Goal: Check status: Check status

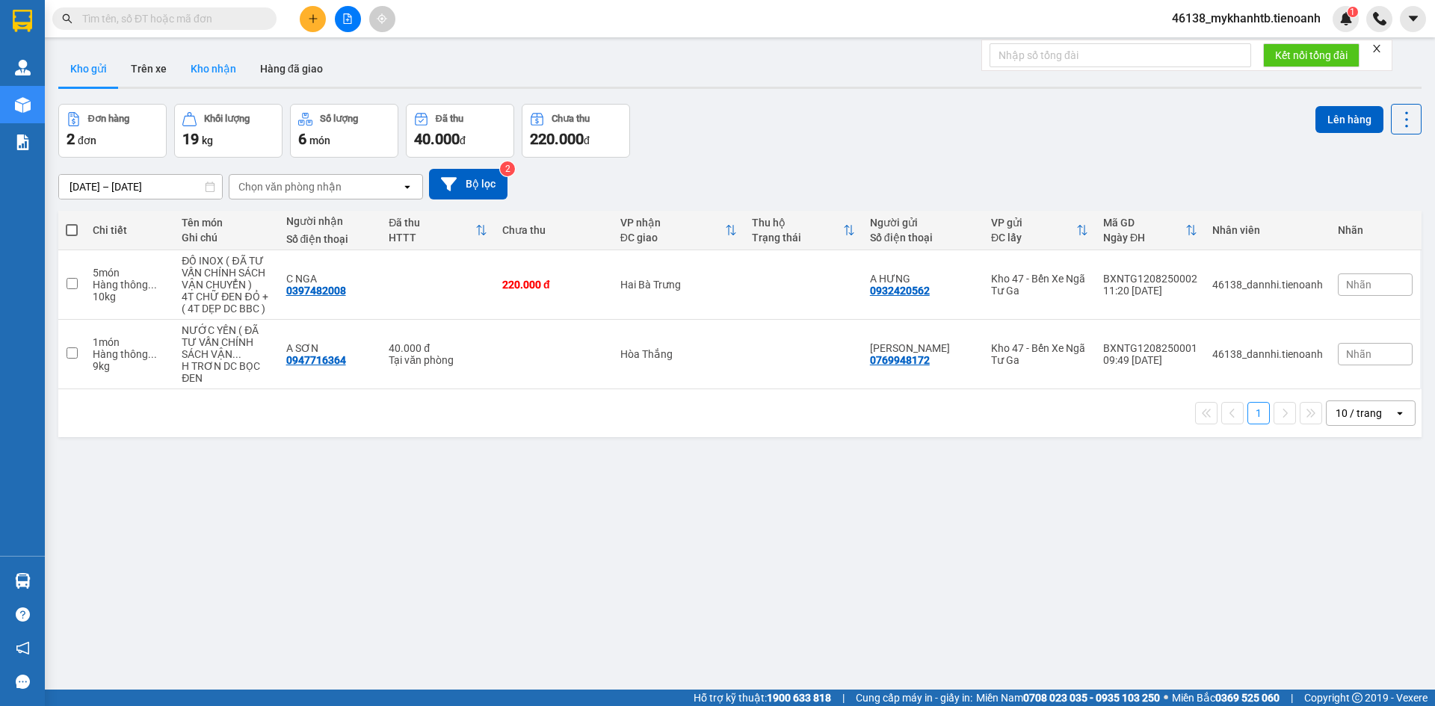
click at [206, 72] on button "Kho nhận" at bounding box center [213, 69] width 69 height 36
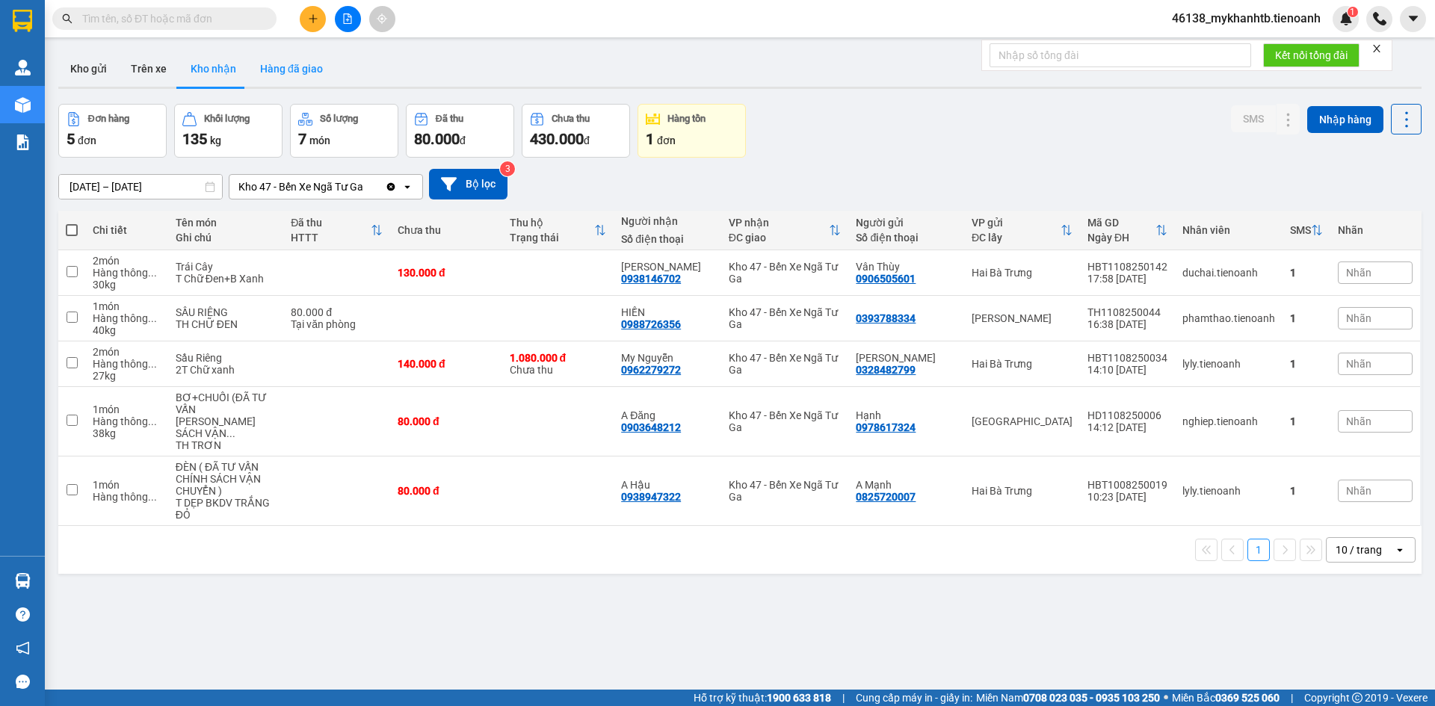
click at [291, 66] on button "Hàng đã giao" at bounding box center [291, 69] width 87 height 36
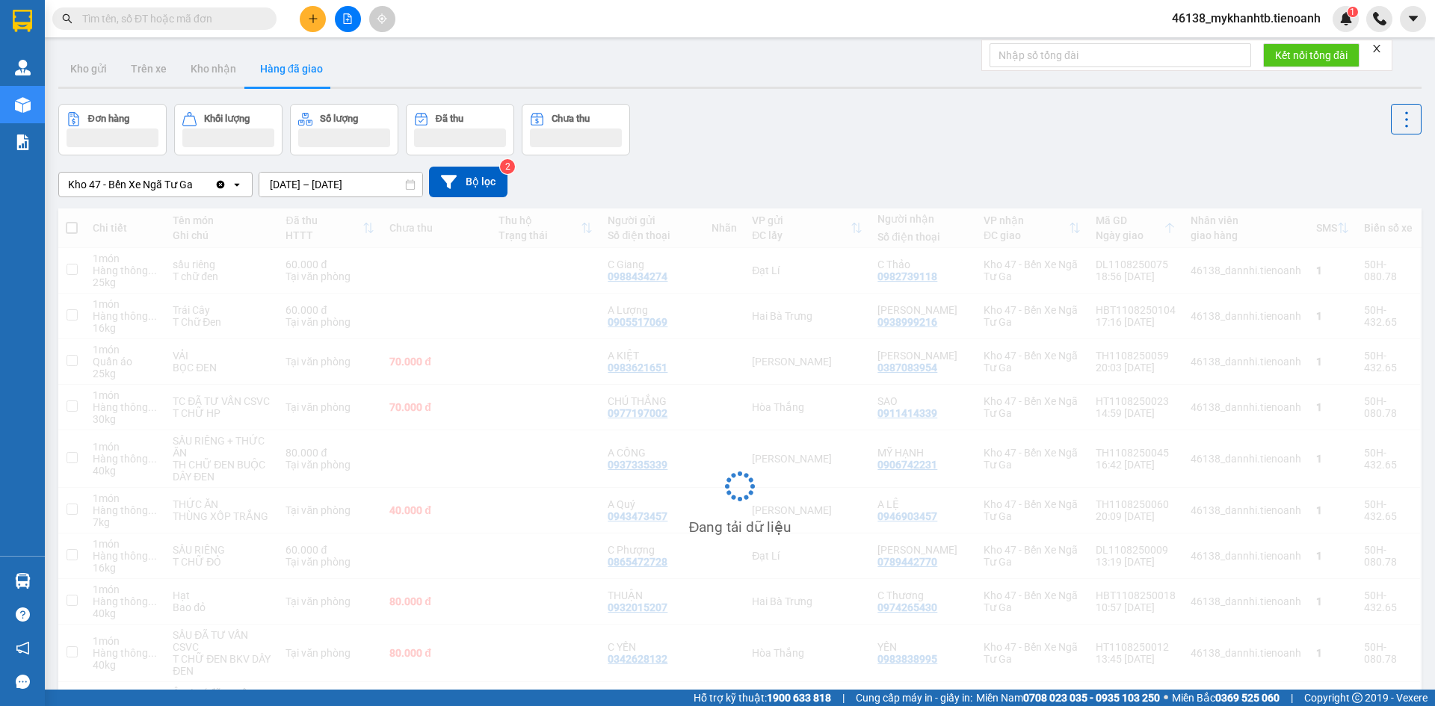
click at [344, 185] on input "10/08/2025 – 12/08/2025" at bounding box center [340, 185] width 163 height 24
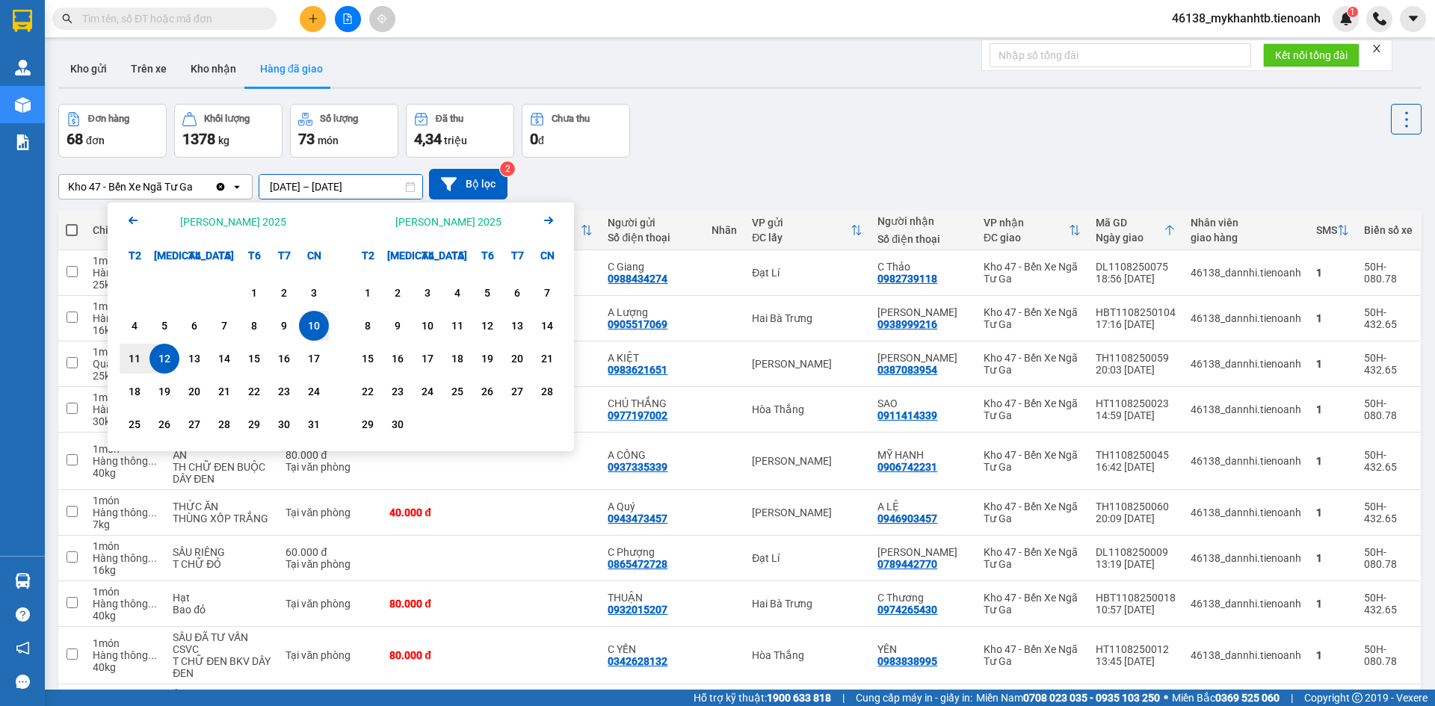
click at [166, 362] on div "12" at bounding box center [164, 359] width 21 height 18
click at [166, 356] on div "12" at bounding box center [164, 359] width 21 height 18
type input "12/08/2025 – 12/08/2025"
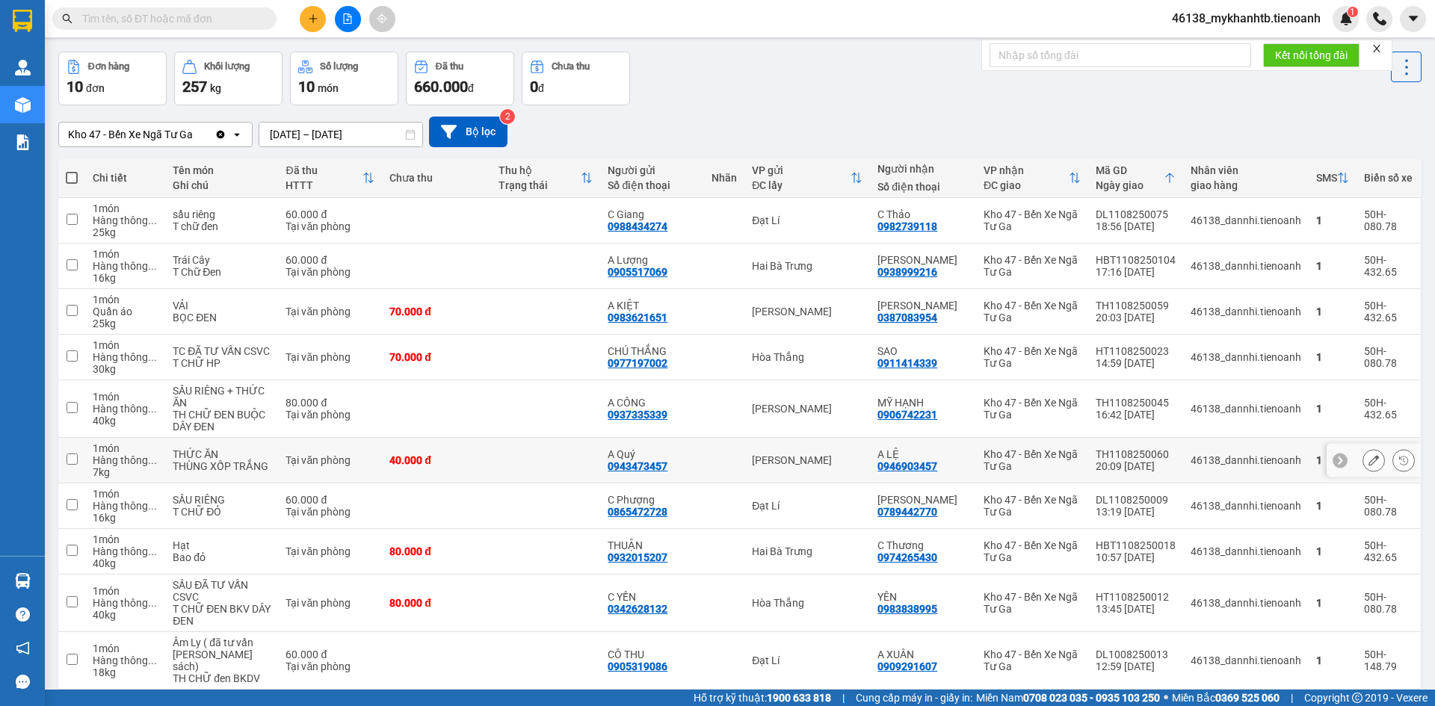
scroll to position [114, 0]
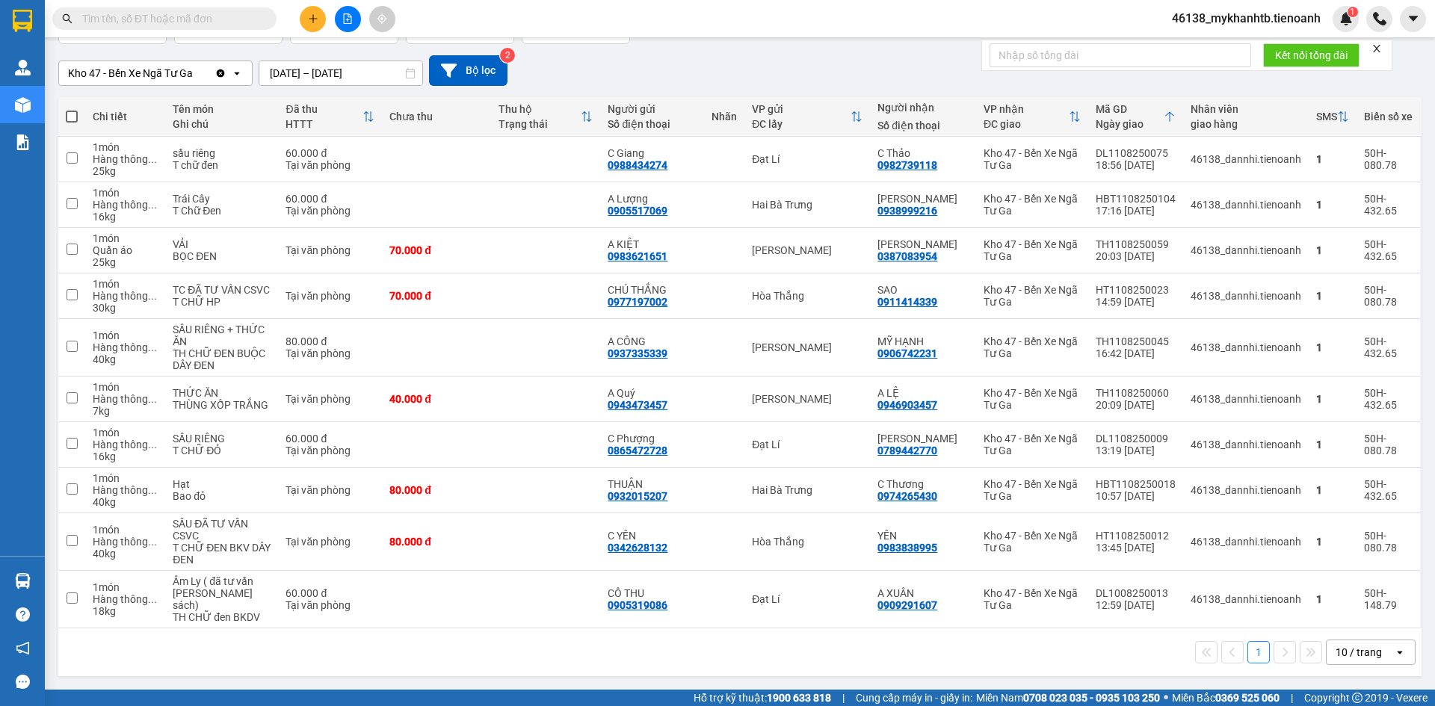
click at [400, 663] on div "1 10 / trang open" at bounding box center [739, 652] width 1351 height 25
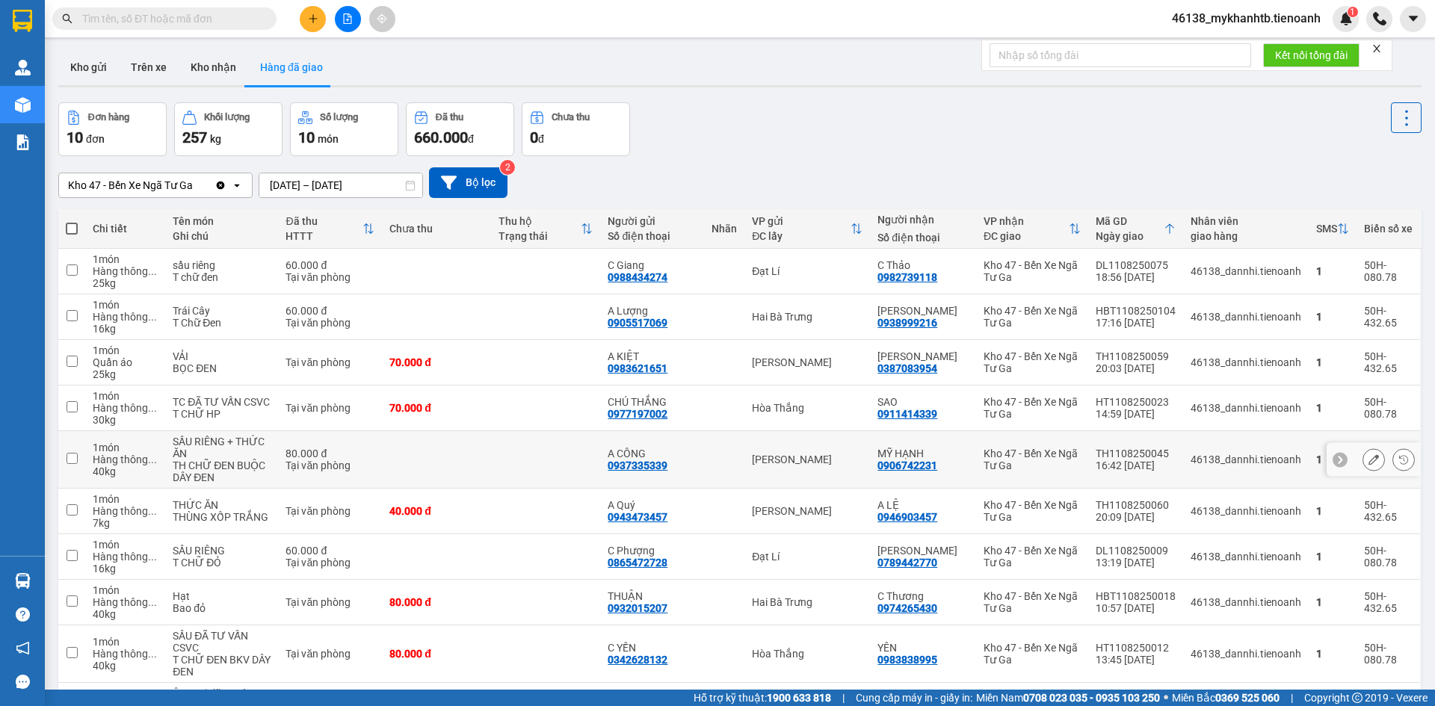
scroll to position [0, 0]
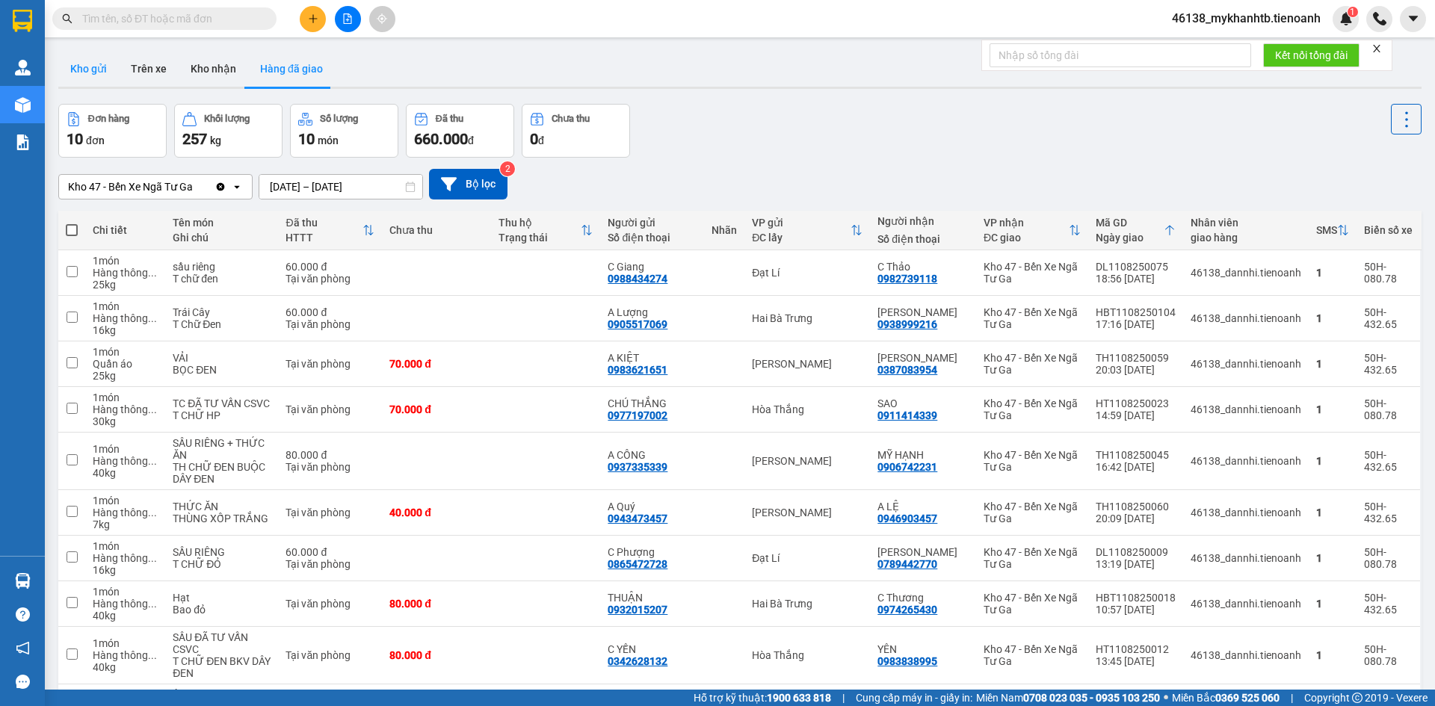
click at [99, 65] on button "Kho gửi" at bounding box center [88, 69] width 61 height 36
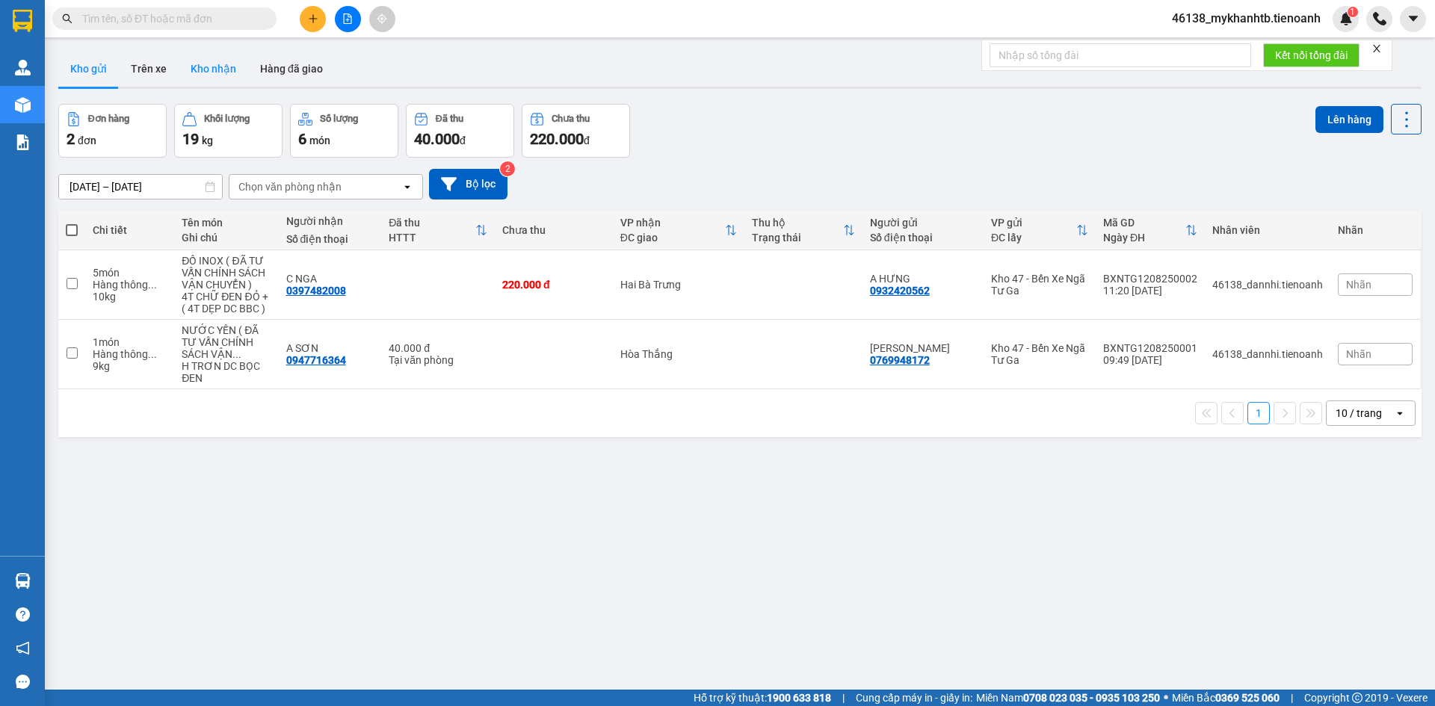
click at [218, 72] on button "Kho nhận" at bounding box center [213, 69] width 69 height 36
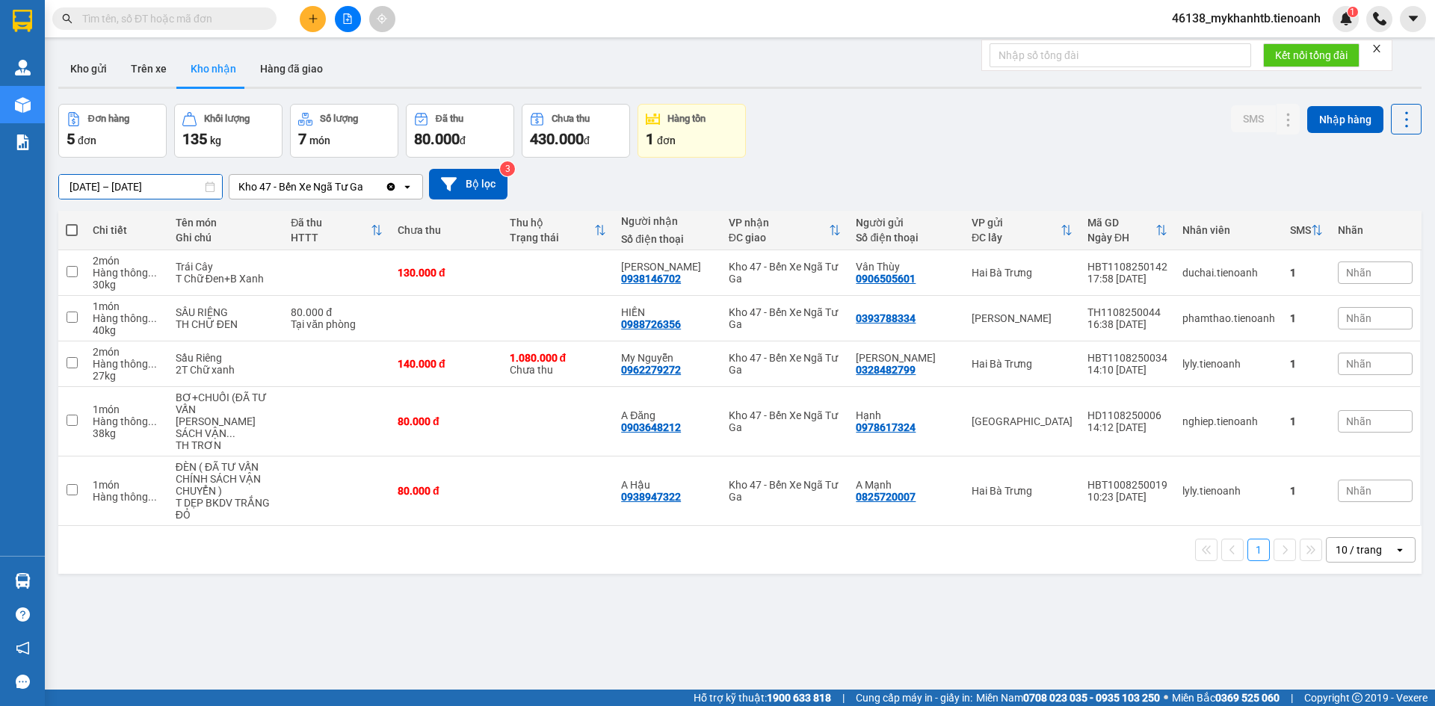
click at [134, 188] on input "29/07/2025 – 12/08/2025" at bounding box center [140, 187] width 163 height 24
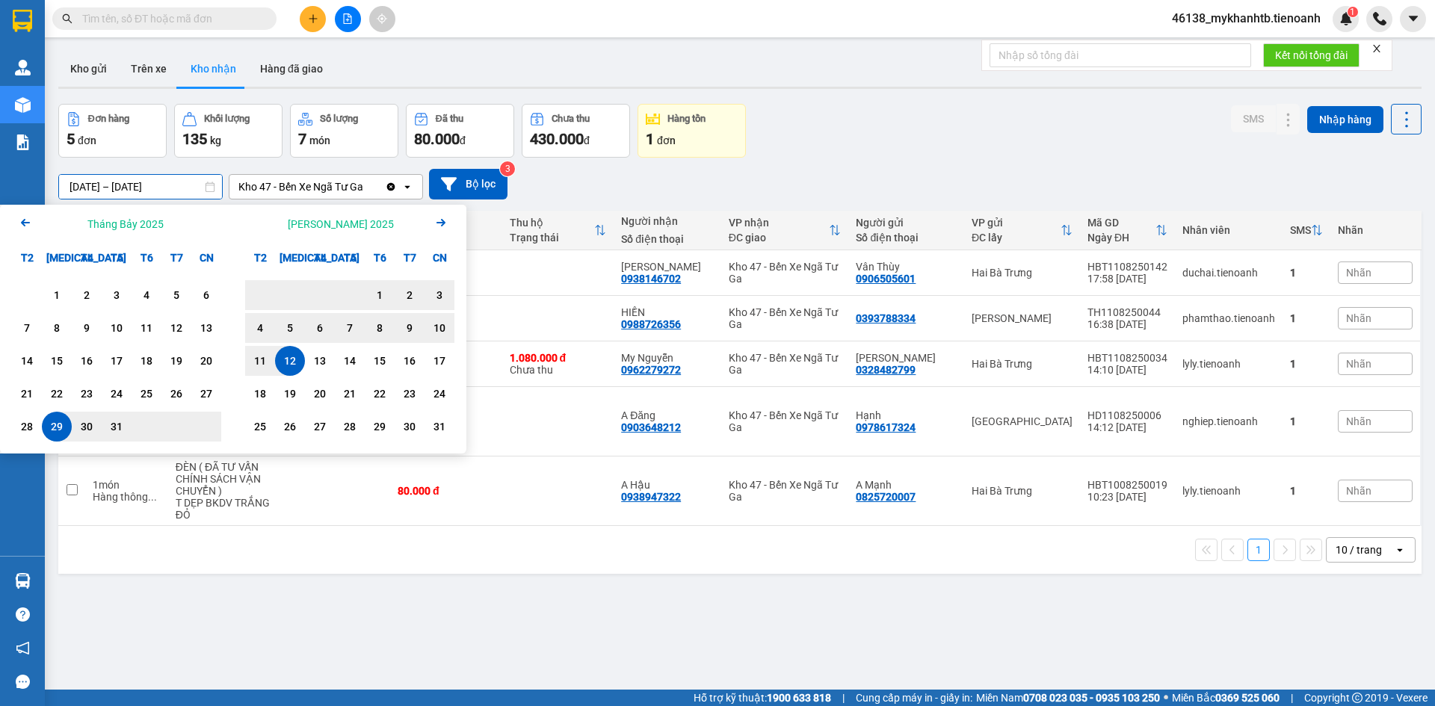
click at [363, 604] on div "ver 1.8.137 Kho gửi Trên xe Kho nhận Hàng đã giao Đơn hàng 5 đơn Khối lượng 135…" at bounding box center [739, 398] width 1375 height 706
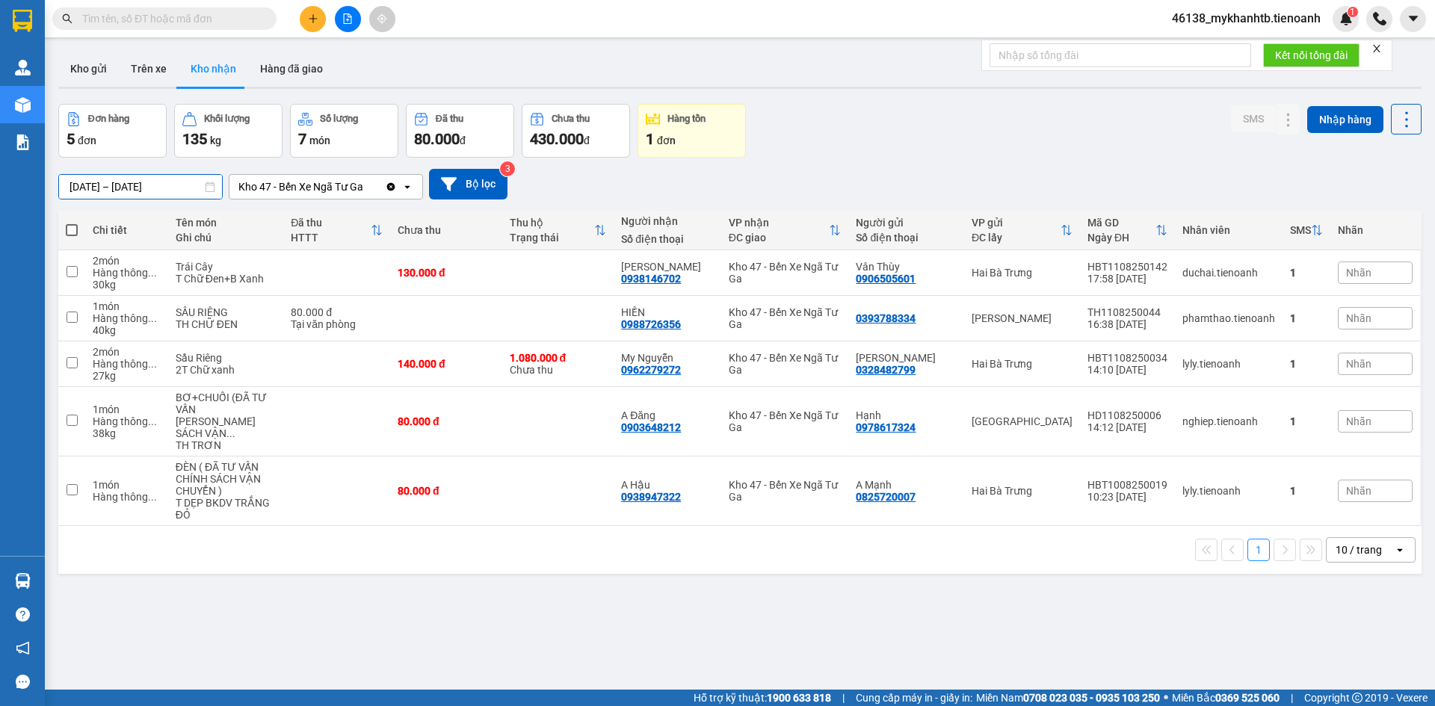
click at [144, 192] on input "29/07/2025 – 12/08/2025" at bounding box center [140, 187] width 163 height 24
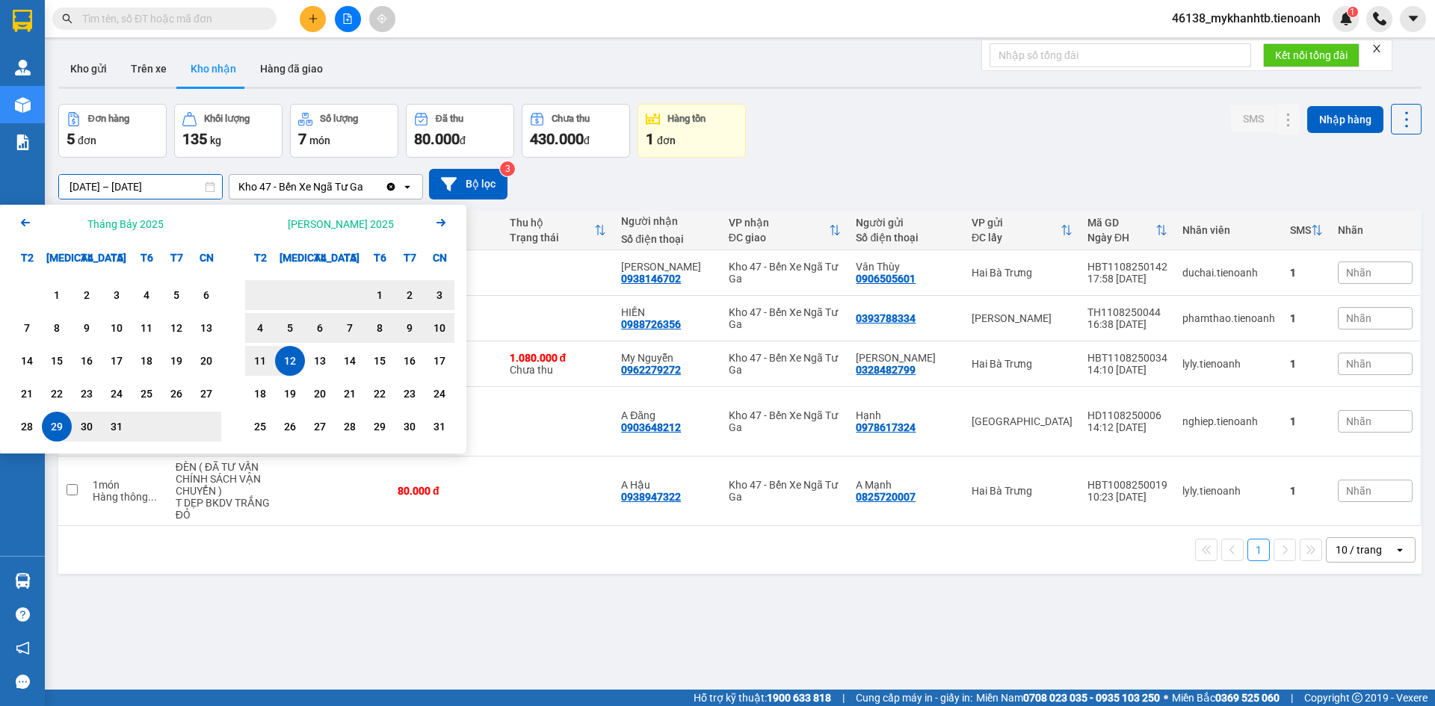
click at [202, 601] on div "ver 1.8.137 Kho gửi Trên xe Kho nhận Hàng đã giao Đơn hàng 5 đơn Khối lượng 135…" at bounding box center [739, 398] width 1375 height 706
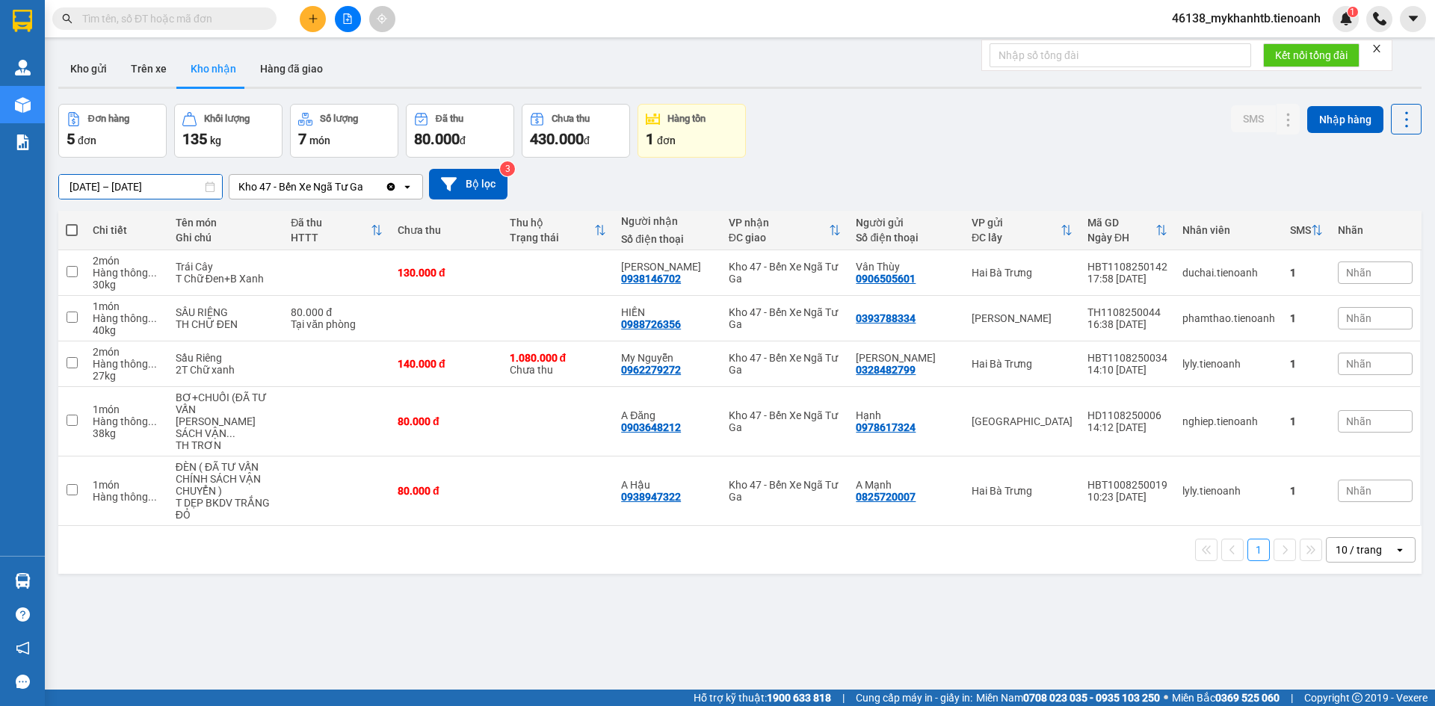
click at [143, 194] on div "ver 1.8.137 Kho gửi Trên xe Kho nhận Hàng đã giao Đơn hàng 5 đơn Khối lượng 135…" at bounding box center [739, 398] width 1375 height 706
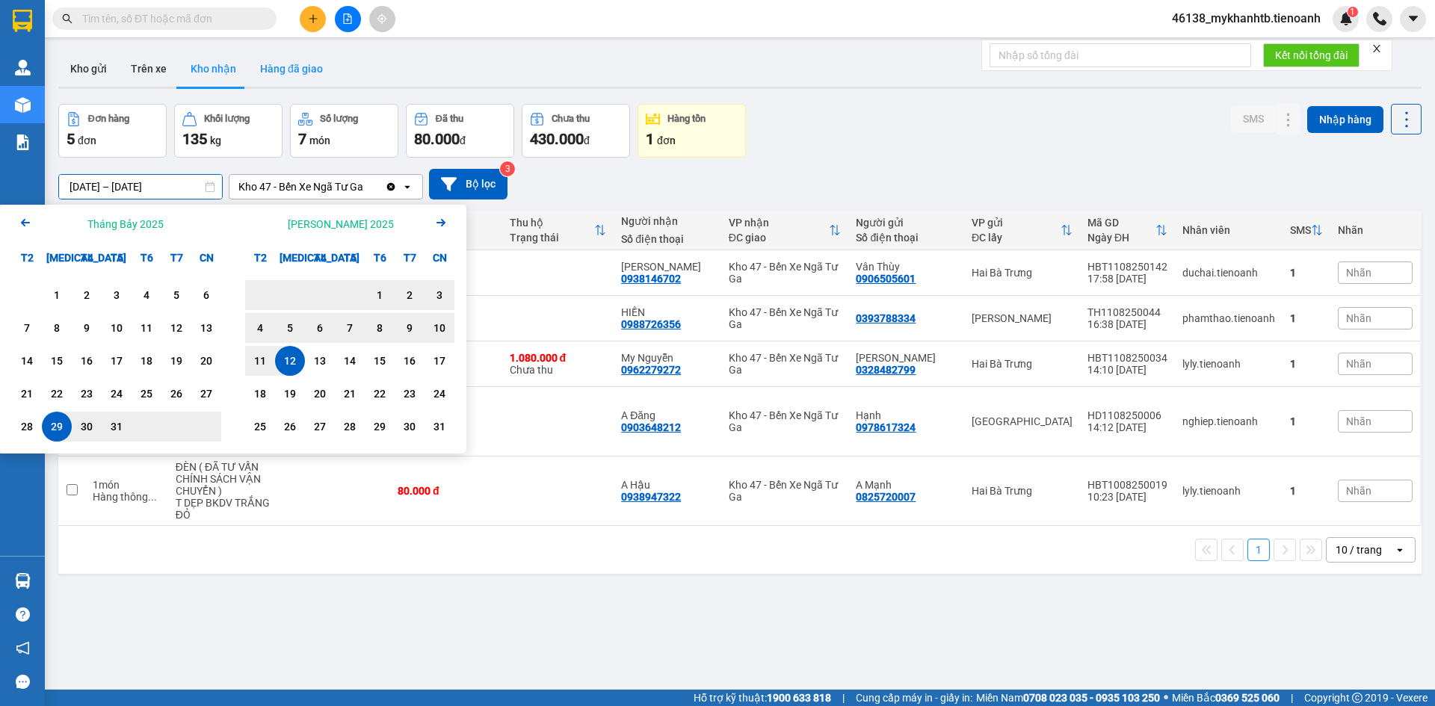
click at [286, 80] on button "Hàng đã giao" at bounding box center [291, 69] width 87 height 36
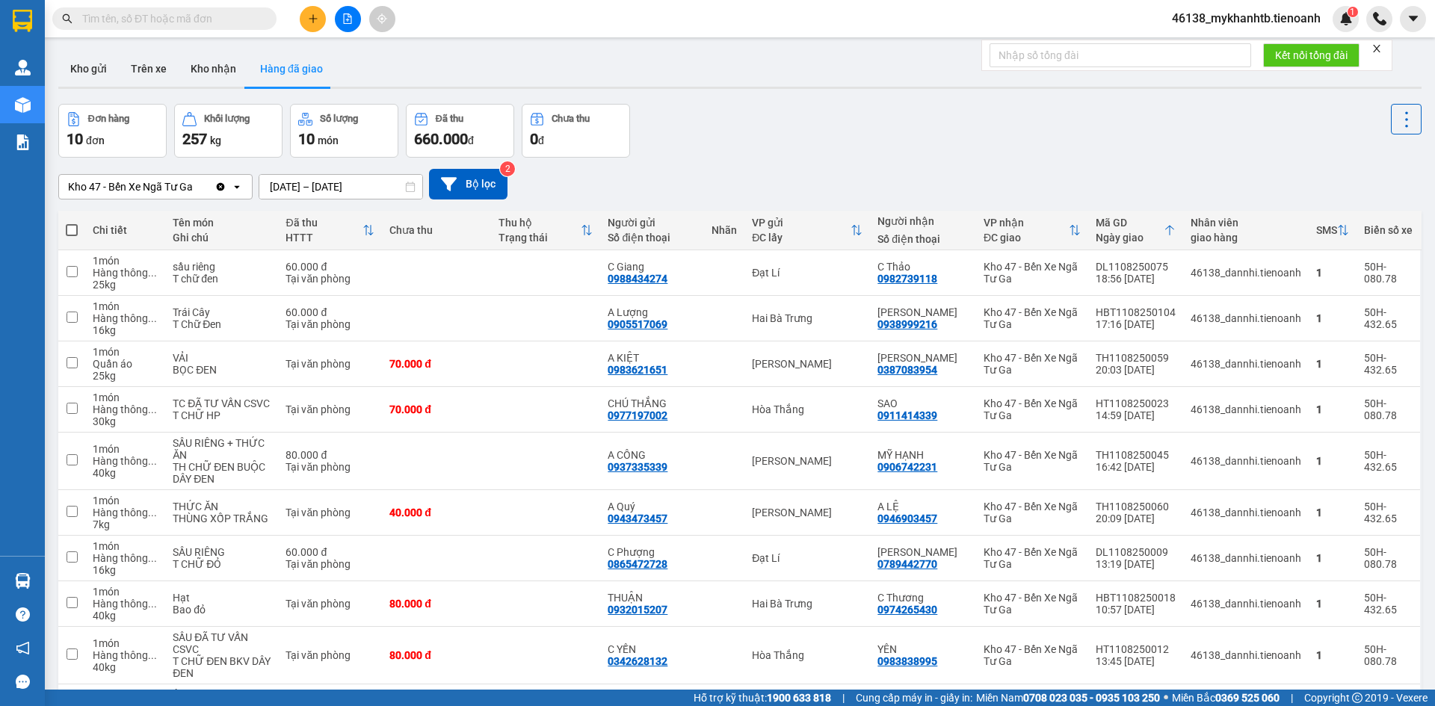
click at [359, 188] on input "12/08/2025 – 12/08/2025" at bounding box center [340, 187] width 163 height 24
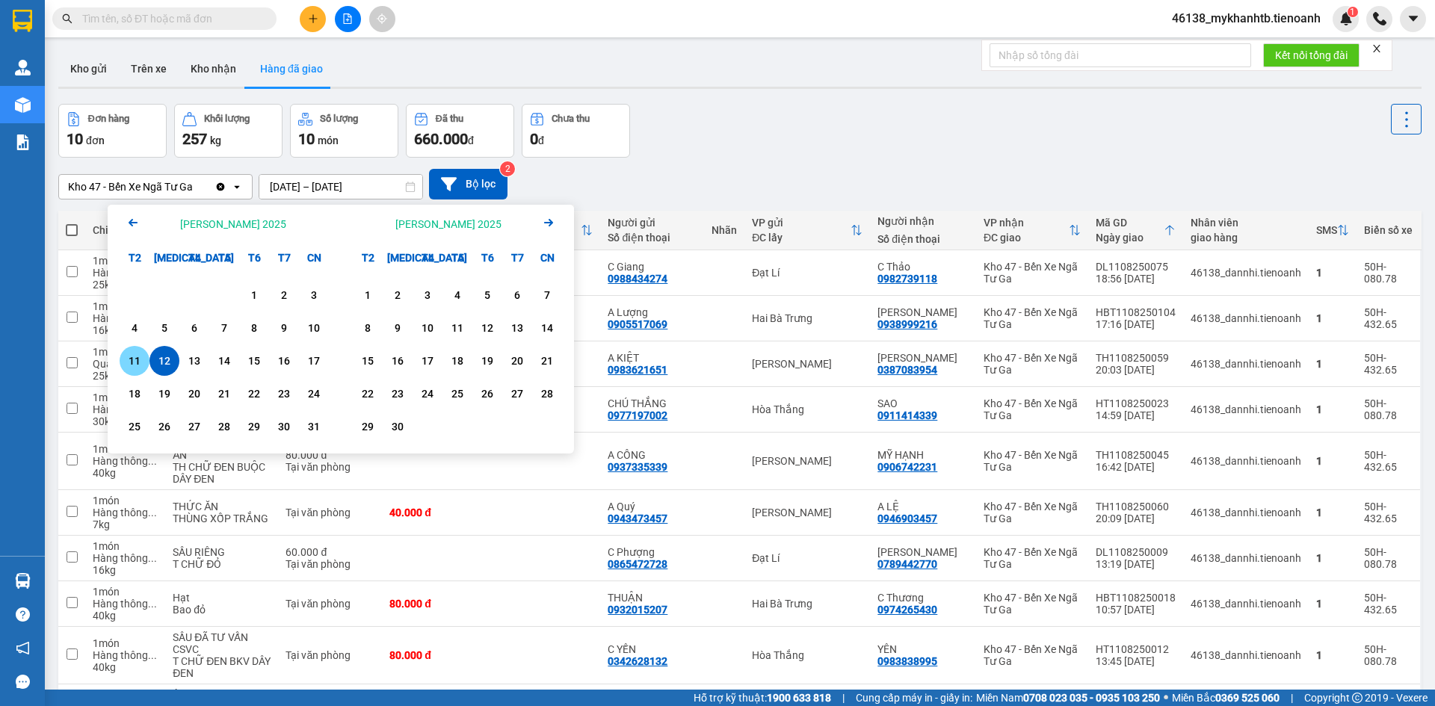
click at [130, 358] on div "11" at bounding box center [134, 361] width 21 height 18
click at [127, 357] on div "11" at bounding box center [134, 361] width 21 height 18
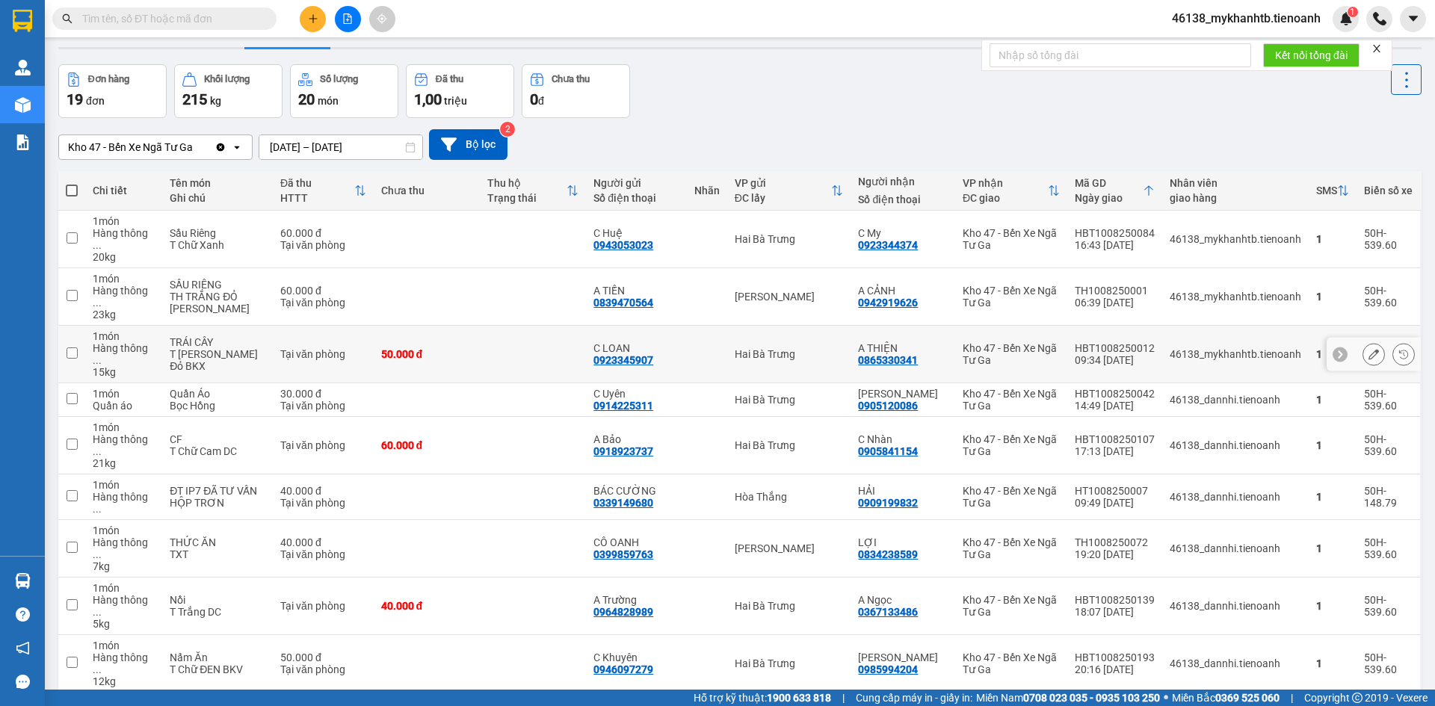
scroll to position [69, 0]
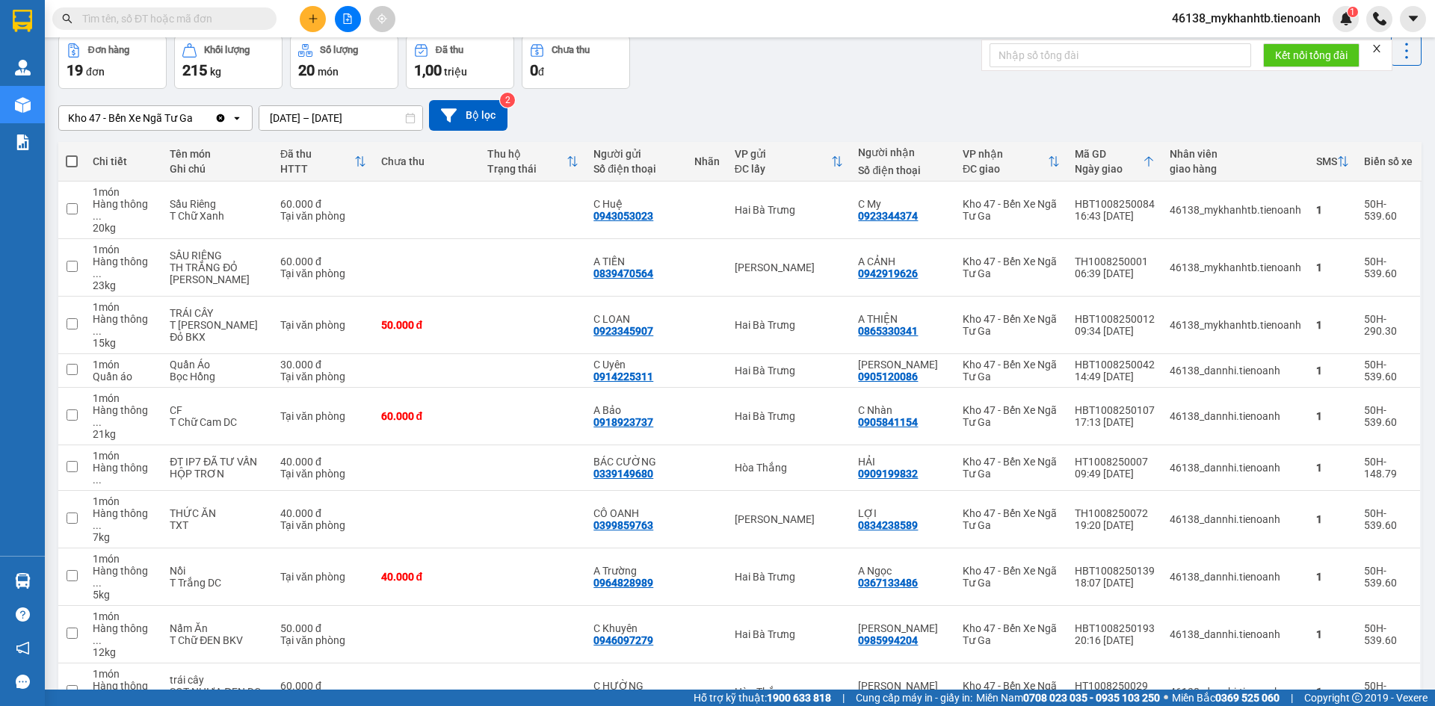
click at [439, 163] on div "Chưa thu" at bounding box center [426, 161] width 91 height 12
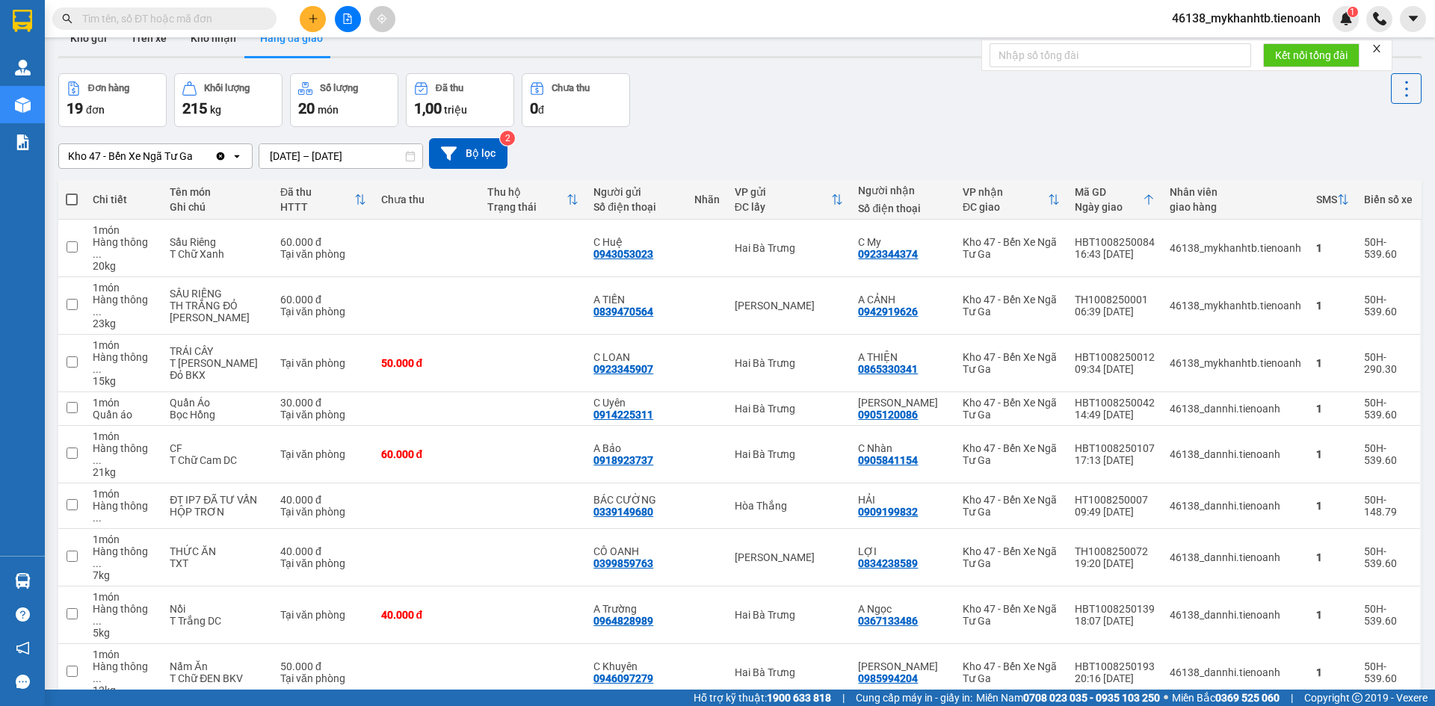
scroll to position [0, 0]
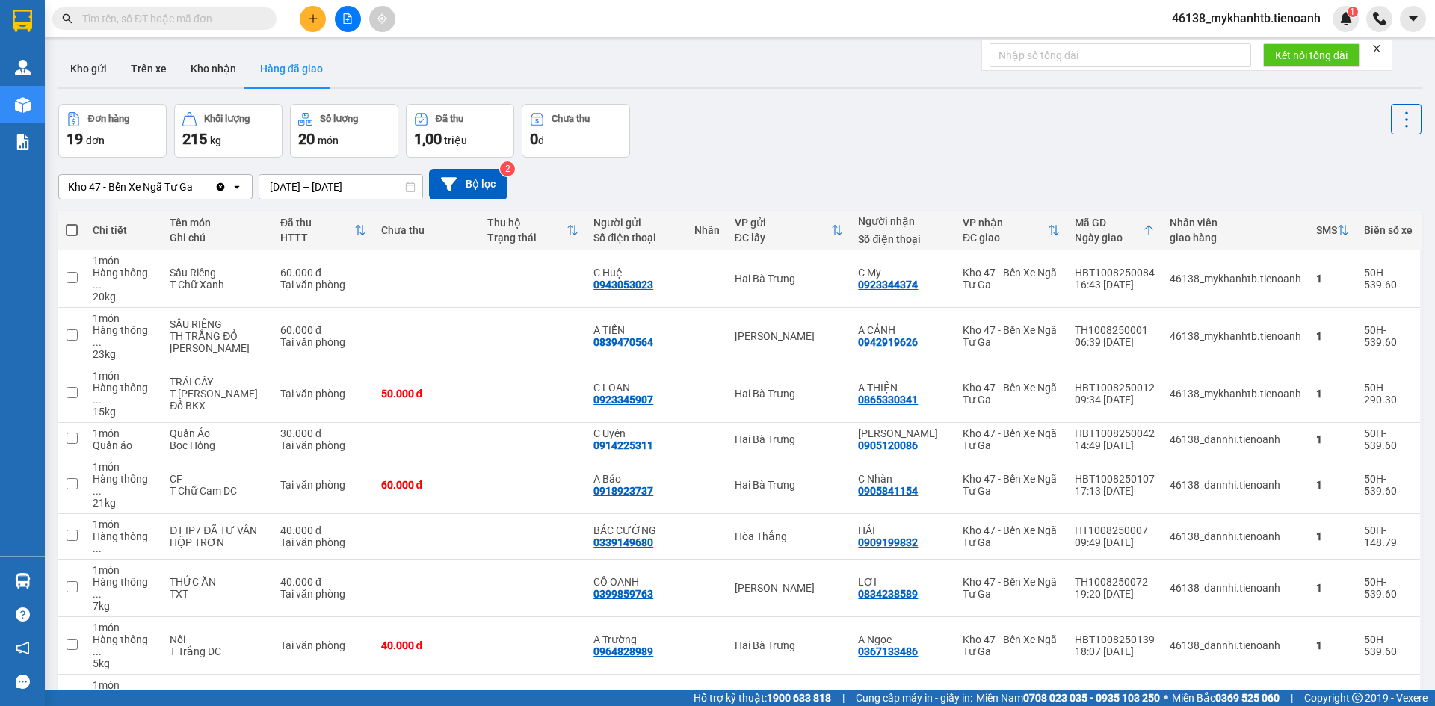
click at [315, 188] on input "11/08/2025 – 11/08/2025" at bounding box center [340, 187] width 163 height 24
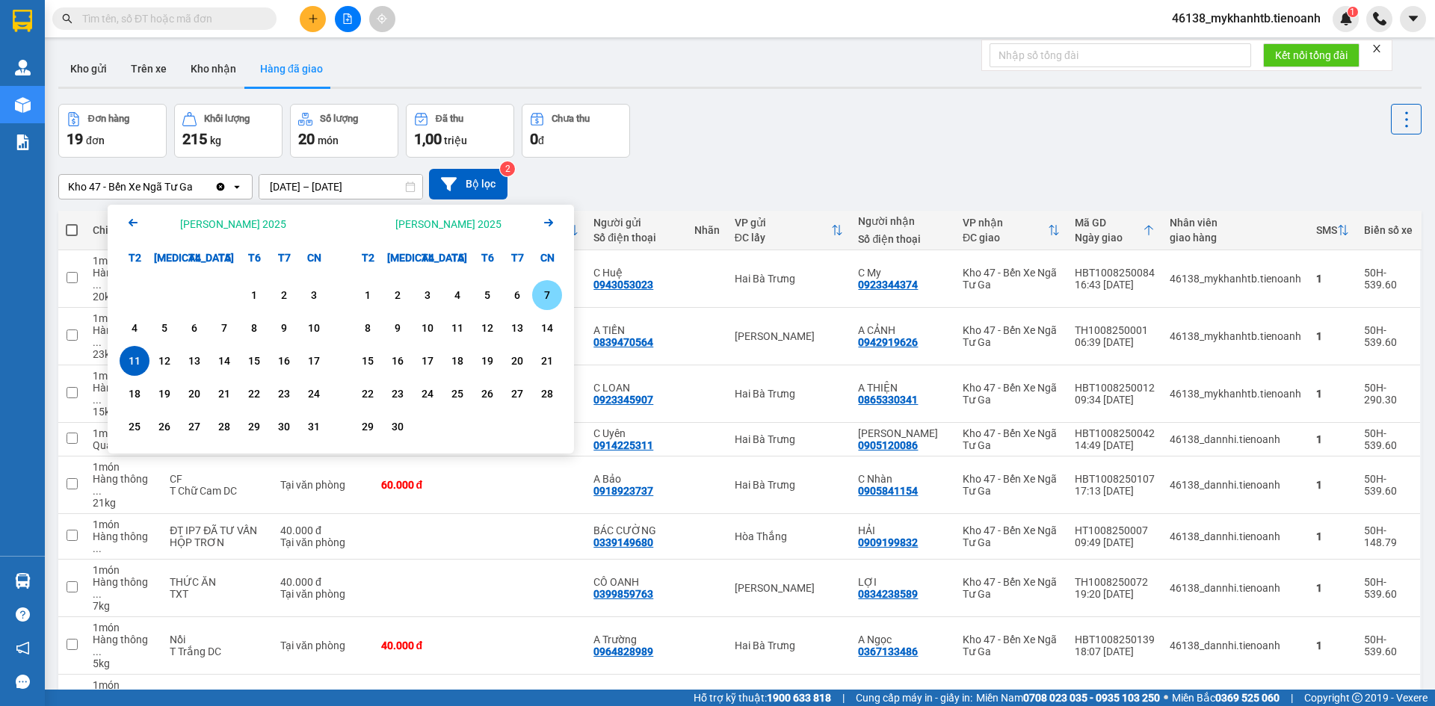
click at [545, 293] on div "7" at bounding box center [546, 295] width 21 height 18
type input "07/09/2025 – 07/09/2025"
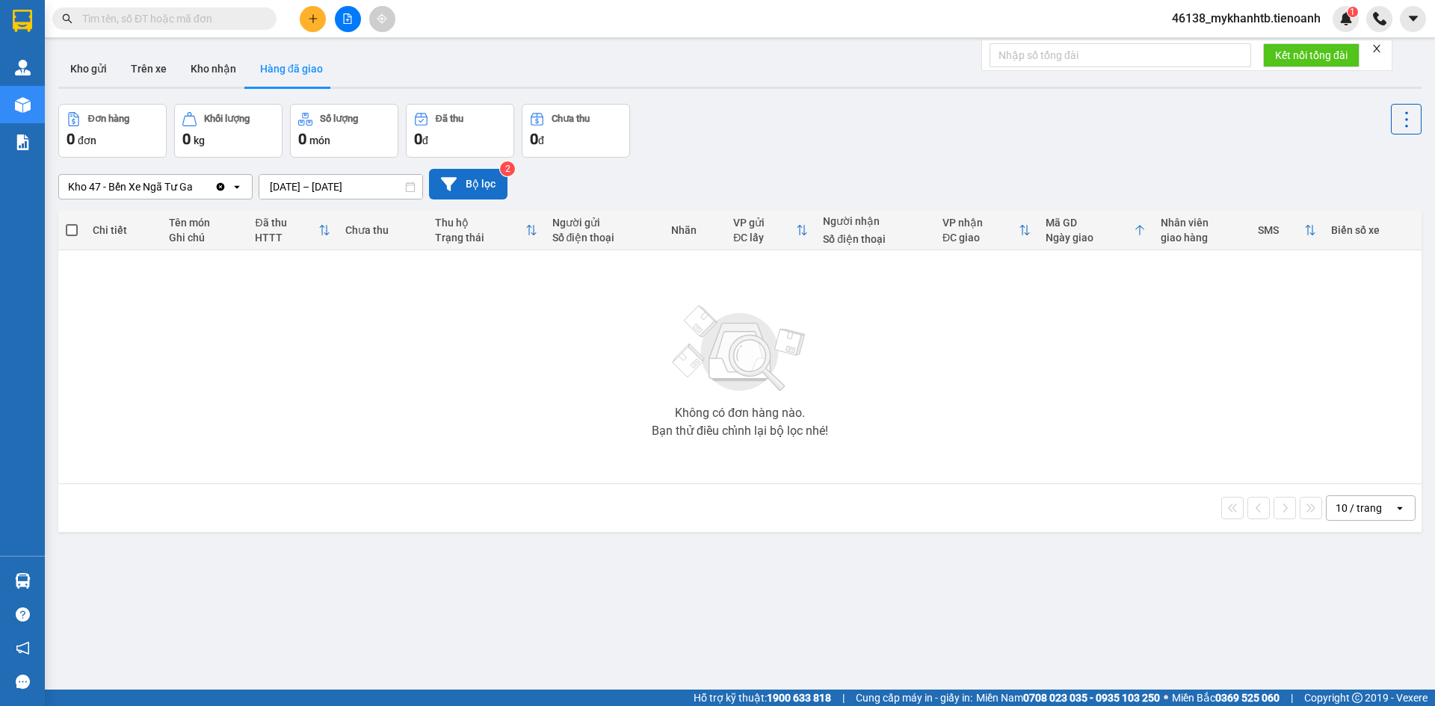
click at [479, 179] on button "Bộ lọc" at bounding box center [468, 184] width 78 height 31
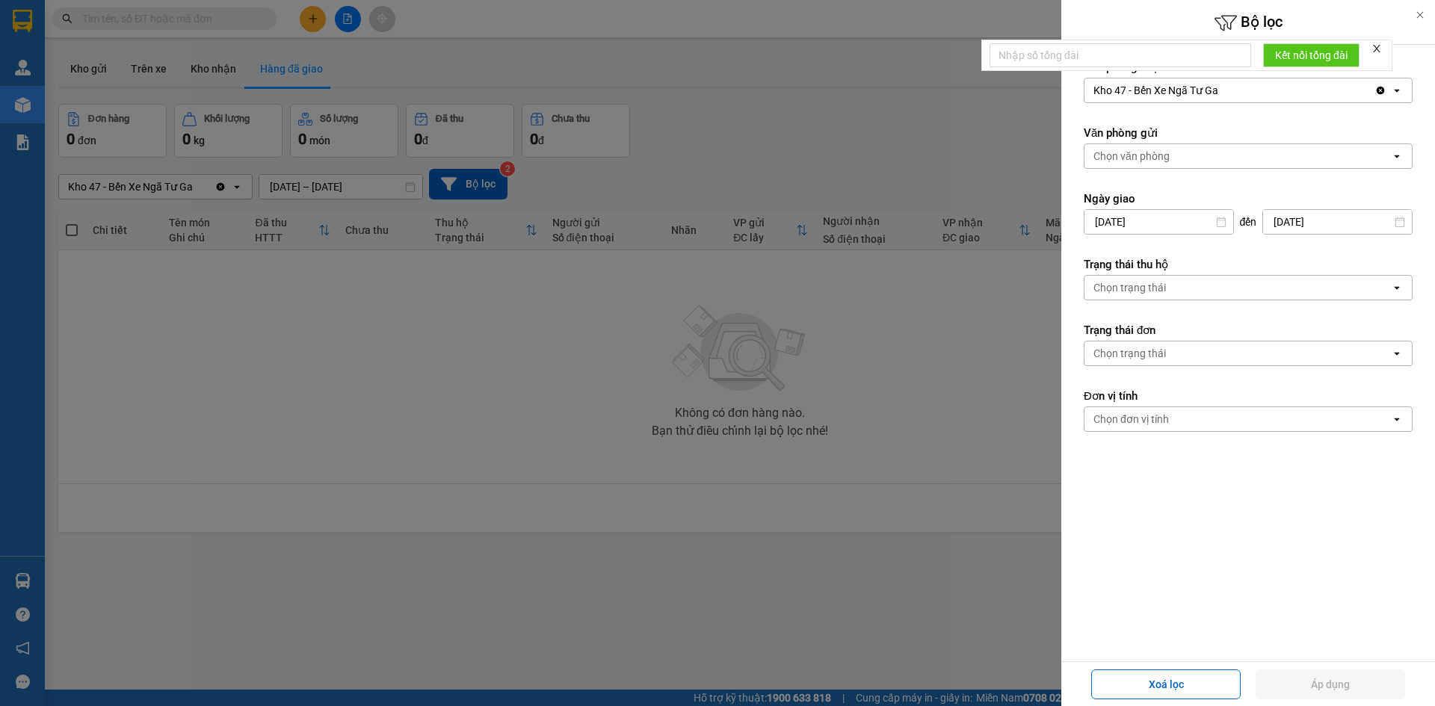
click at [814, 178] on div at bounding box center [717, 353] width 1435 height 706
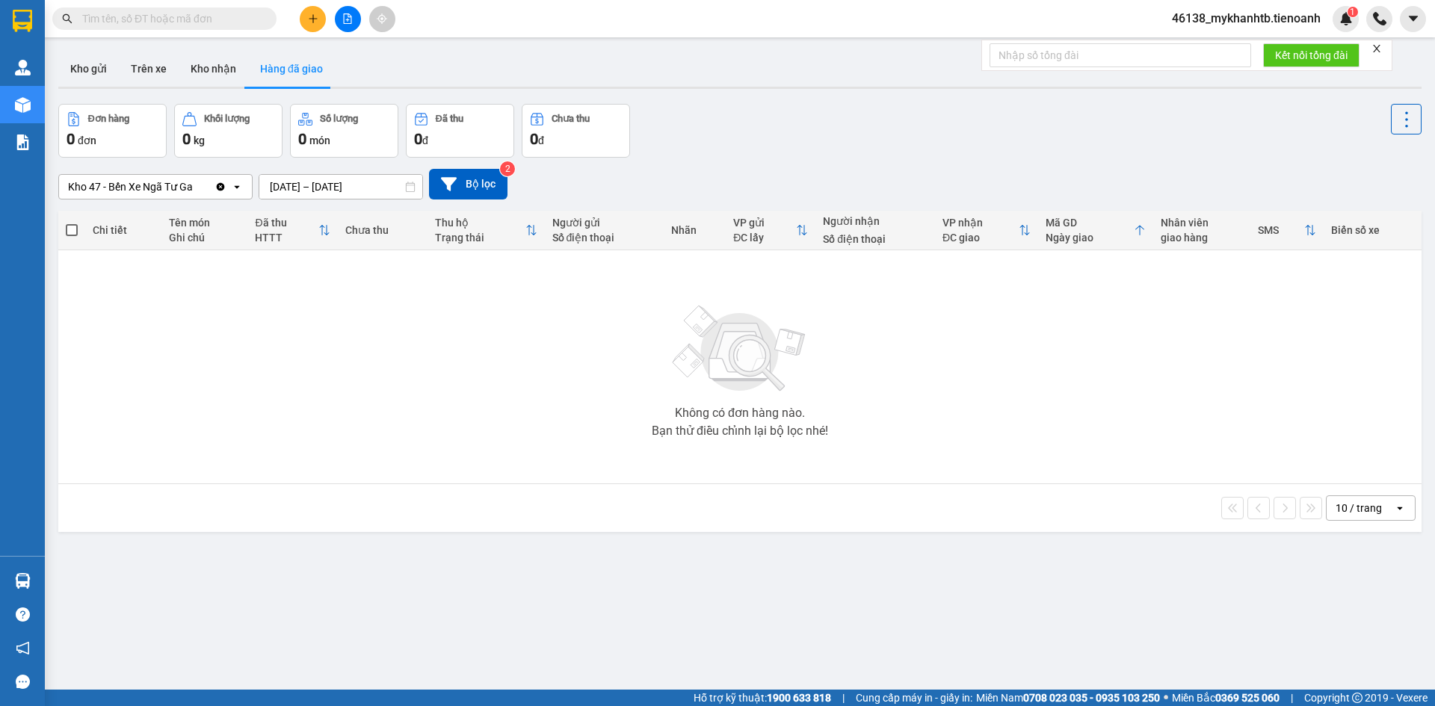
click at [906, 165] on div "Kho 47 - Bến Xe Ngã Tư Ga Clear value open 07/09/2025 – 07/09/2025 Press the do…" at bounding box center [739, 184] width 1363 height 53
click at [332, 190] on input "[DATE] – [DATE]" at bounding box center [340, 187] width 163 height 24
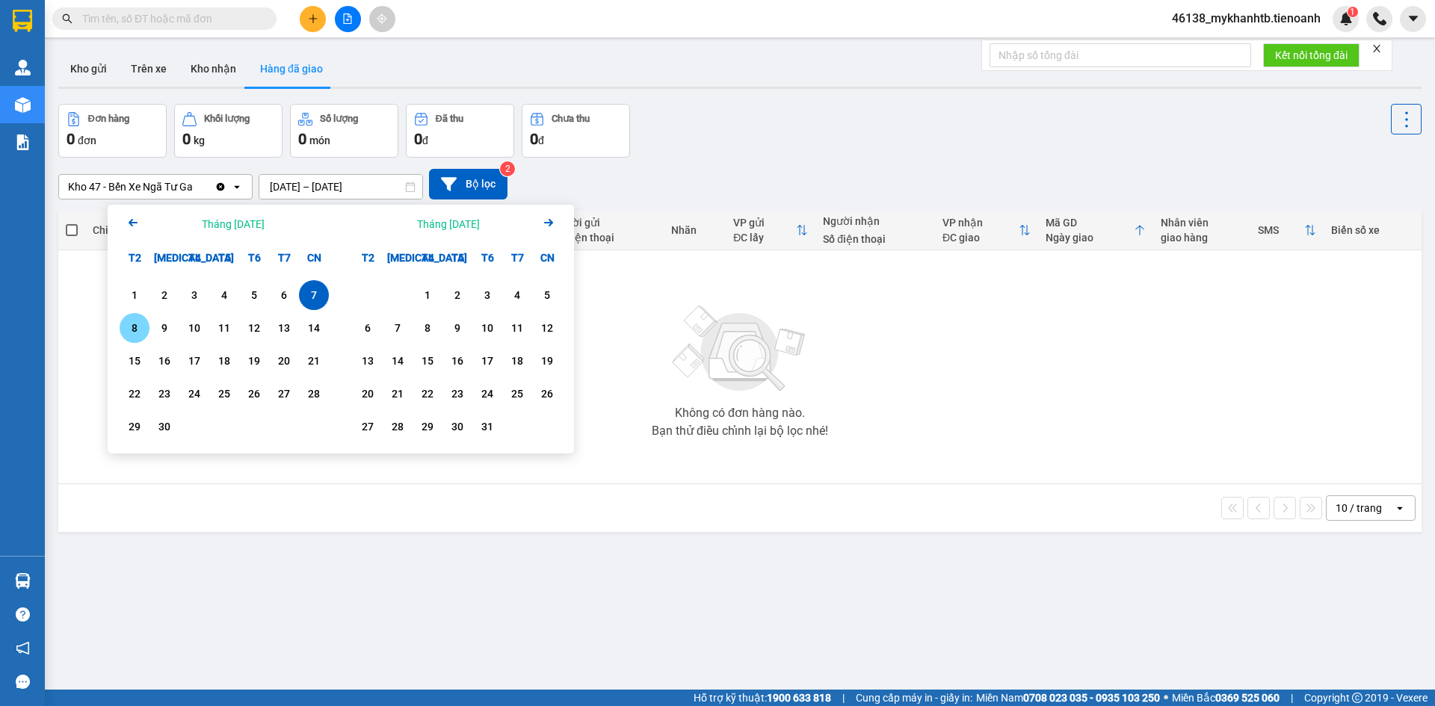
click at [134, 332] on div "8" at bounding box center [134, 328] width 21 height 18
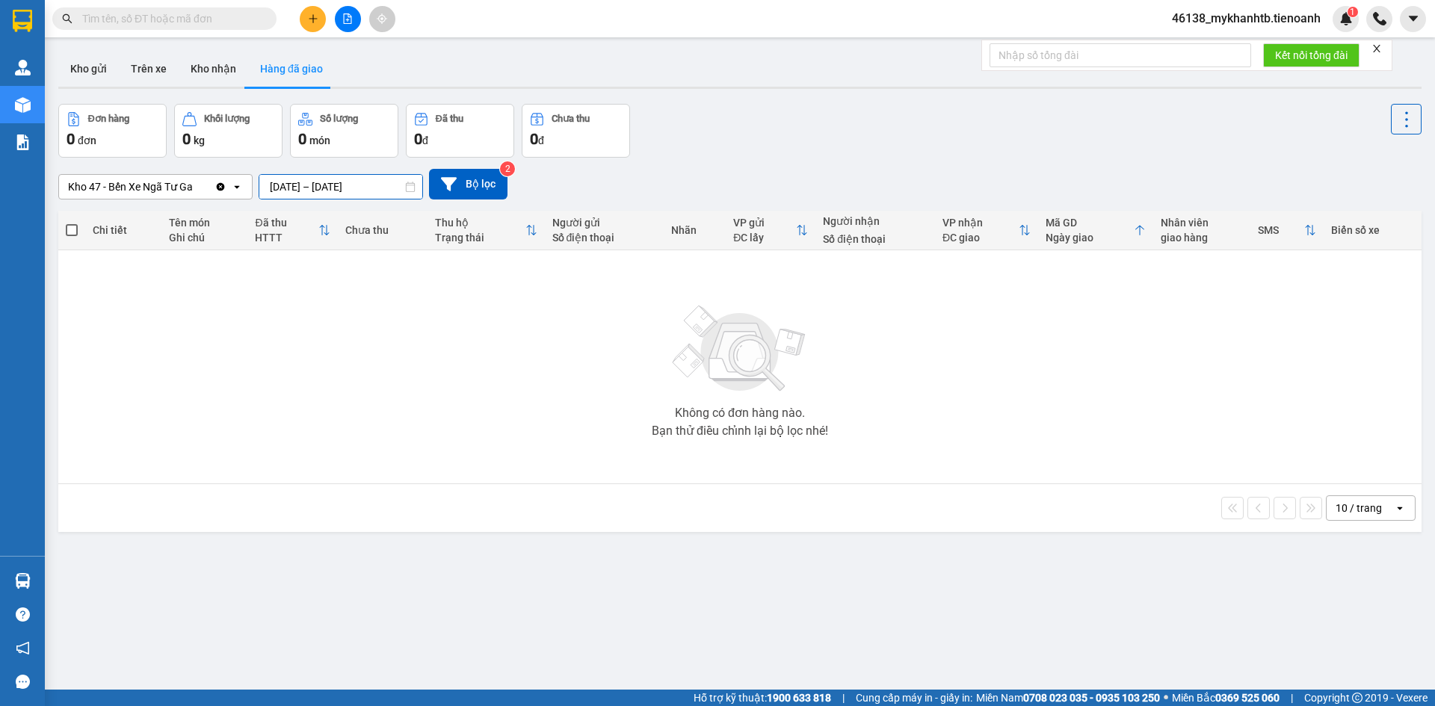
click at [306, 186] on input "08/09/2025 – 08/09/2025" at bounding box center [340, 187] width 163 height 24
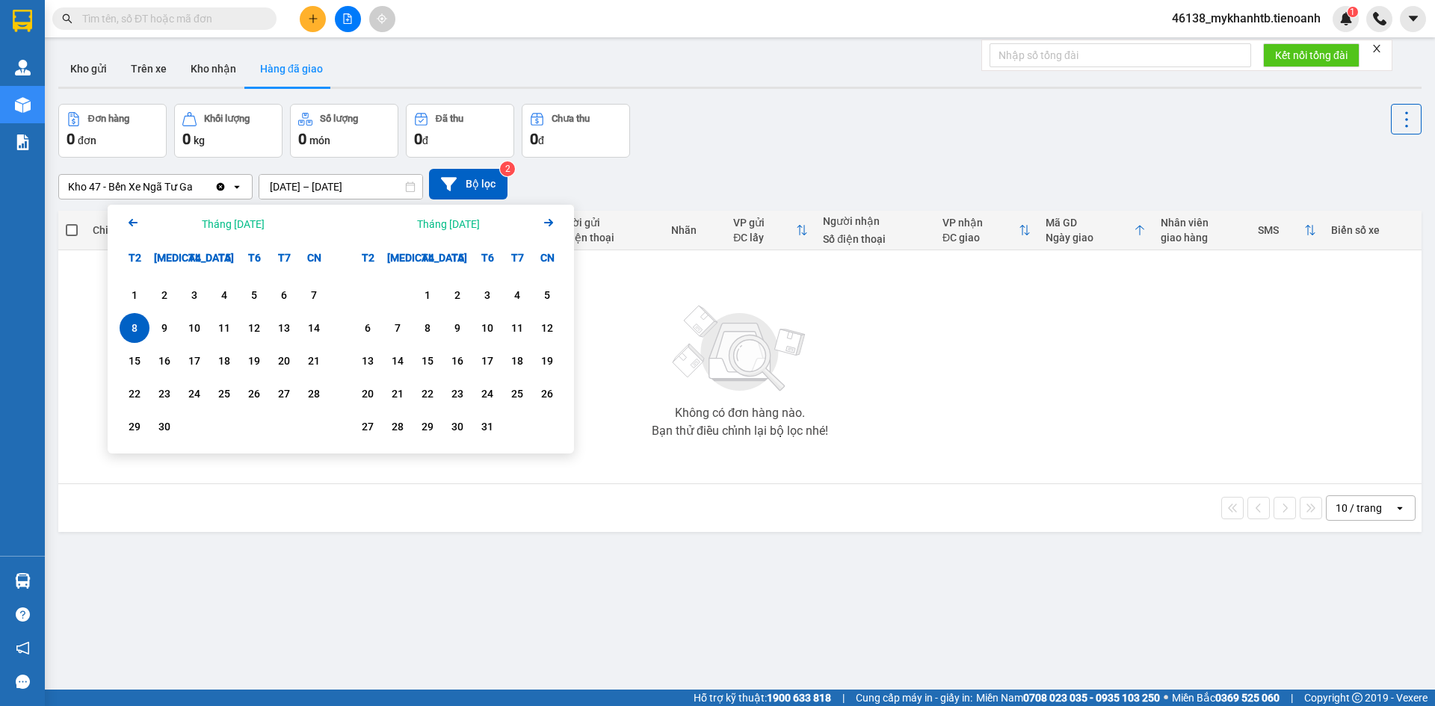
click at [131, 226] on icon "Arrow Left" at bounding box center [133, 223] width 18 height 18
click at [313, 323] on div "10" at bounding box center [313, 328] width 21 height 18
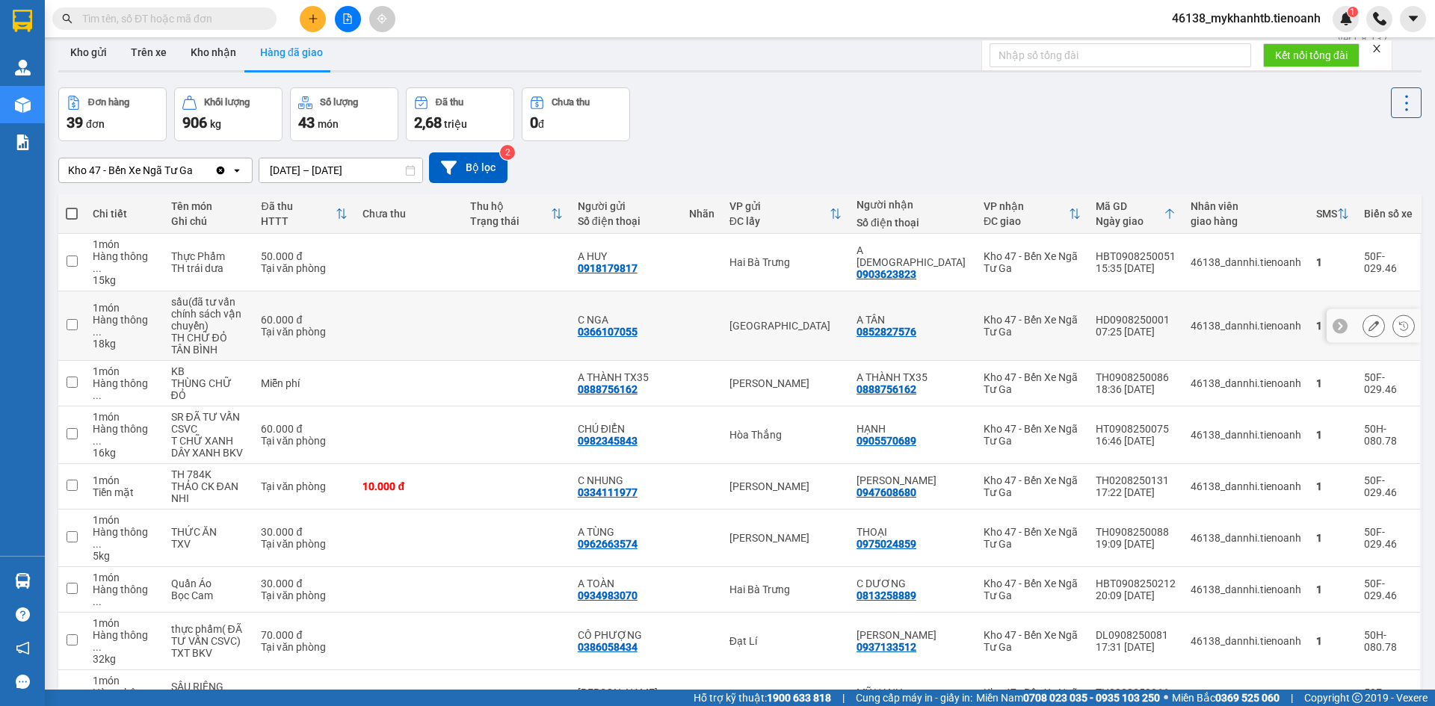
scroll to position [90, 0]
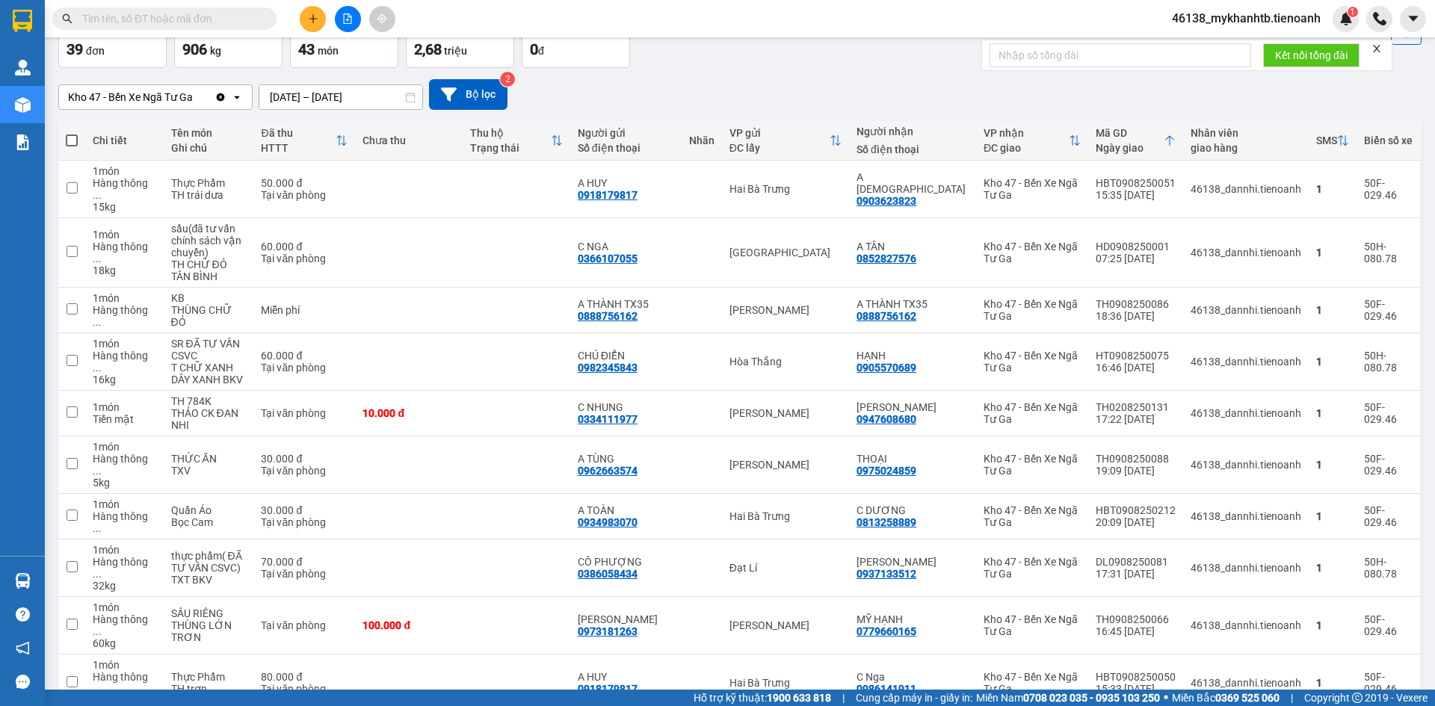
click at [1358, 625] on span "100 / trang" at bounding box center [1353, 619] width 54 height 15
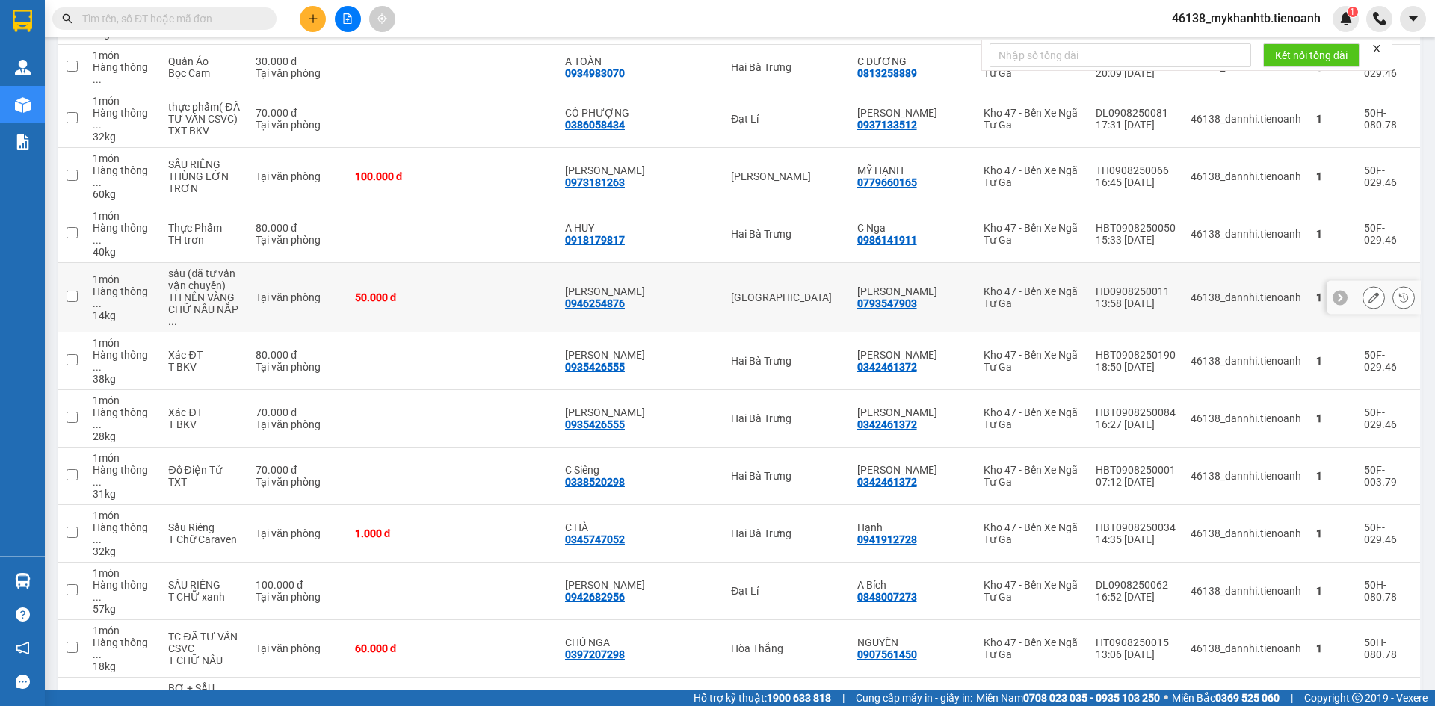
scroll to position [0, 0]
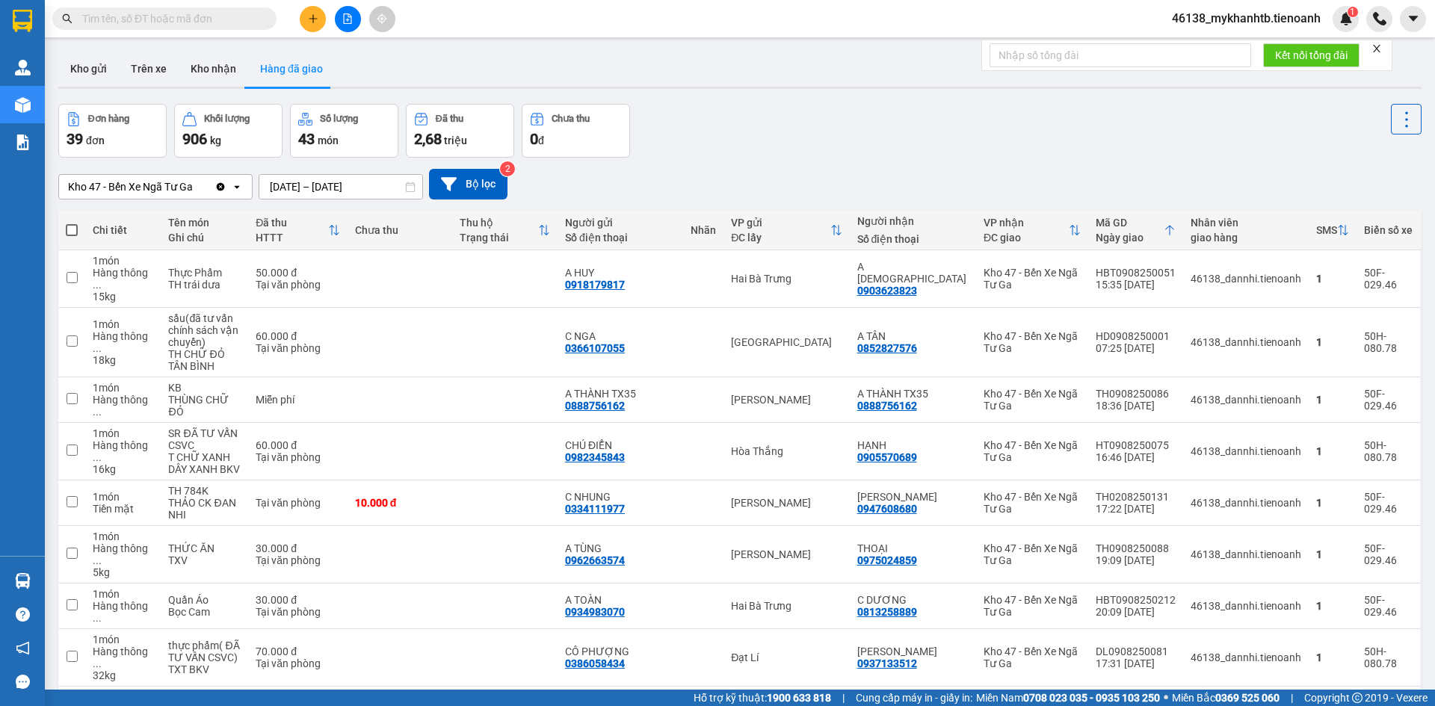
click at [301, 185] on input "10/08/2025 – 10/08/2025" at bounding box center [340, 187] width 163 height 24
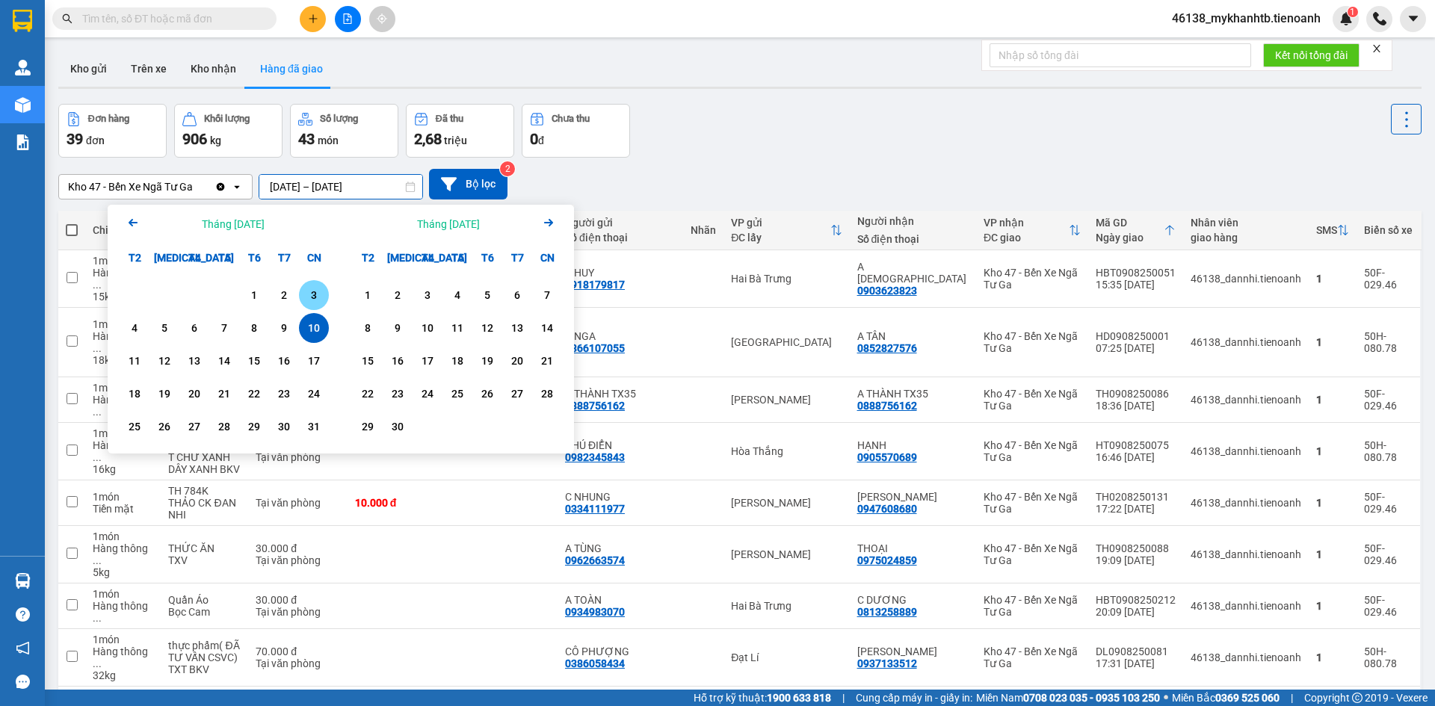
click at [315, 290] on div "3" at bounding box center [313, 295] width 21 height 18
click at [311, 302] on div "3" at bounding box center [313, 295] width 21 height 18
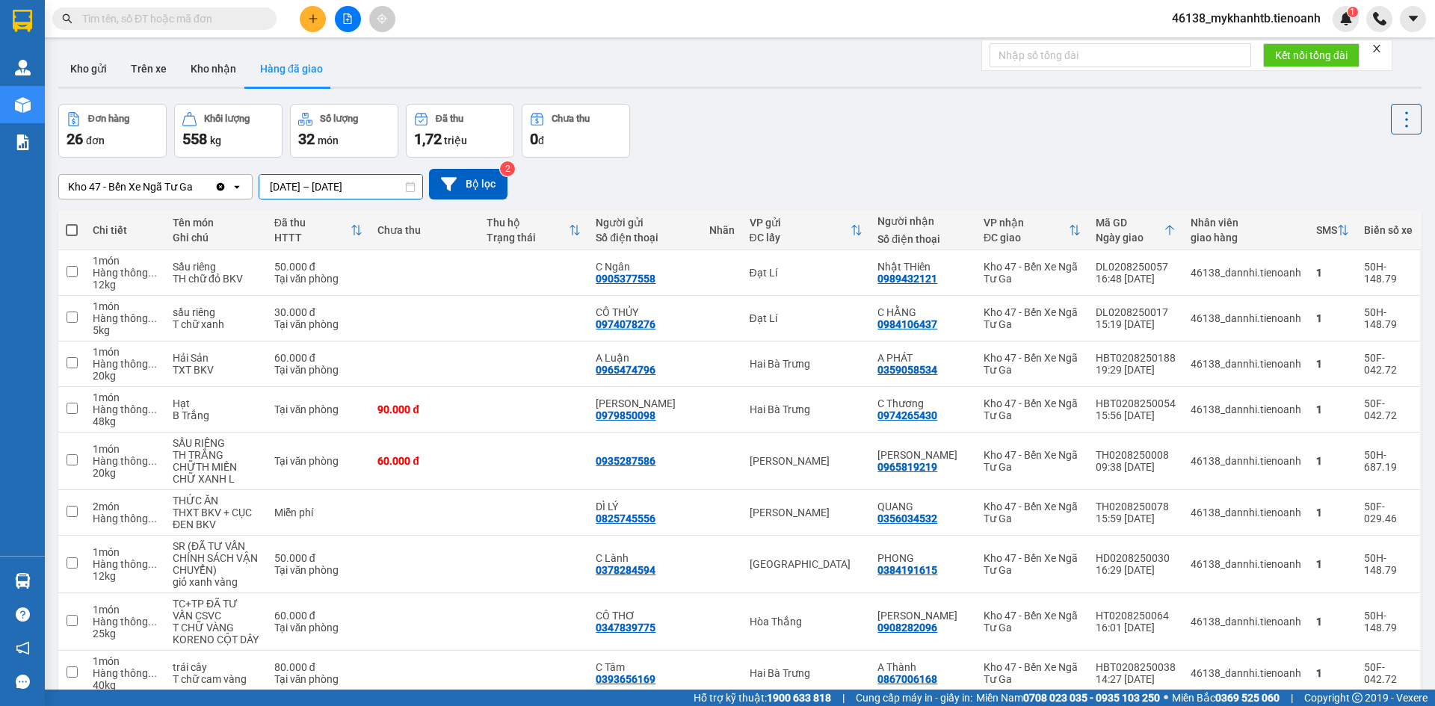
click at [350, 181] on input "03/08/2025 – 03/08/2025" at bounding box center [340, 187] width 163 height 24
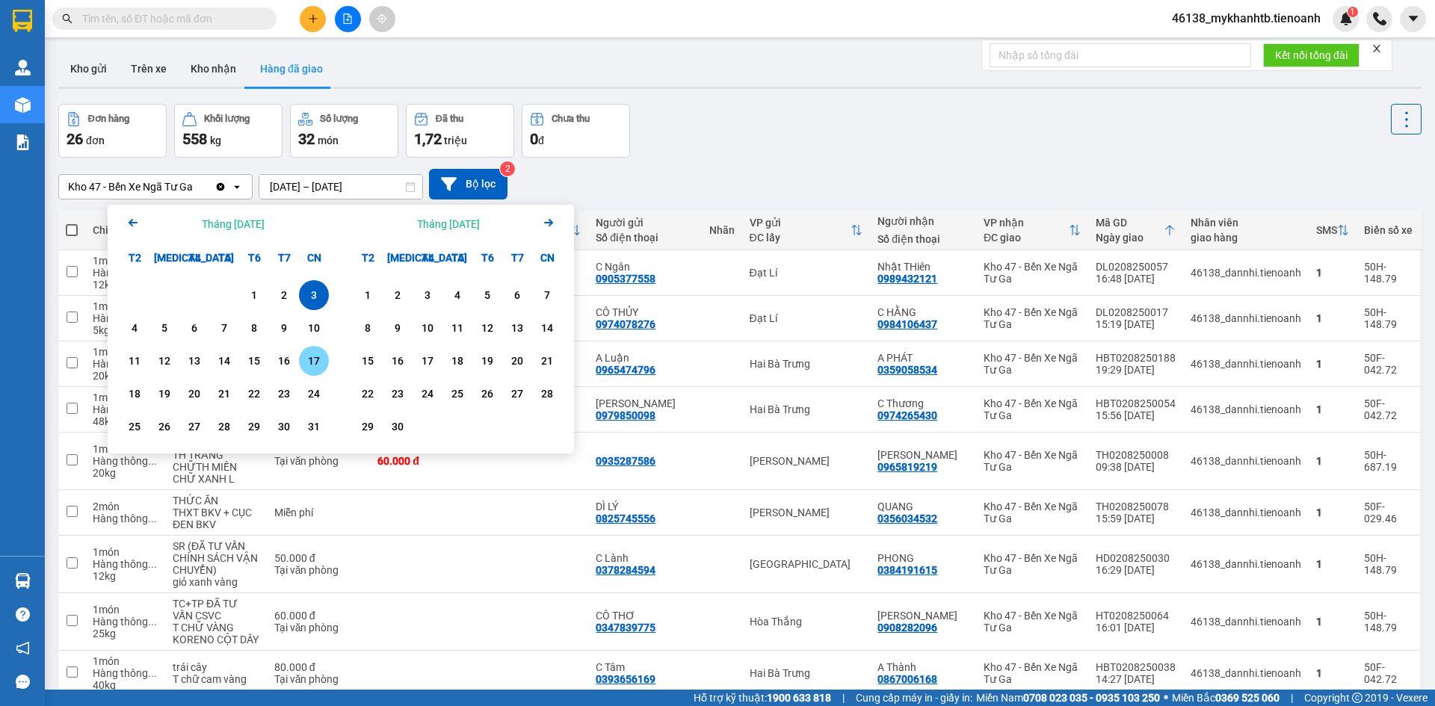
click at [310, 363] on div "17" at bounding box center [313, 361] width 21 height 18
click at [308, 361] on div "17" at bounding box center [313, 361] width 21 height 18
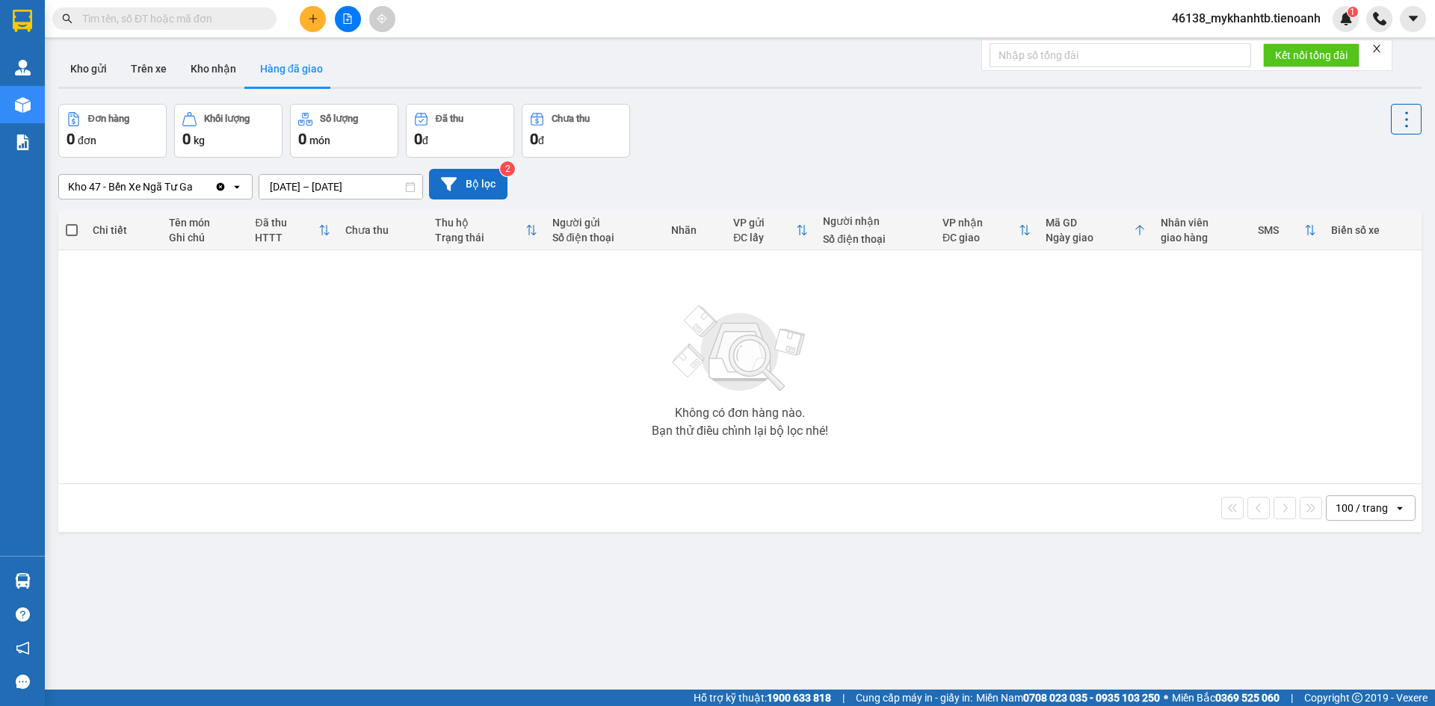
click at [468, 189] on button "Bộ lọc" at bounding box center [468, 184] width 78 height 31
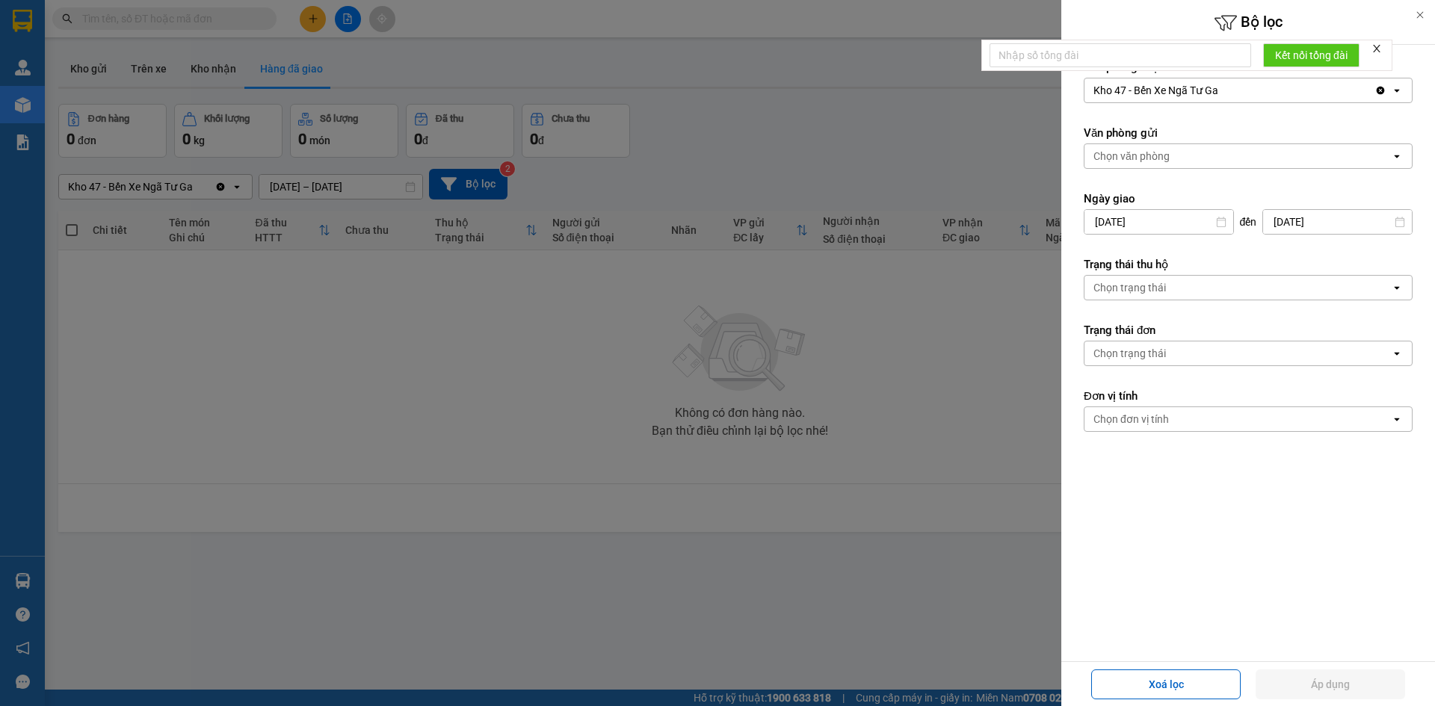
click at [402, 453] on div at bounding box center [717, 353] width 1435 height 706
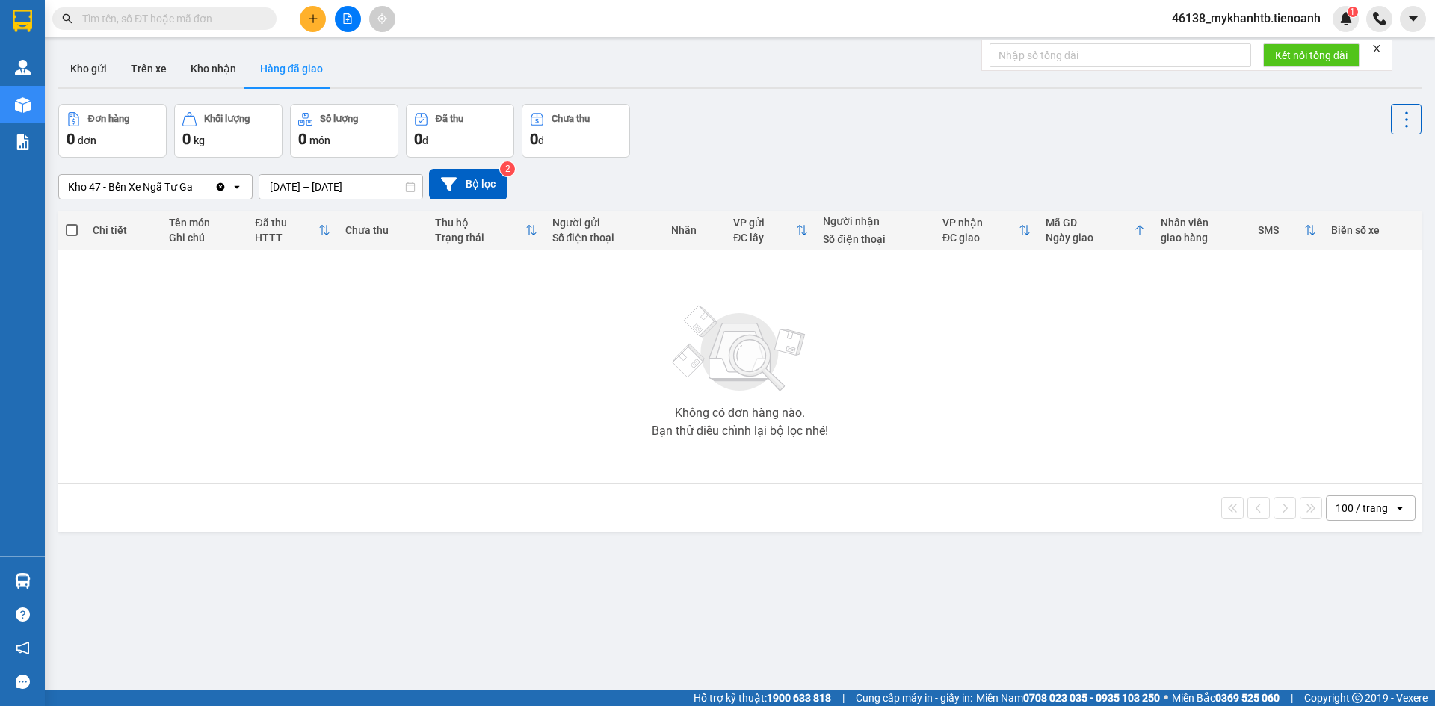
click at [266, 383] on div "Không có đơn hàng nào. Bạn thử điều chỉnh lại bộ lọc nhé!" at bounding box center [740, 367] width 1348 height 224
click at [315, 188] on input "17/08/2025 – 17/08/2025" at bounding box center [340, 187] width 163 height 24
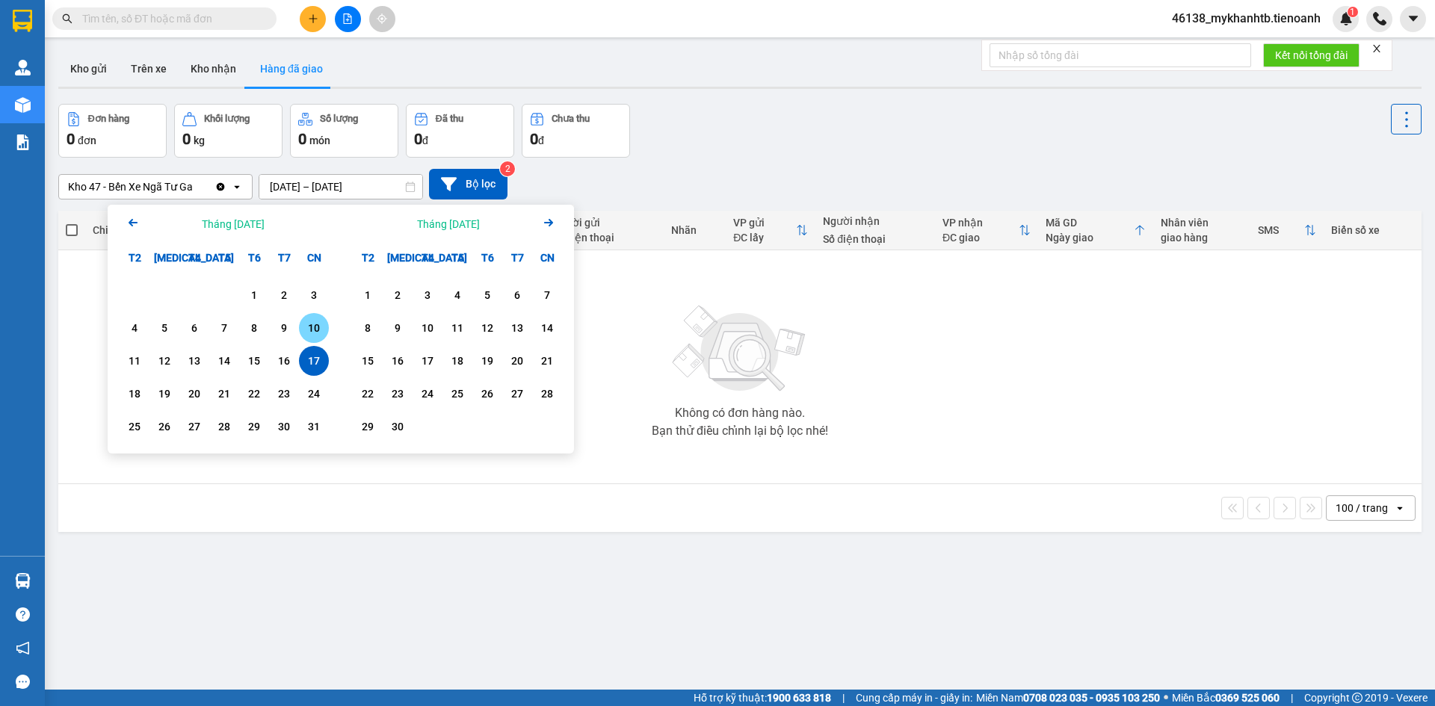
click at [317, 330] on div "10" at bounding box center [313, 328] width 21 height 18
click at [309, 330] on div "10" at bounding box center [313, 328] width 21 height 18
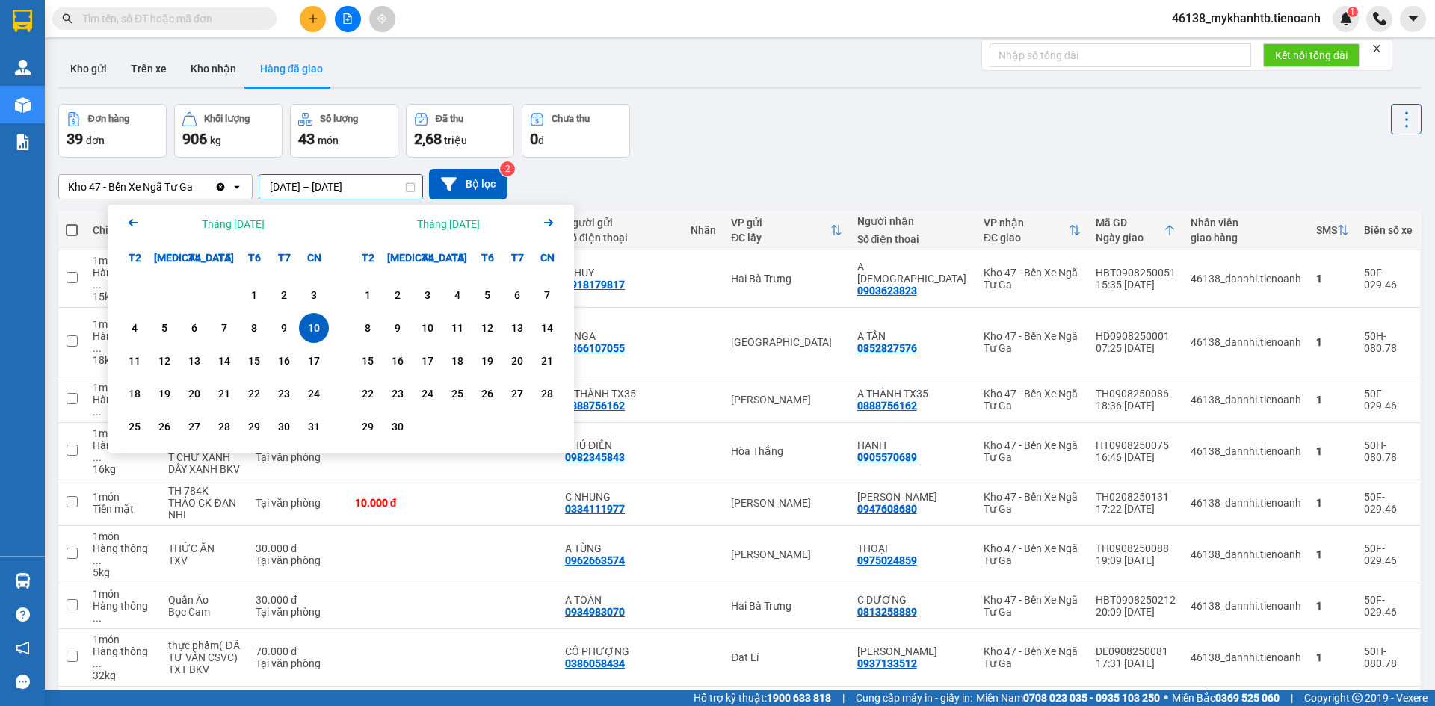
click at [327, 180] on input "10/08/2025 – 10/08/2025" at bounding box center [340, 187] width 163 height 24
click at [186, 357] on div "13" at bounding box center [194, 361] width 21 height 18
click at [192, 356] on div "13" at bounding box center [194, 361] width 21 height 18
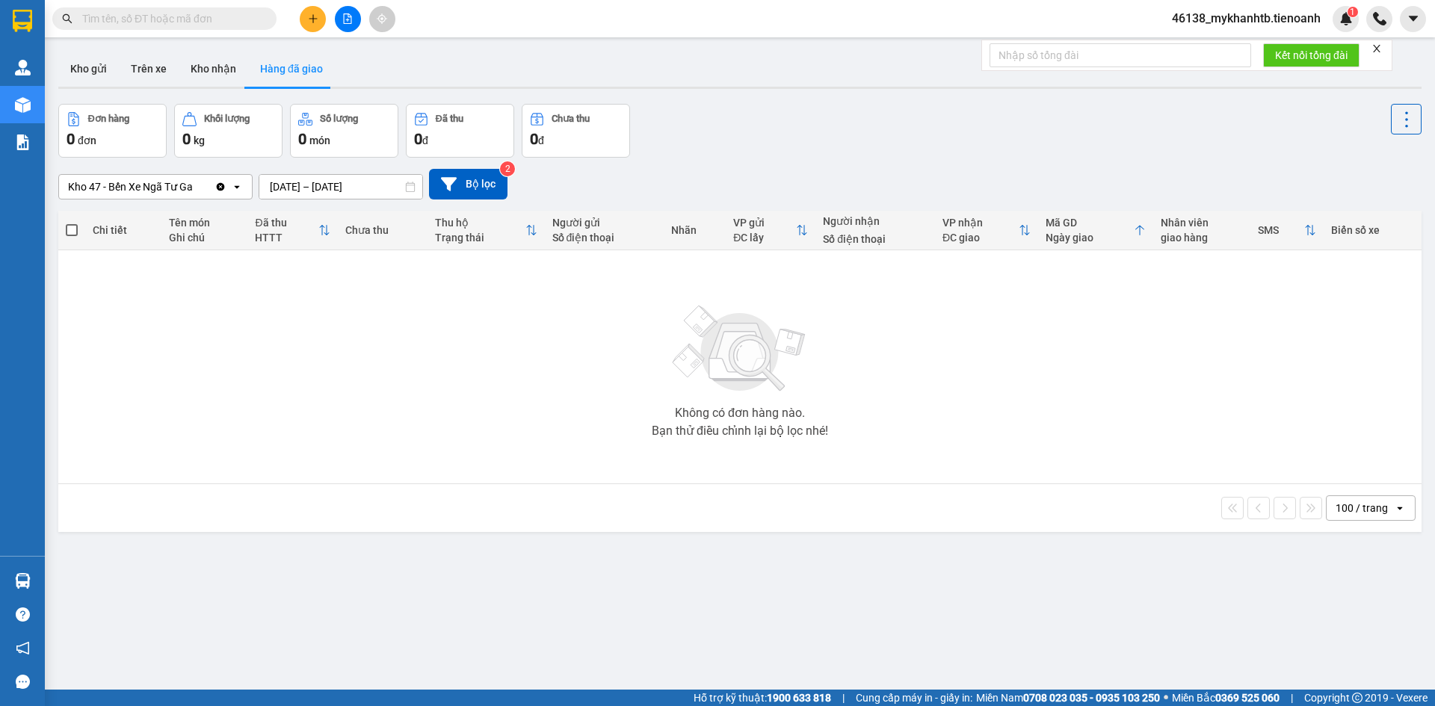
click at [424, 195] on div "Kho 47 - Bến Xe Ngã Tư Ga Clear value open 13/08/2025 – 13/08/2025 Press the do…" at bounding box center [739, 184] width 1363 height 31
click at [436, 187] on button "Bộ lọc" at bounding box center [468, 184] width 78 height 31
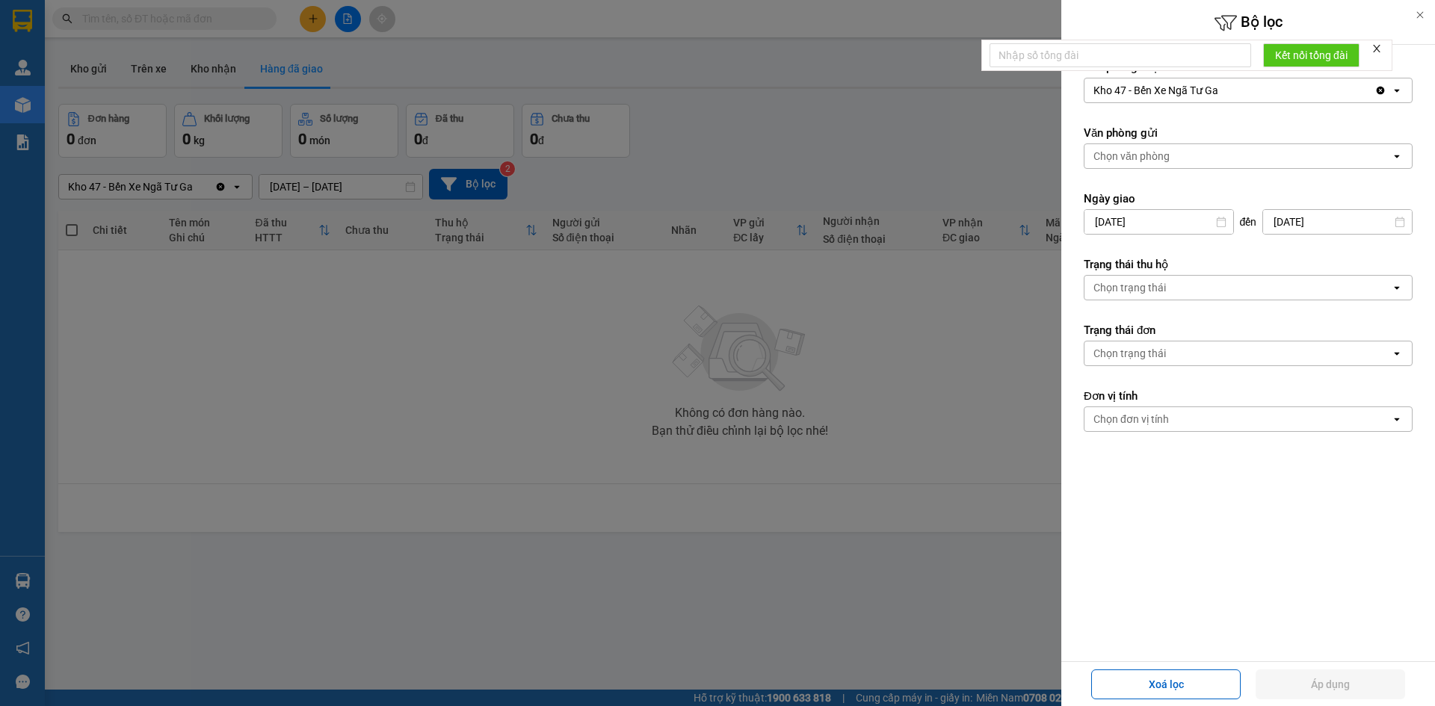
click at [395, 368] on div at bounding box center [717, 353] width 1435 height 706
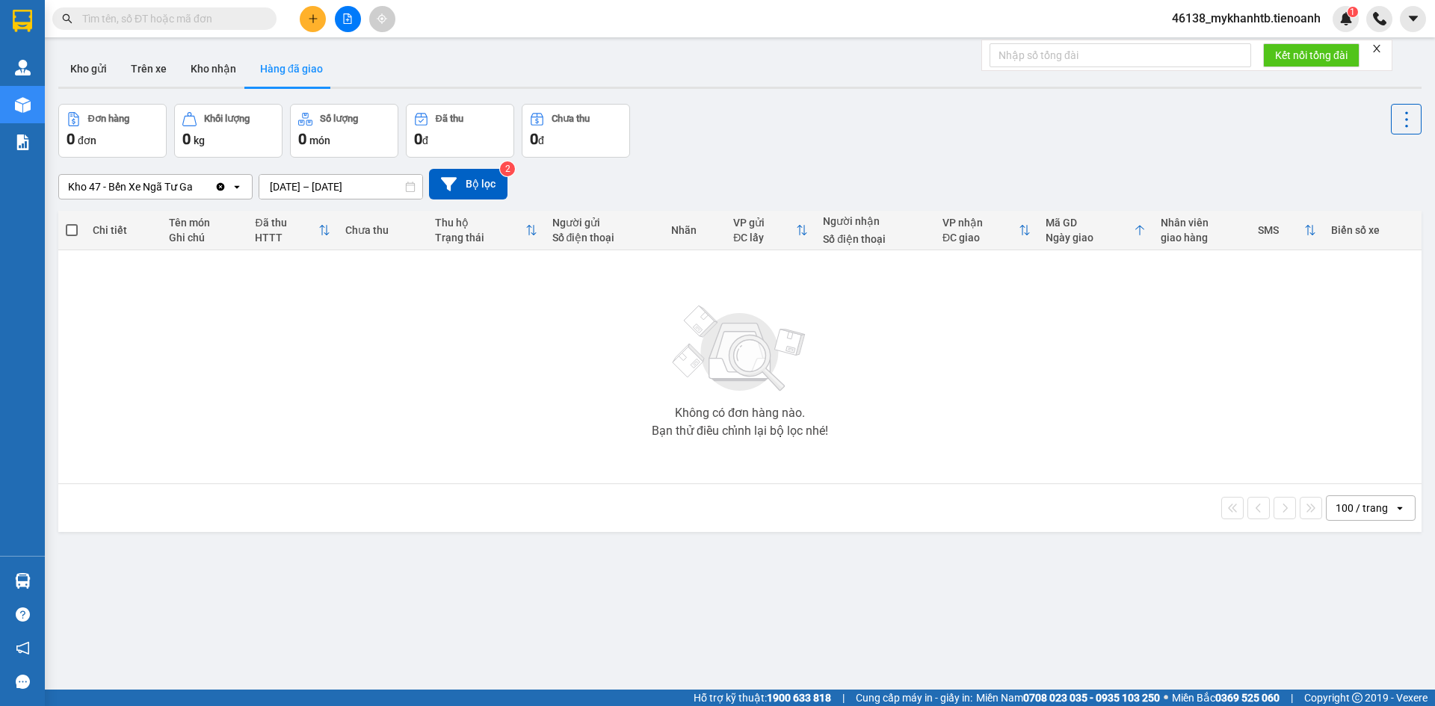
click at [307, 480] on td "Không có đơn hàng nào. Bạn thử điều chỉnh lại bộ lọc nhé!" at bounding box center [739, 367] width 1363 height 234
click at [321, 190] on input "13/08/2025 – 13/08/2025" at bounding box center [340, 187] width 163 height 24
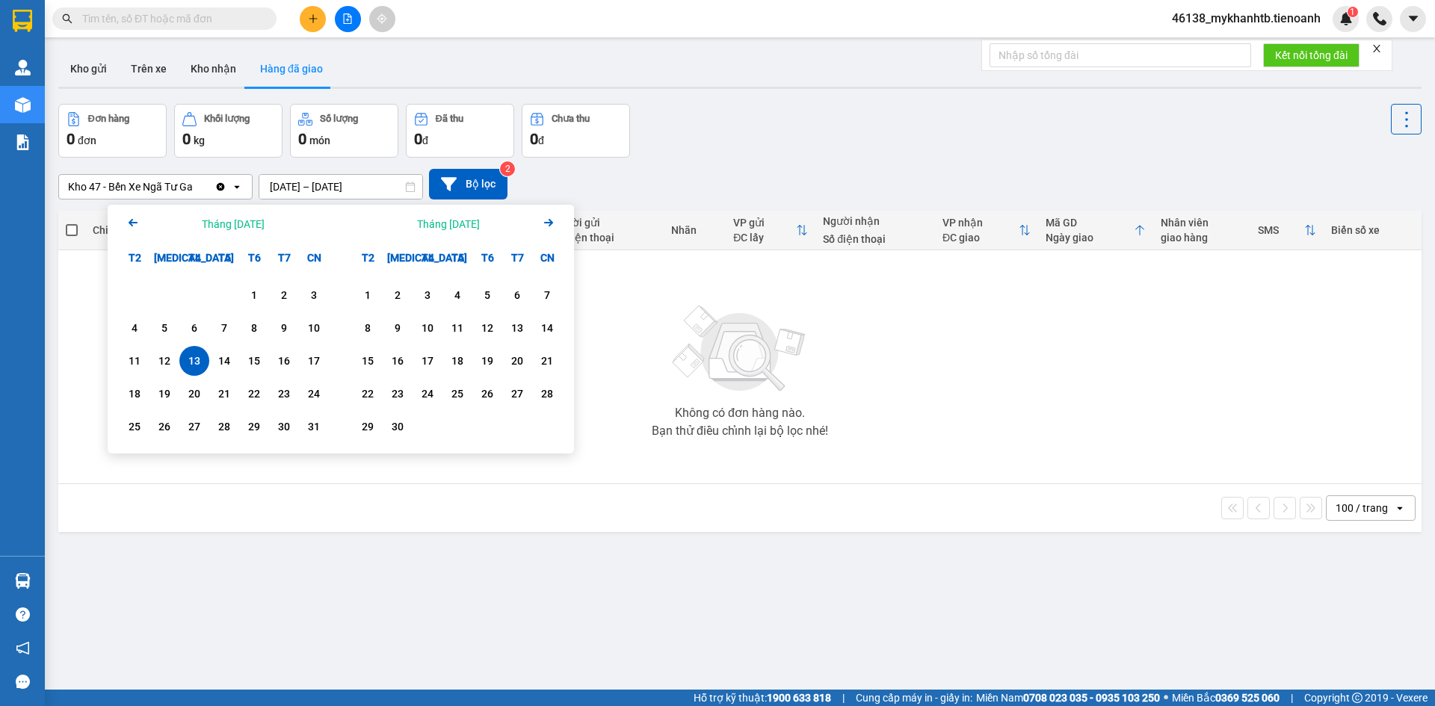
click at [194, 359] on div "13" at bounding box center [194, 361] width 21 height 18
click at [197, 362] on div "13" at bounding box center [194, 361] width 21 height 18
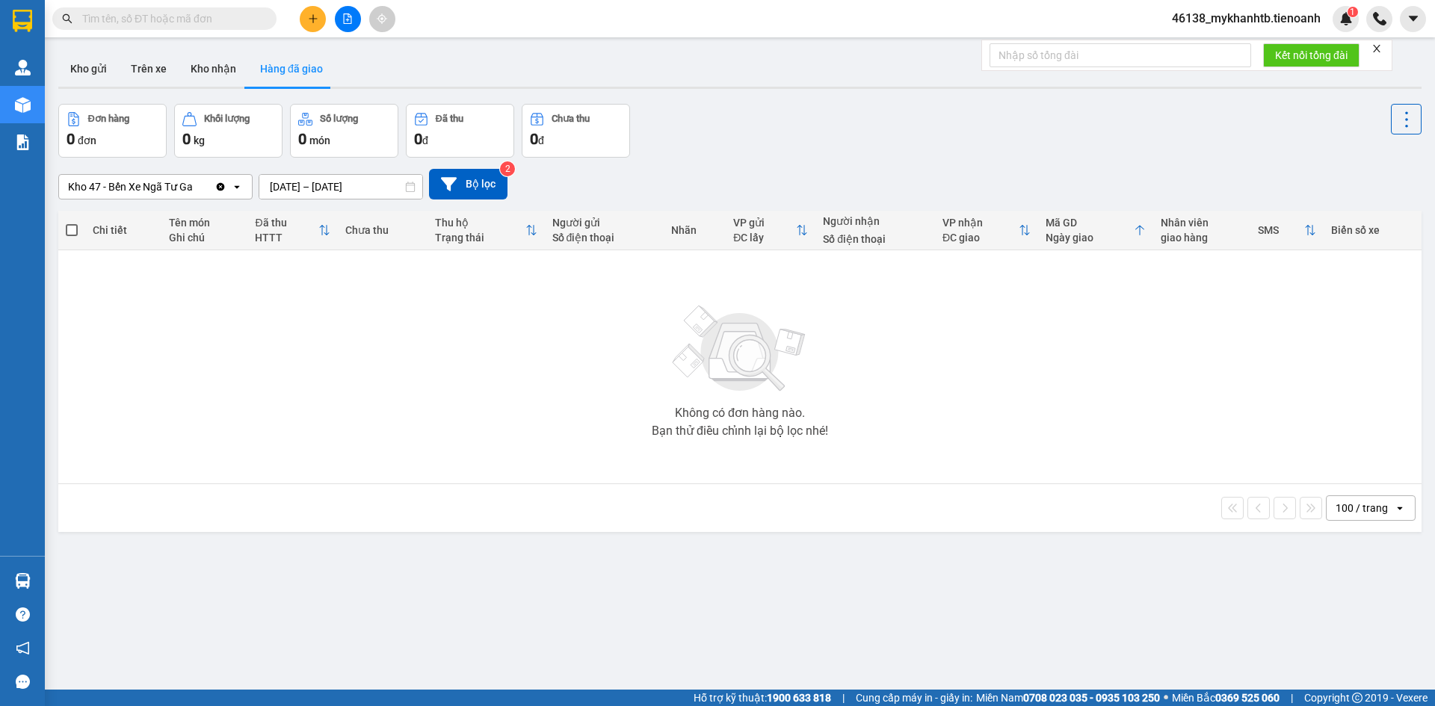
click at [326, 184] on input "13/08/2025 – 13/08/2025" at bounding box center [340, 187] width 163 height 24
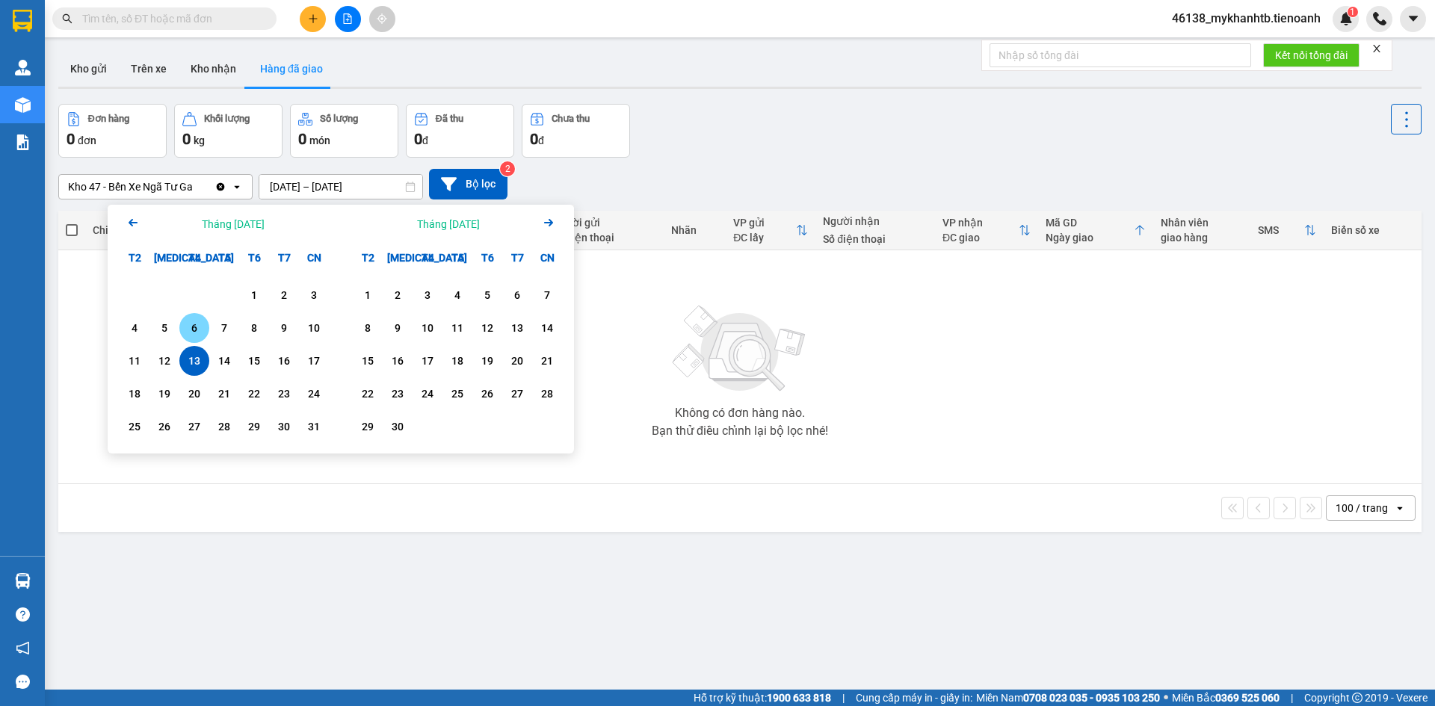
click at [193, 327] on div "6" at bounding box center [194, 328] width 21 height 18
click at [193, 324] on div "6" at bounding box center [194, 328] width 21 height 18
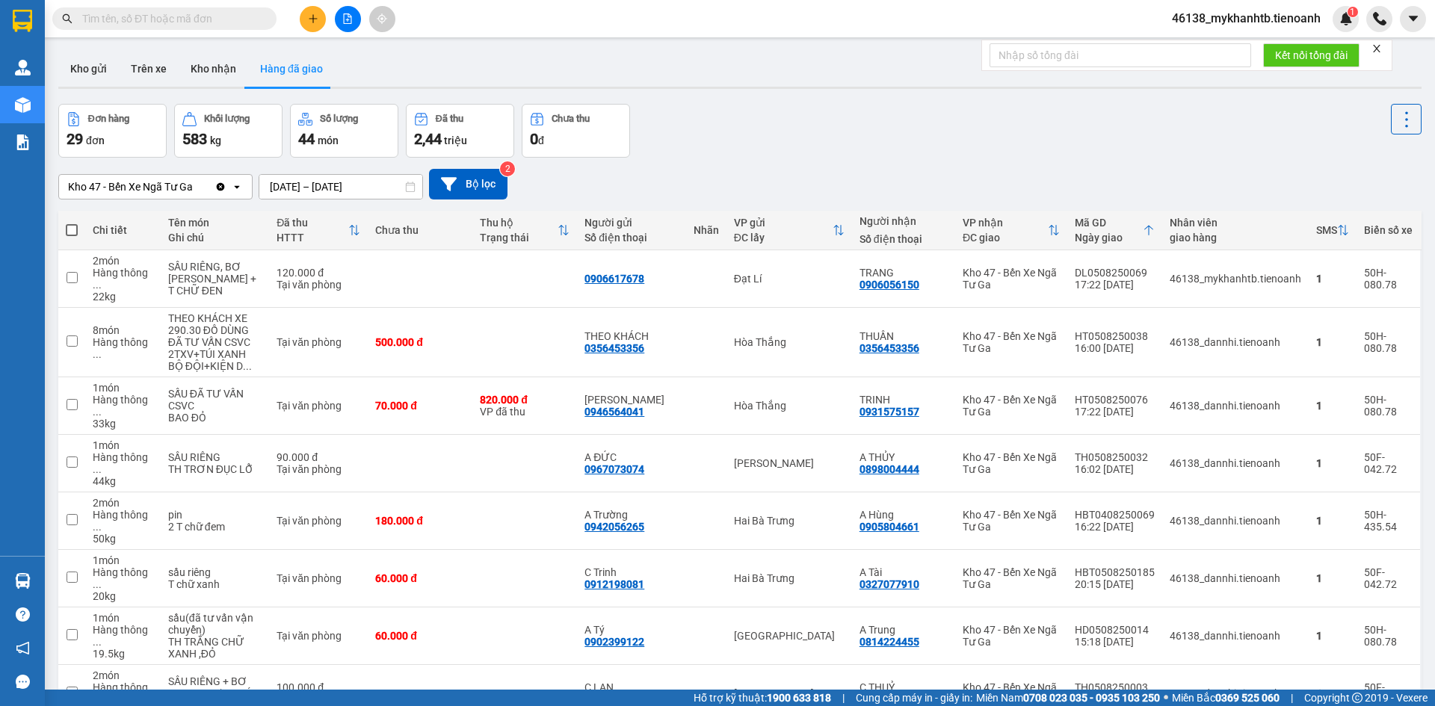
click at [342, 179] on input "06/08/2025 – 06/08/2025" at bounding box center [340, 187] width 163 height 24
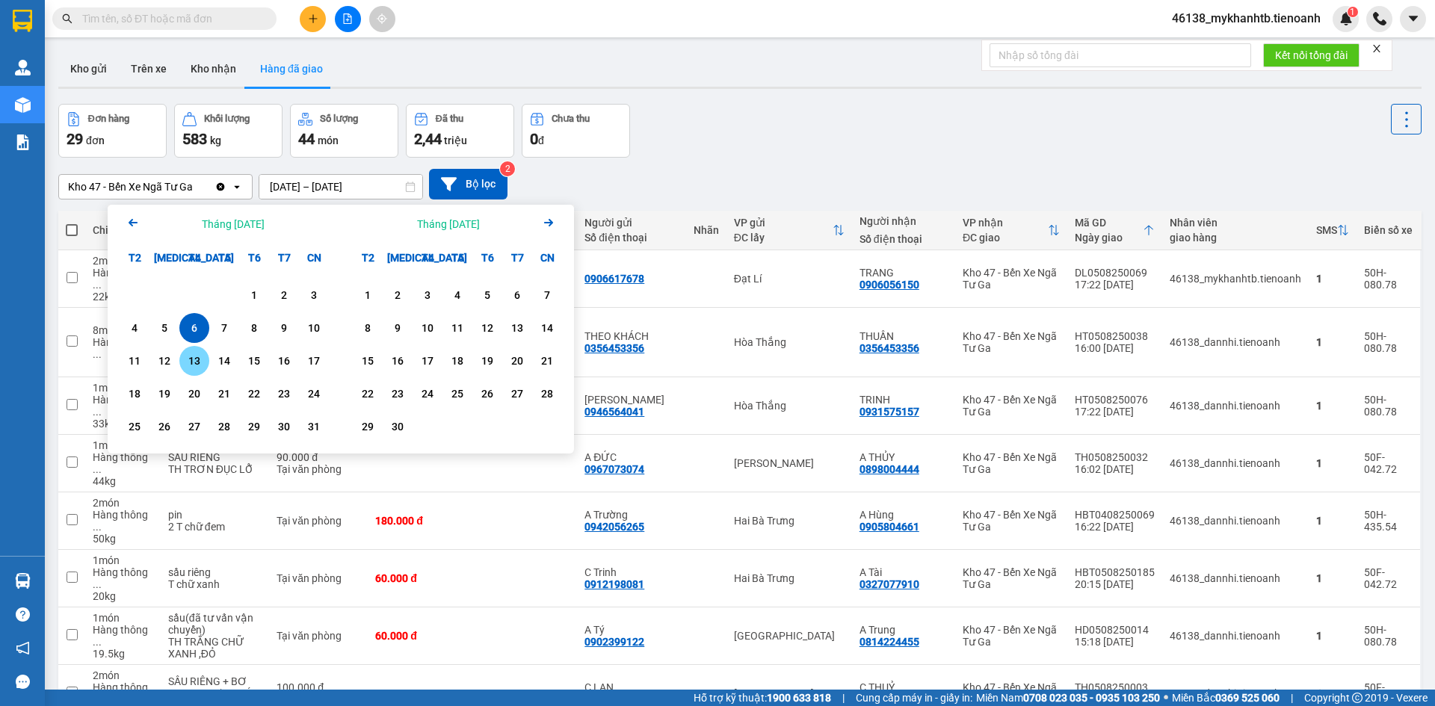
click at [193, 365] on div "13" at bounding box center [194, 361] width 21 height 18
click at [194, 366] on div "13" at bounding box center [194, 361] width 21 height 18
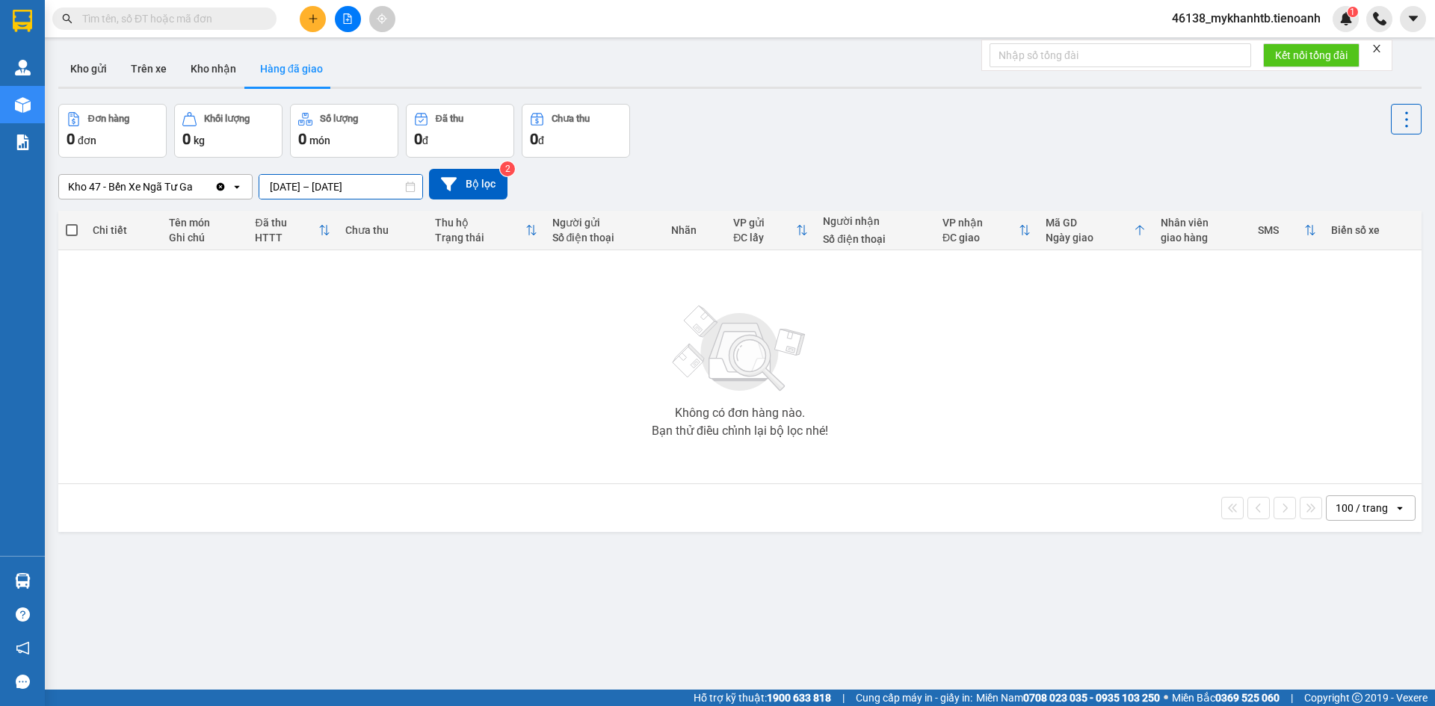
click at [314, 195] on input "13/08/2025 – 13/08/2025" at bounding box center [340, 187] width 163 height 24
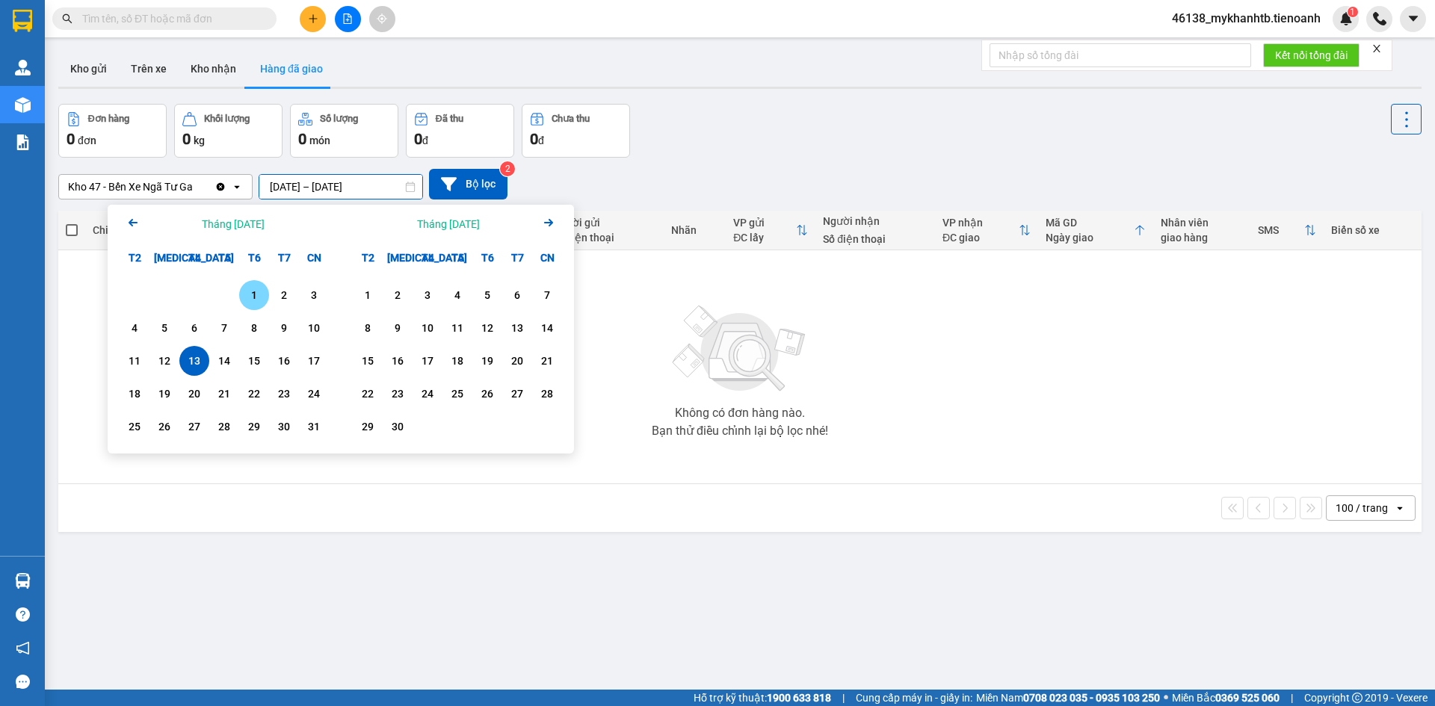
click at [256, 301] on div "1" at bounding box center [254, 295] width 21 height 18
type input "01/08/2025 – 01/08/2025"
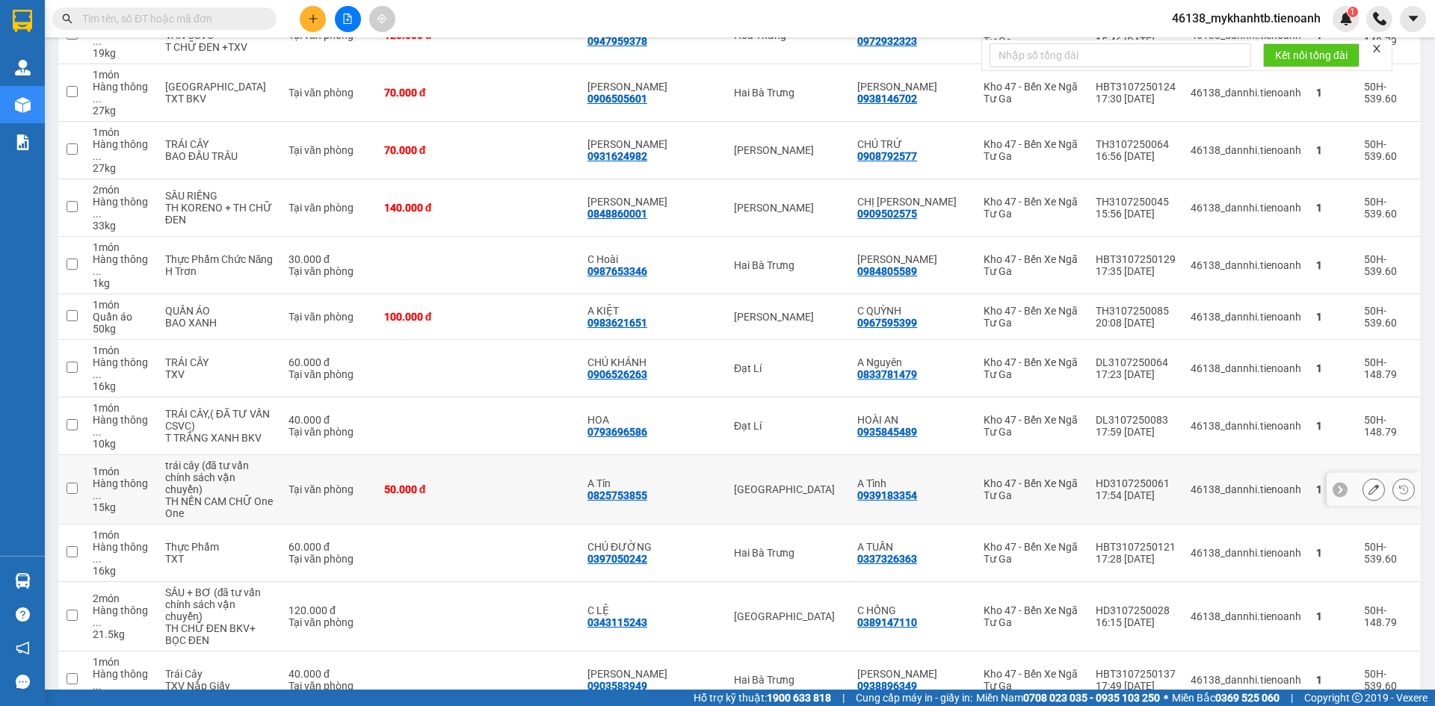
scroll to position [1061, 0]
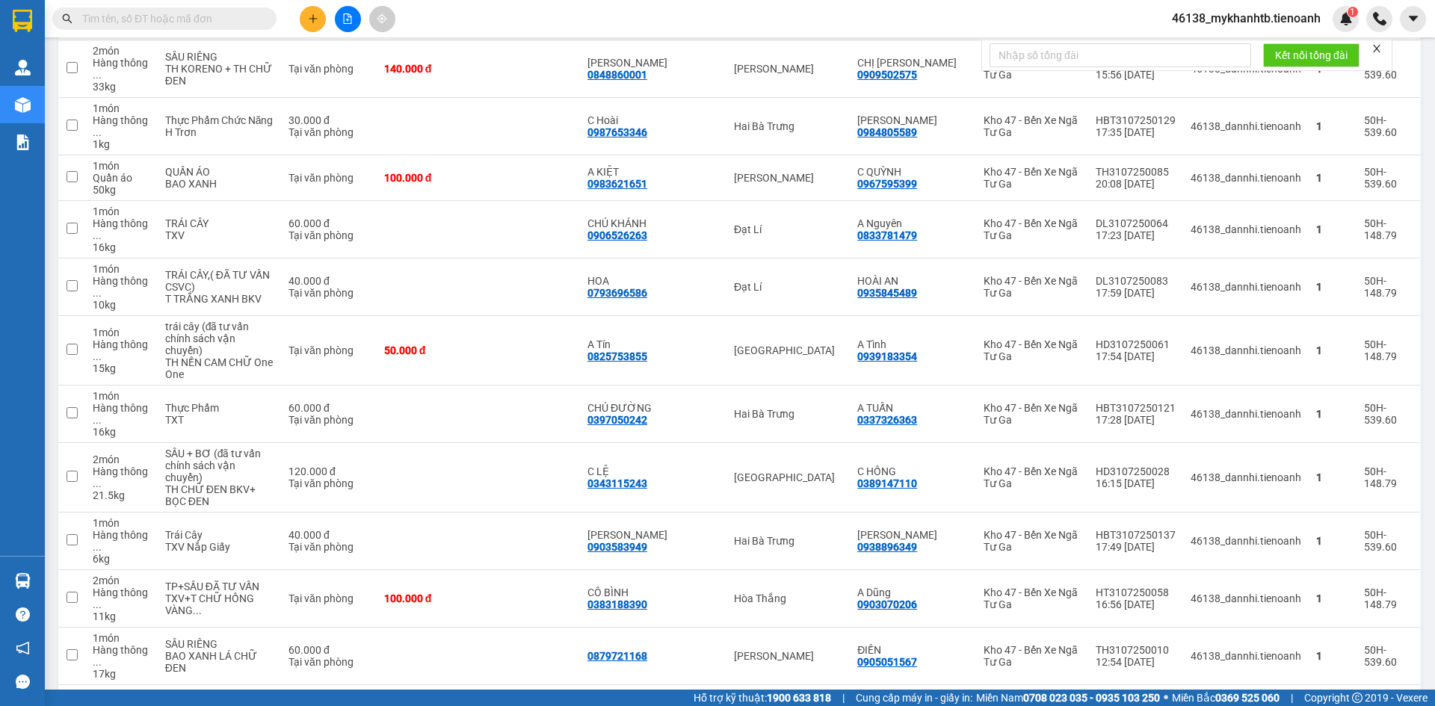
checkbox input "false"
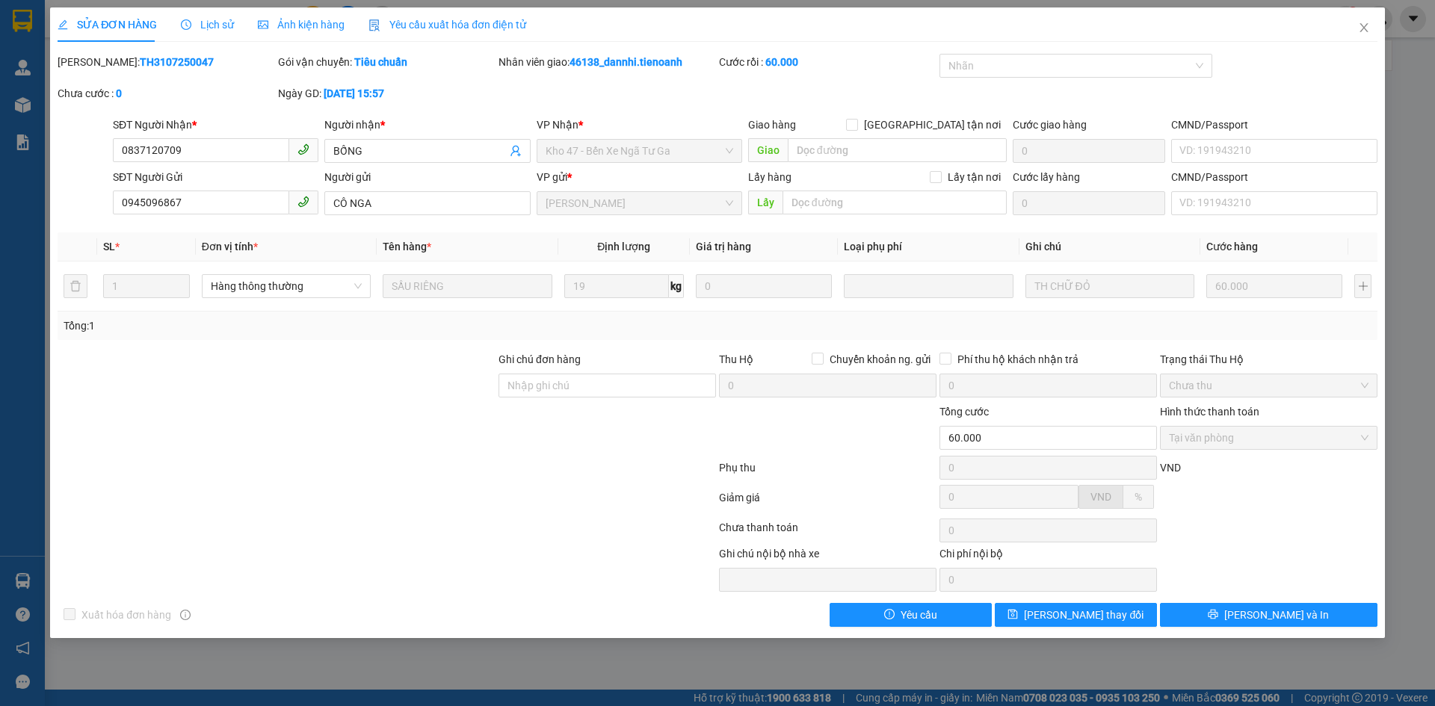
click at [222, 22] on span "Lịch sử" at bounding box center [207, 25] width 53 height 12
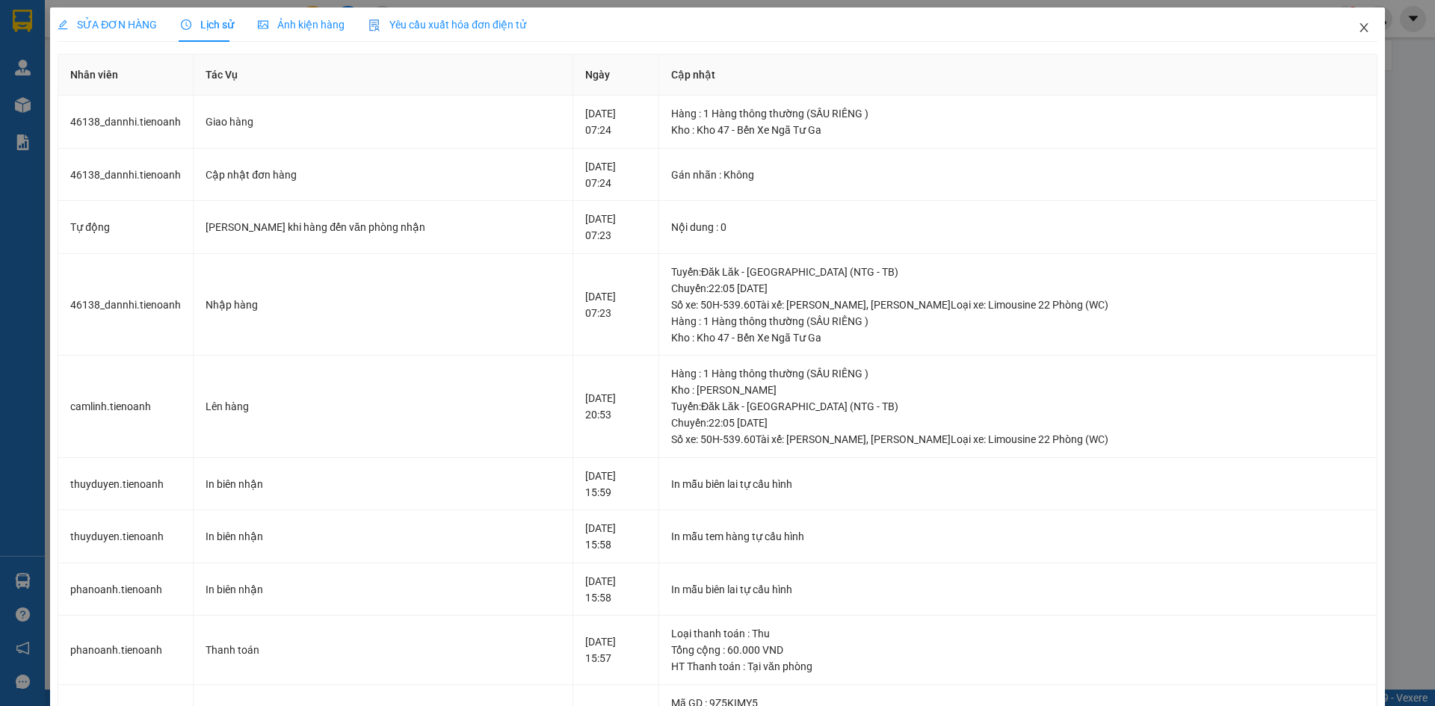
click at [1358, 27] on icon "close" at bounding box center [1364, 28] width 12 height 12
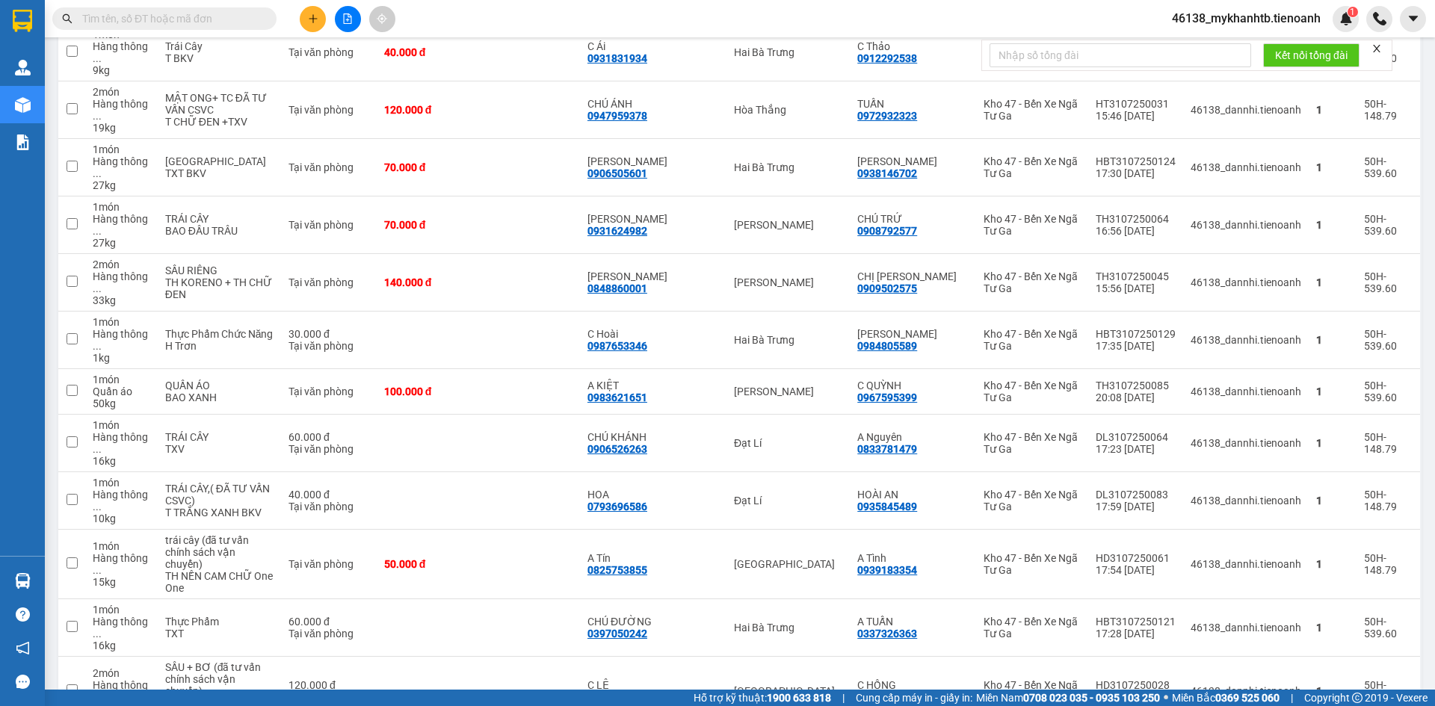
scroll to position [1061, 0]
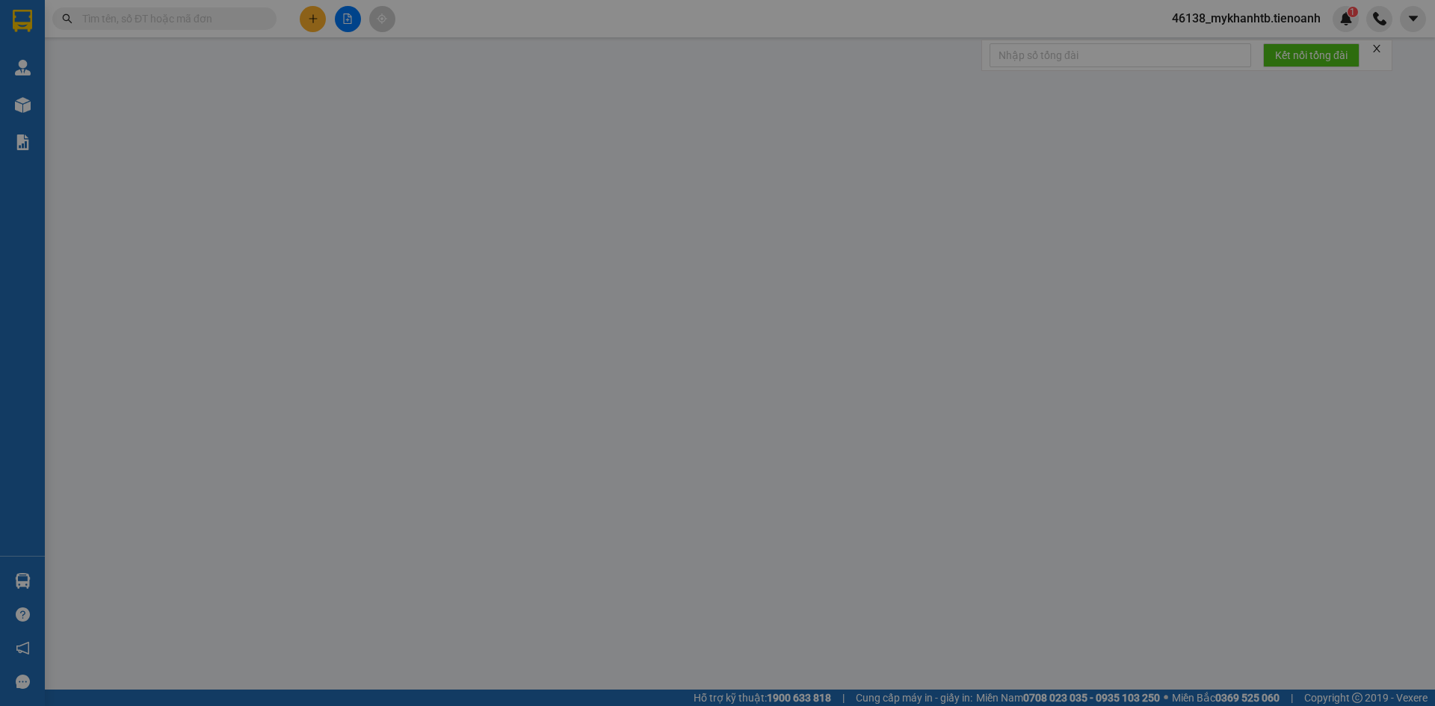
type input "0988883824"
type input "A Thanh"
type input "0973829225"
type input "C Dư"
type input "110.000"
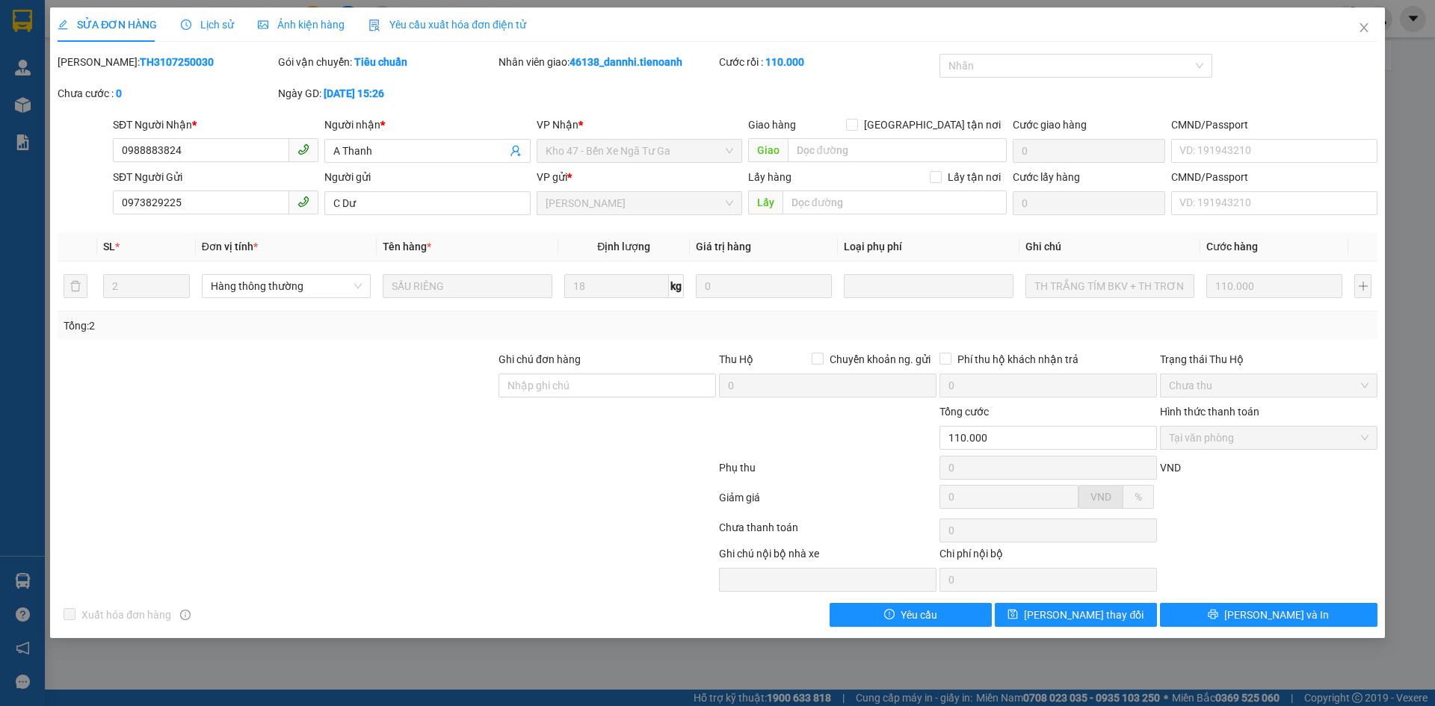
click at [215, 15] on div "Lịch sử" at bounding box center [207, 24] width 53 height 34
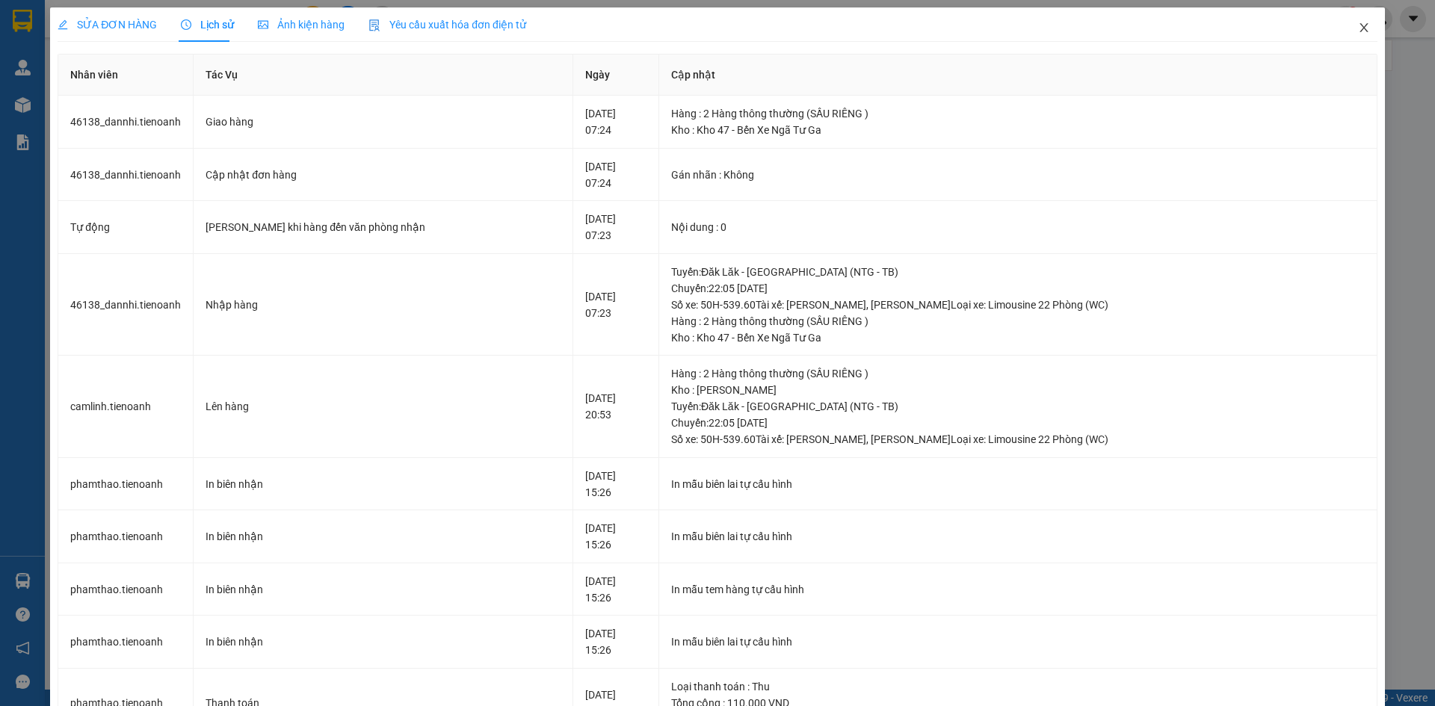
click at [1358, 26] on icon "close" at bounding box center [1364, 28] width 12 height 12
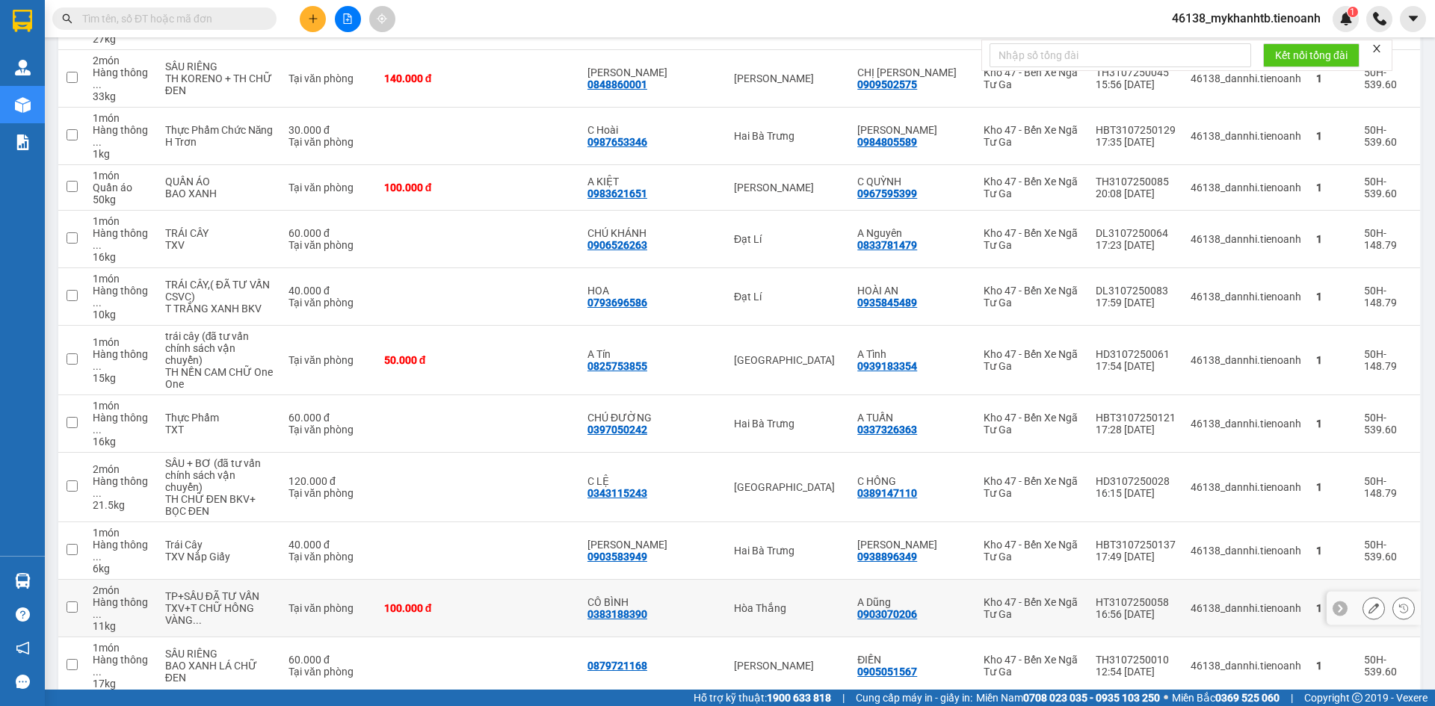
scroll to position [1061, 0]
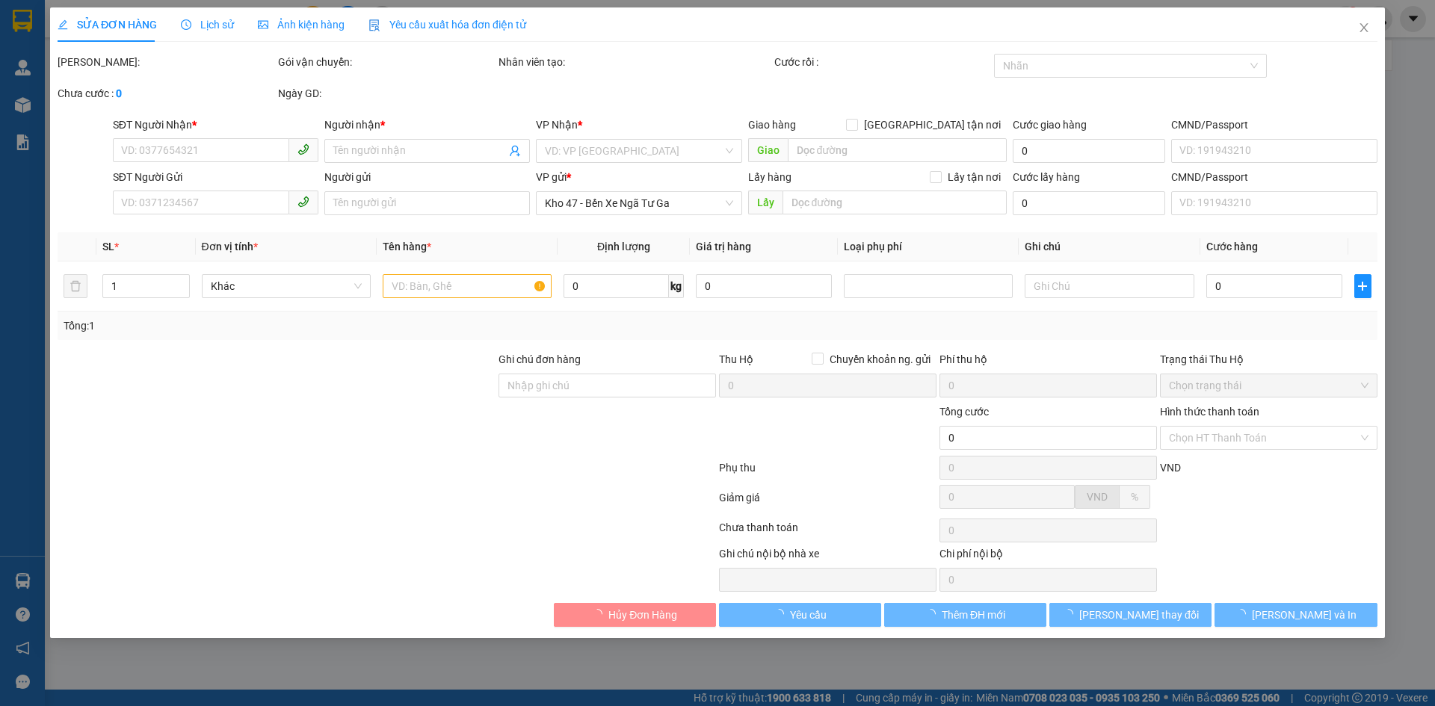
type input "0985994204"
type input "C Phương"
type input "0946097279"
type input "C Khuyên"
type input "60.000"
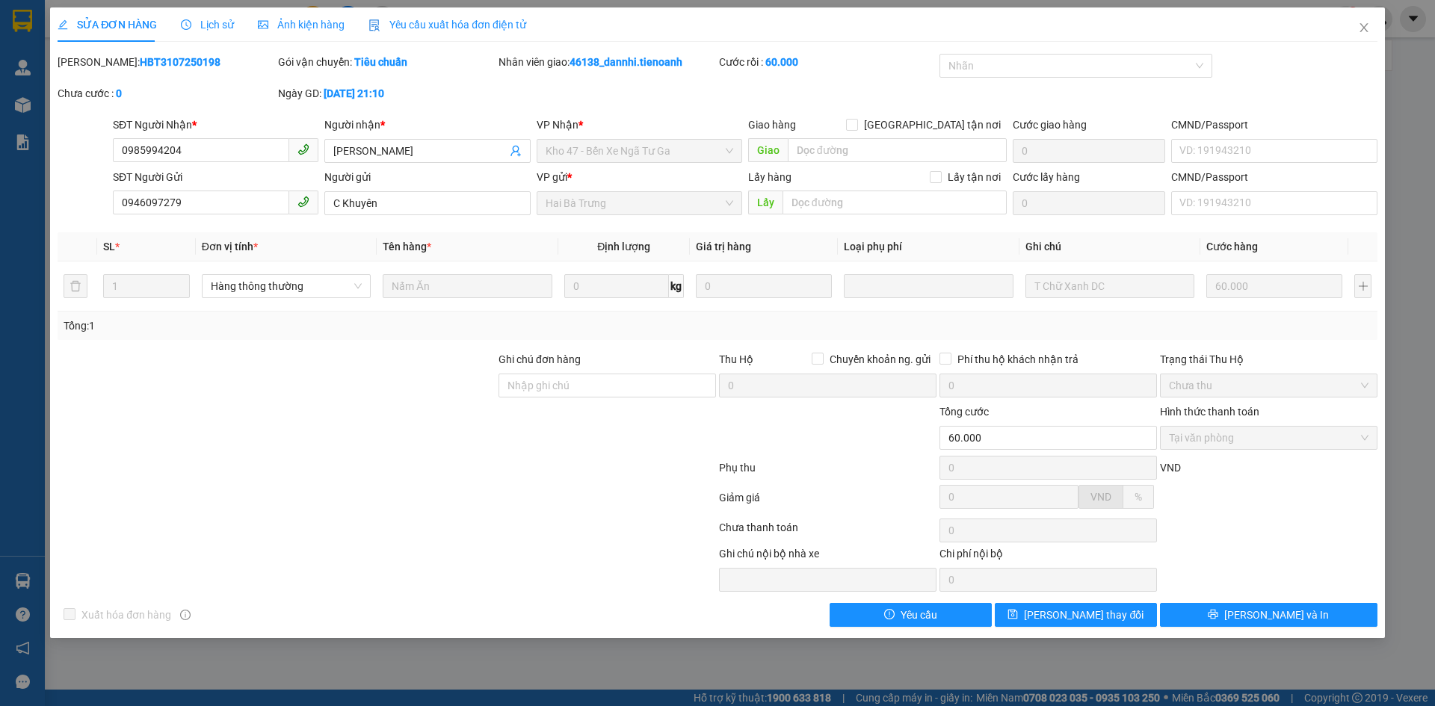
click at [238, 21] on div "SỬA ĐƠN HÀNG Lịch sử Ảnh kiện hàng Yêu cầu xuất hóa đơn điện tử" at bounding box center [292, 24] width 468 height 34
click at [223, 28] on span "Lịch sử" at bounding box center [207, 25] width 53 height 12
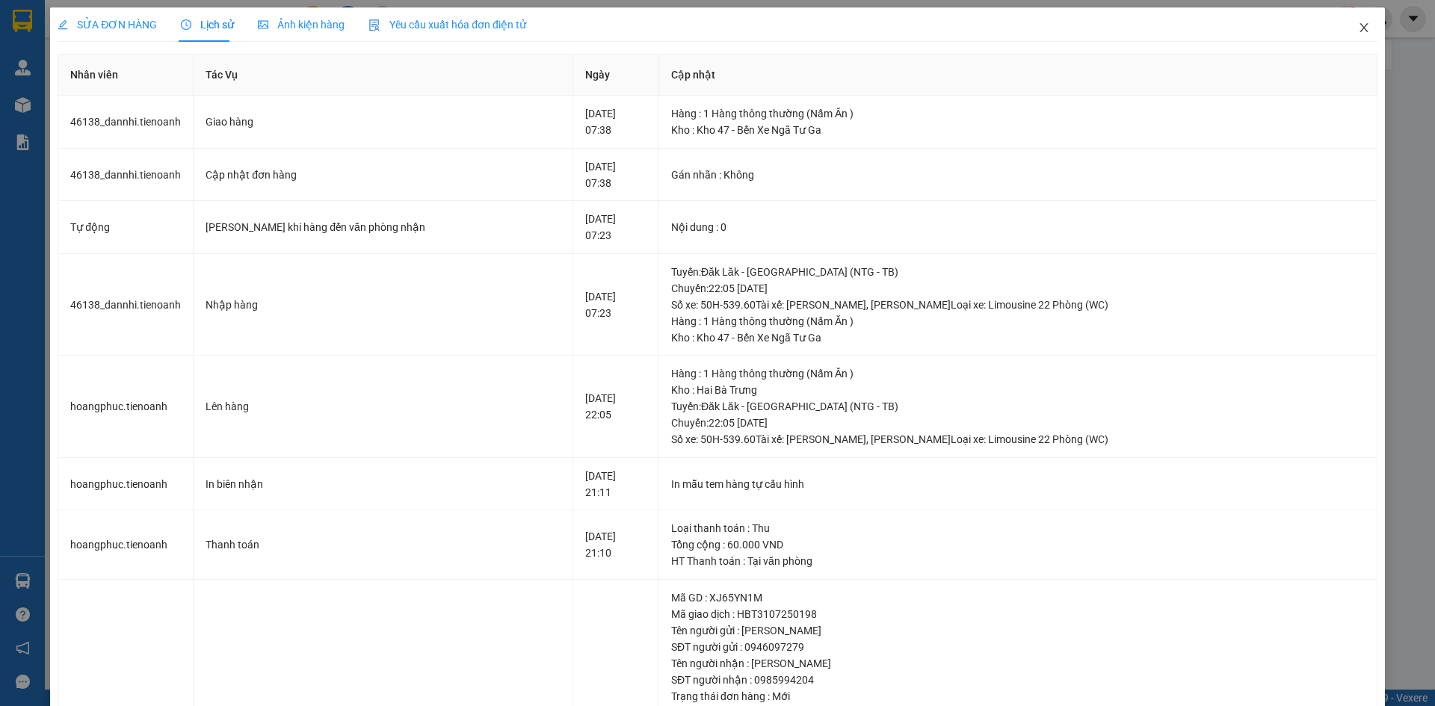
click at [1359, 25] on icon "close" at bounding box center [1363, 27] width 8 height 9
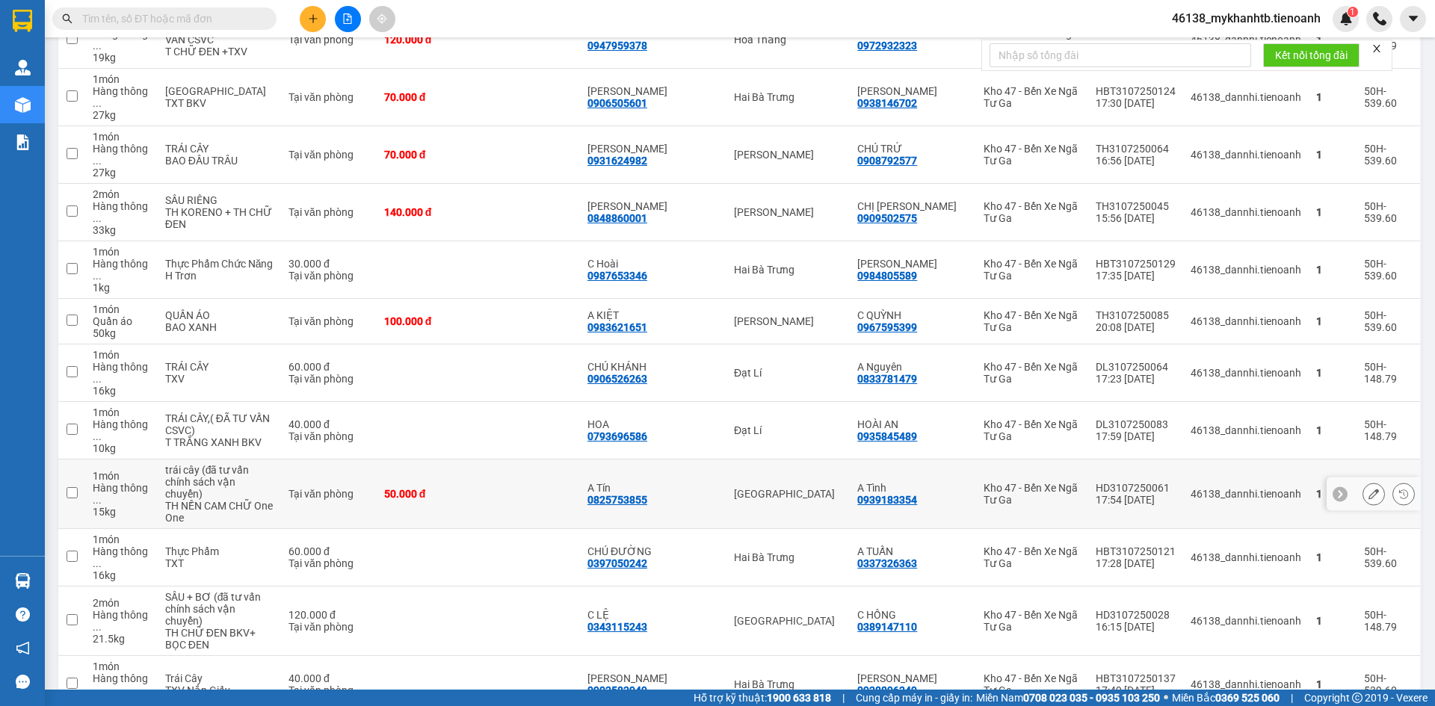
scroll to position [1061, 0]
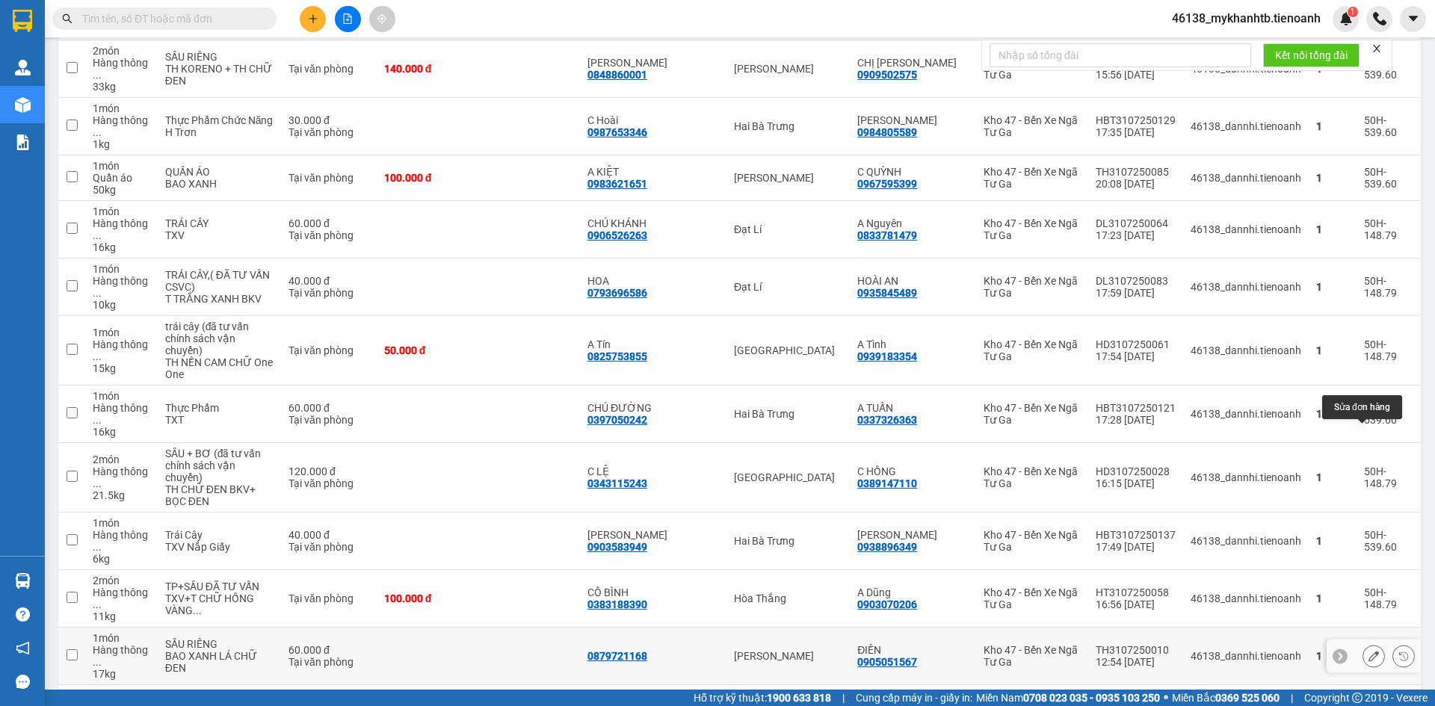
click at [1368, 651] on icon at bounding box center [1373, 656] width 10 height 10
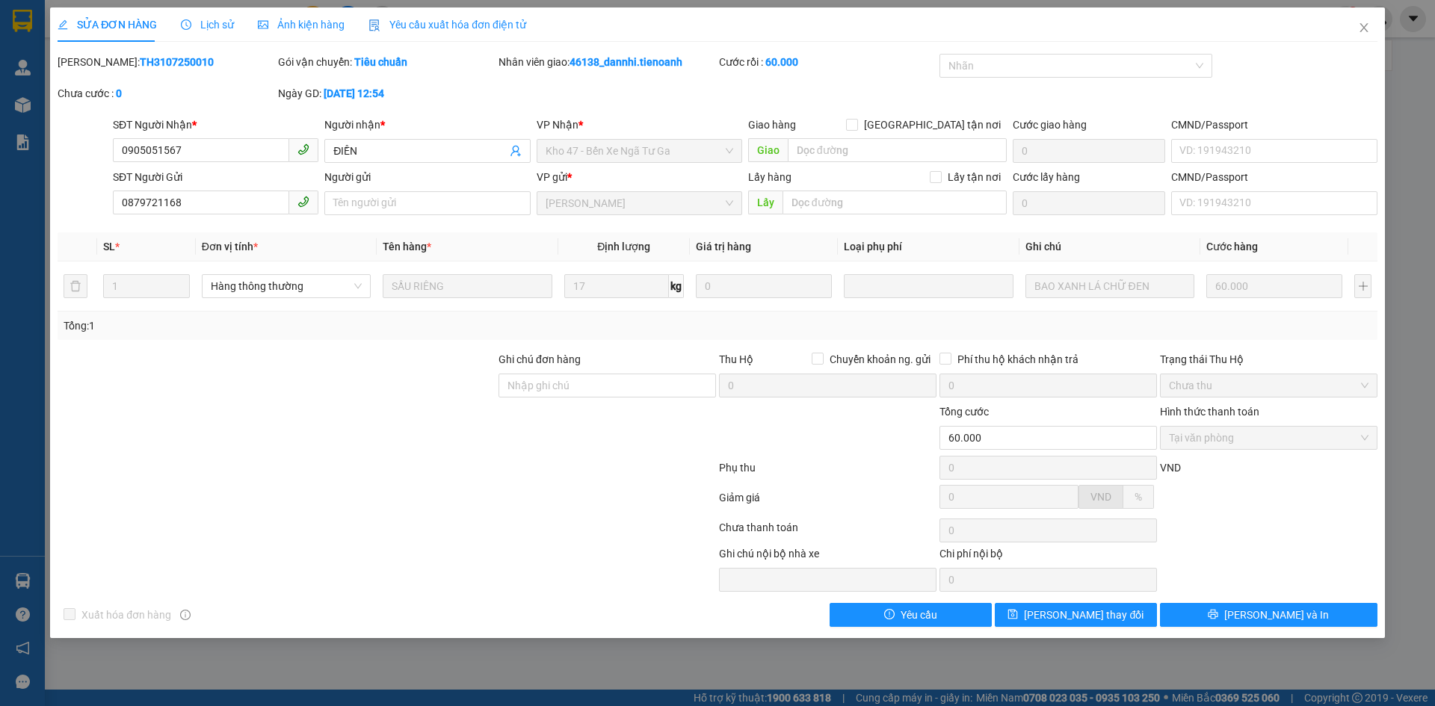
click at [213, 21] on span "Lịch sử" at bounding box center [207, 25] width 53 height 12
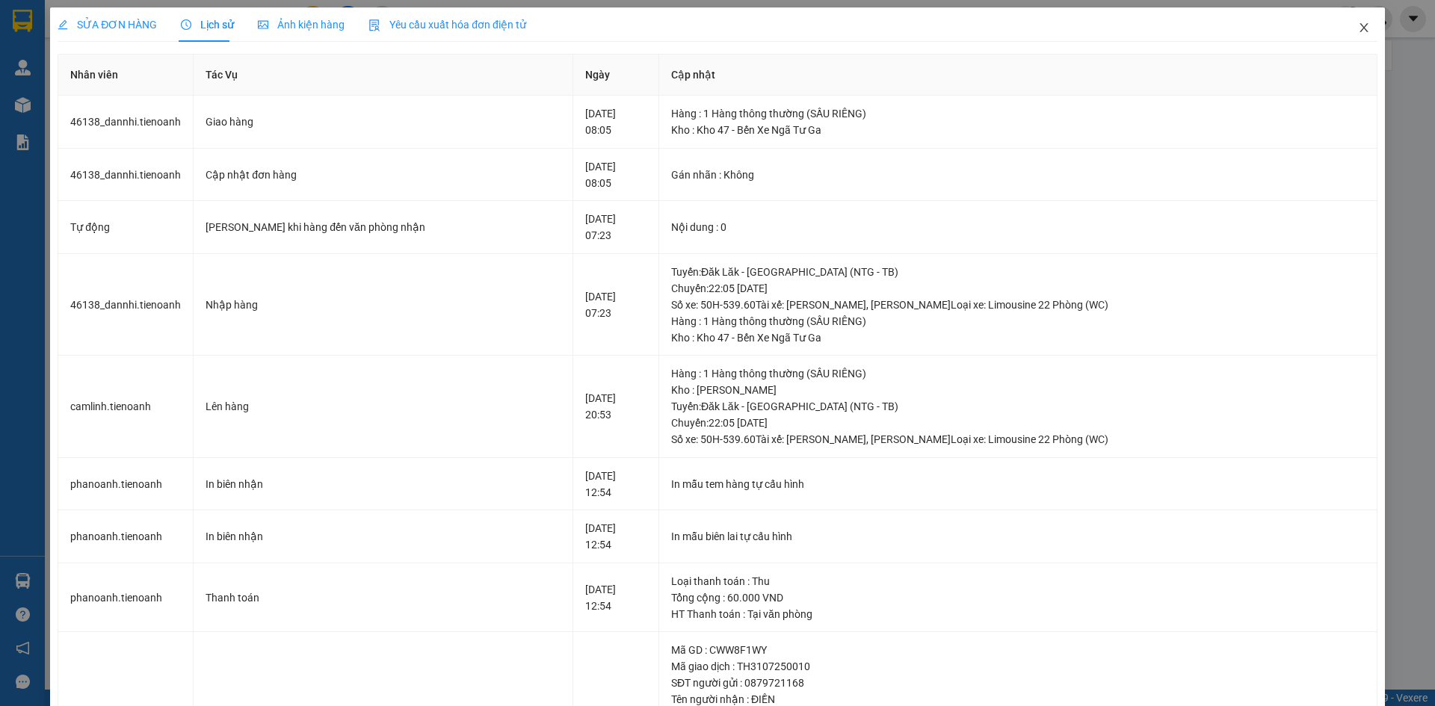
click at [1358, 26] on icon "close" at bounding box center [1364, 28] width 12 height 12
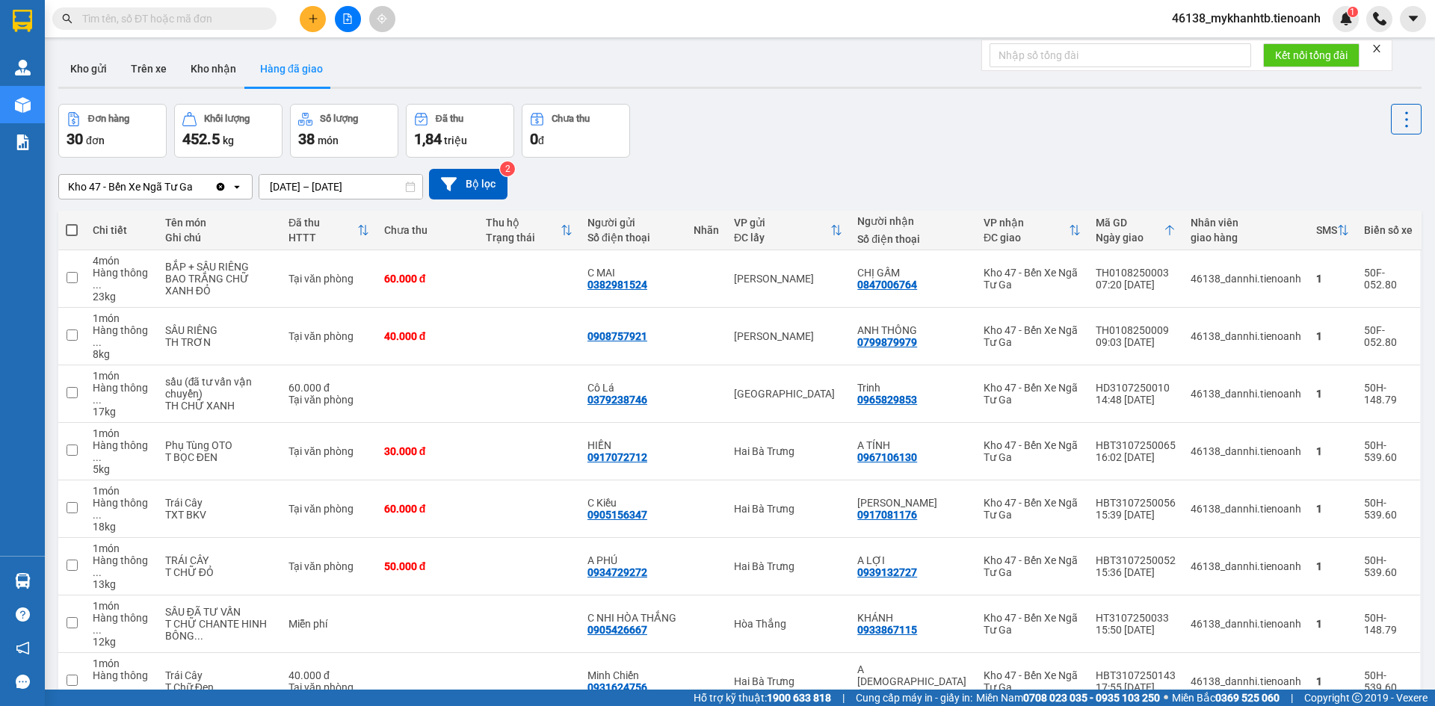
click at [429, 59] on div "Kho gửi Trên xe Kho nhận Hàng đã giao" at bounding box center [739, 71] width 1363 height 40
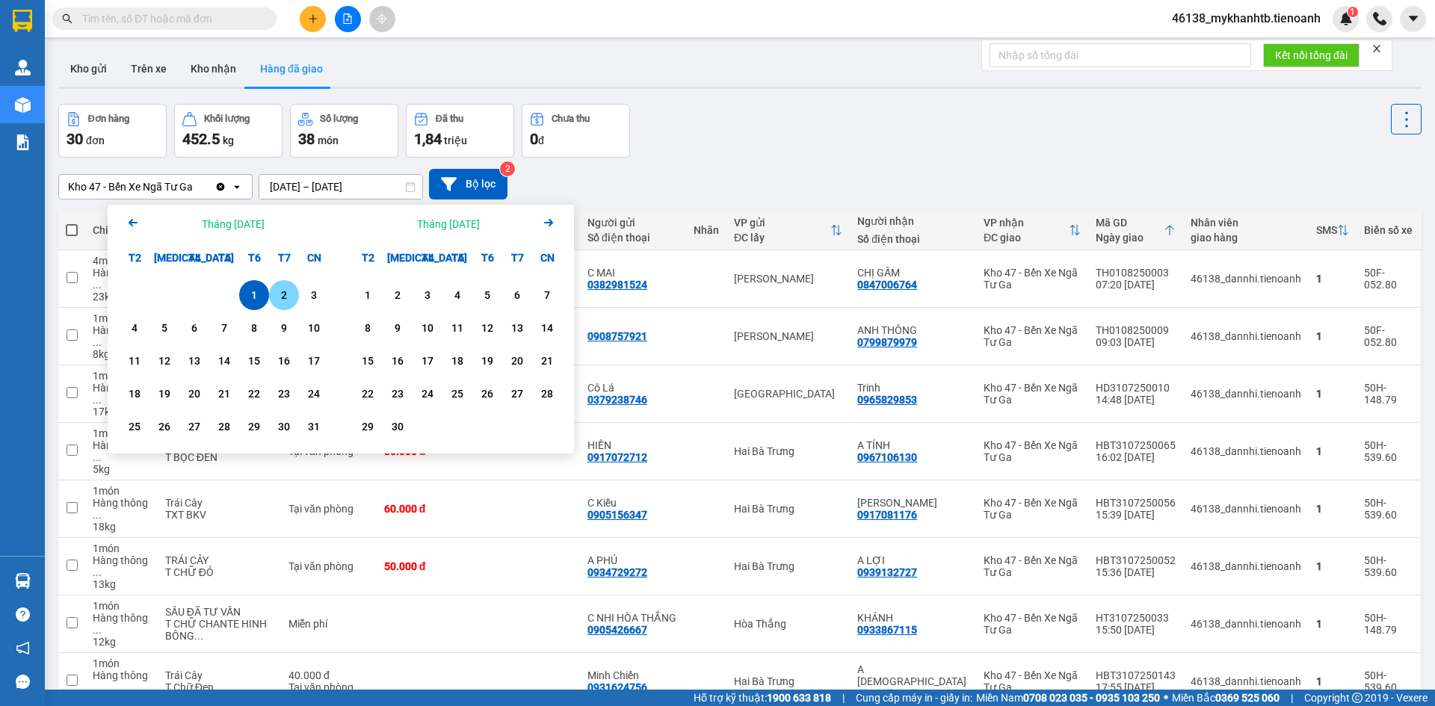
click at [279, 295] on div "2" at bounding box center [283, 295] width 21 height 18
click at [283, 297] on div "2" at bounding box center [283, 295] width 21 height 18
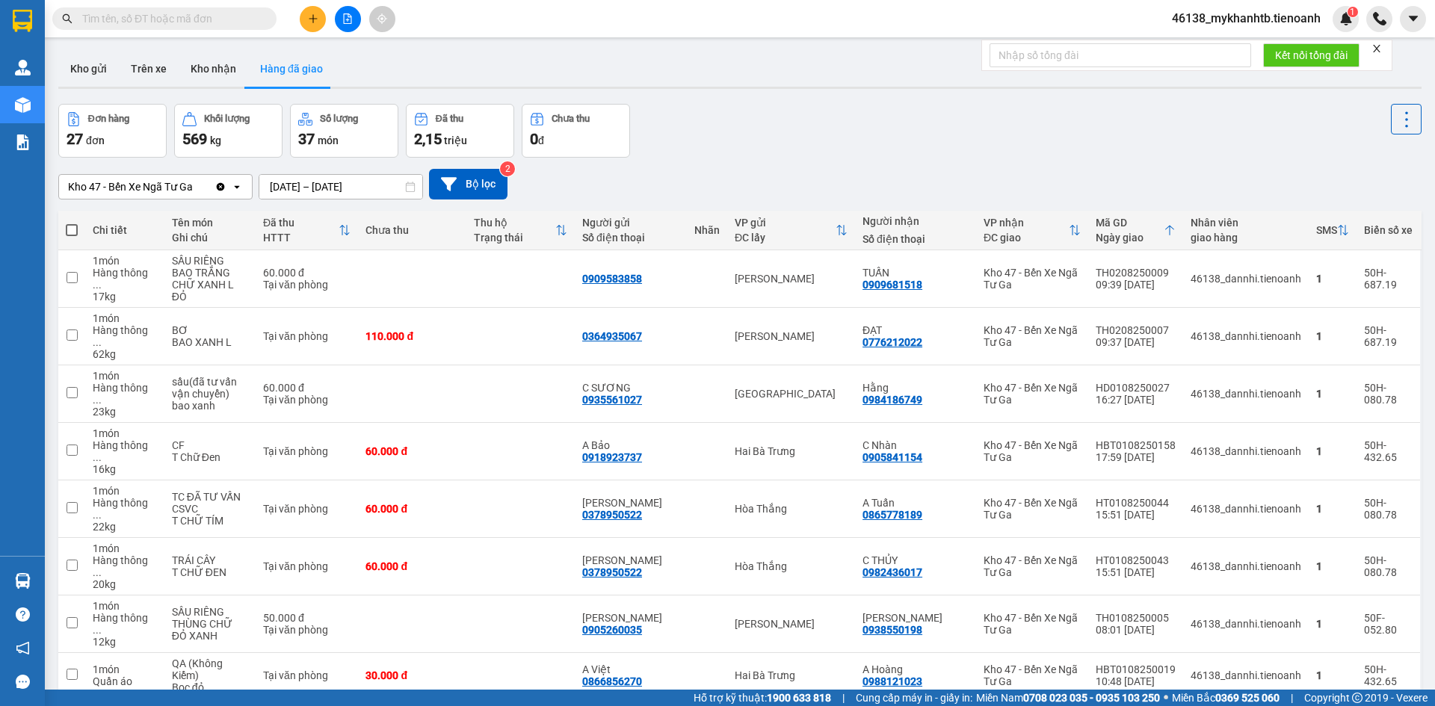
click at [341, 189] on input "02/08/2025 – 02/08/2025" at bounding box center [340, 187] width 163 height 24
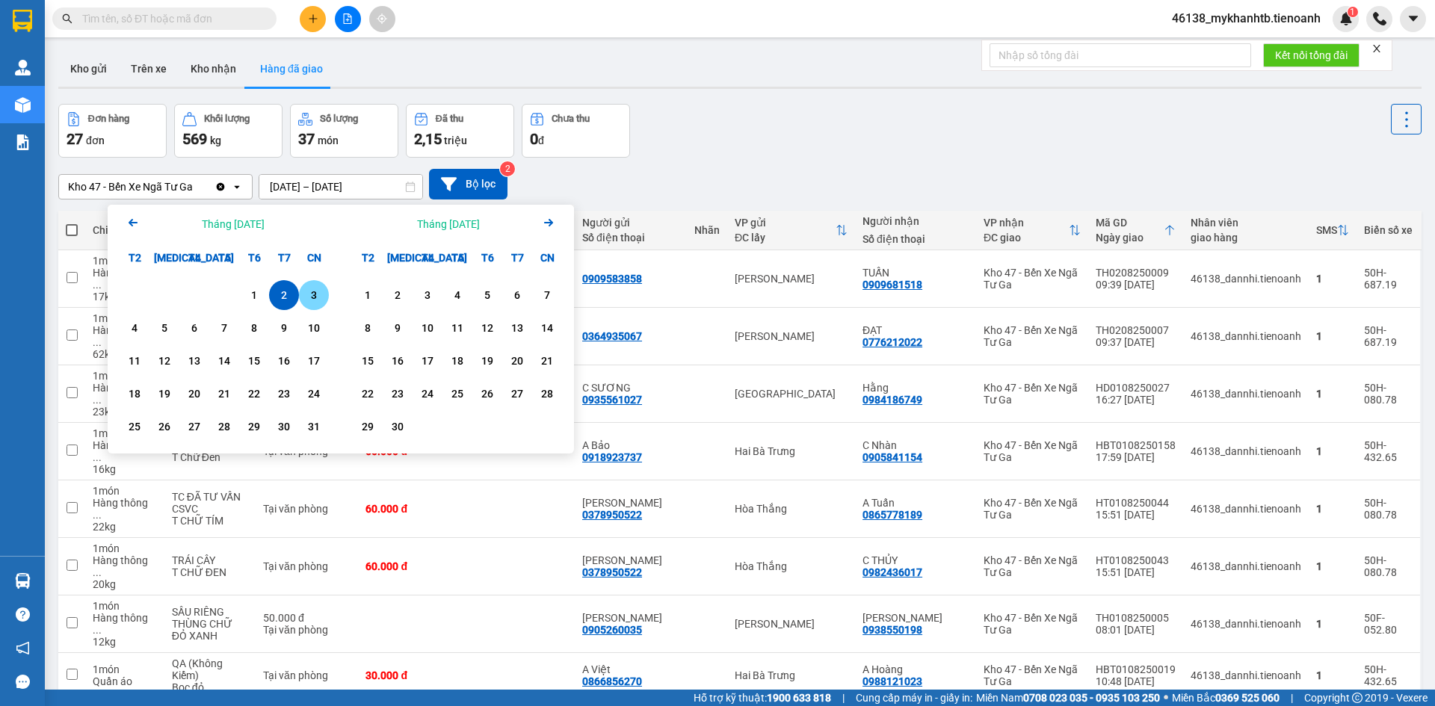
click at [305, 300] on div "3" at bounding box center [313, 295] width 21 height 18
click at [315, 303] on div "3" at bounding box center [313, 295] width 21 height 18
type input "03/08/2025 – 03/08/2025"
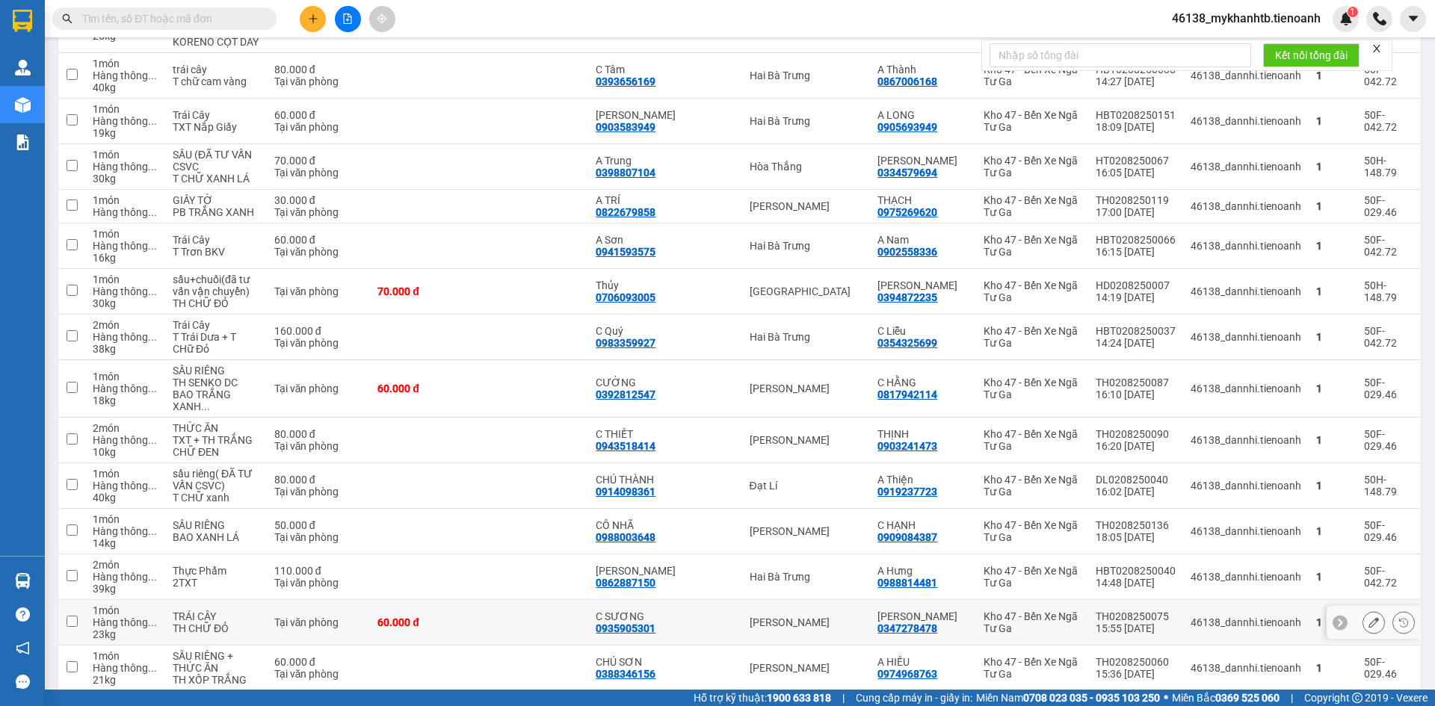
scroll to position [819, 0]
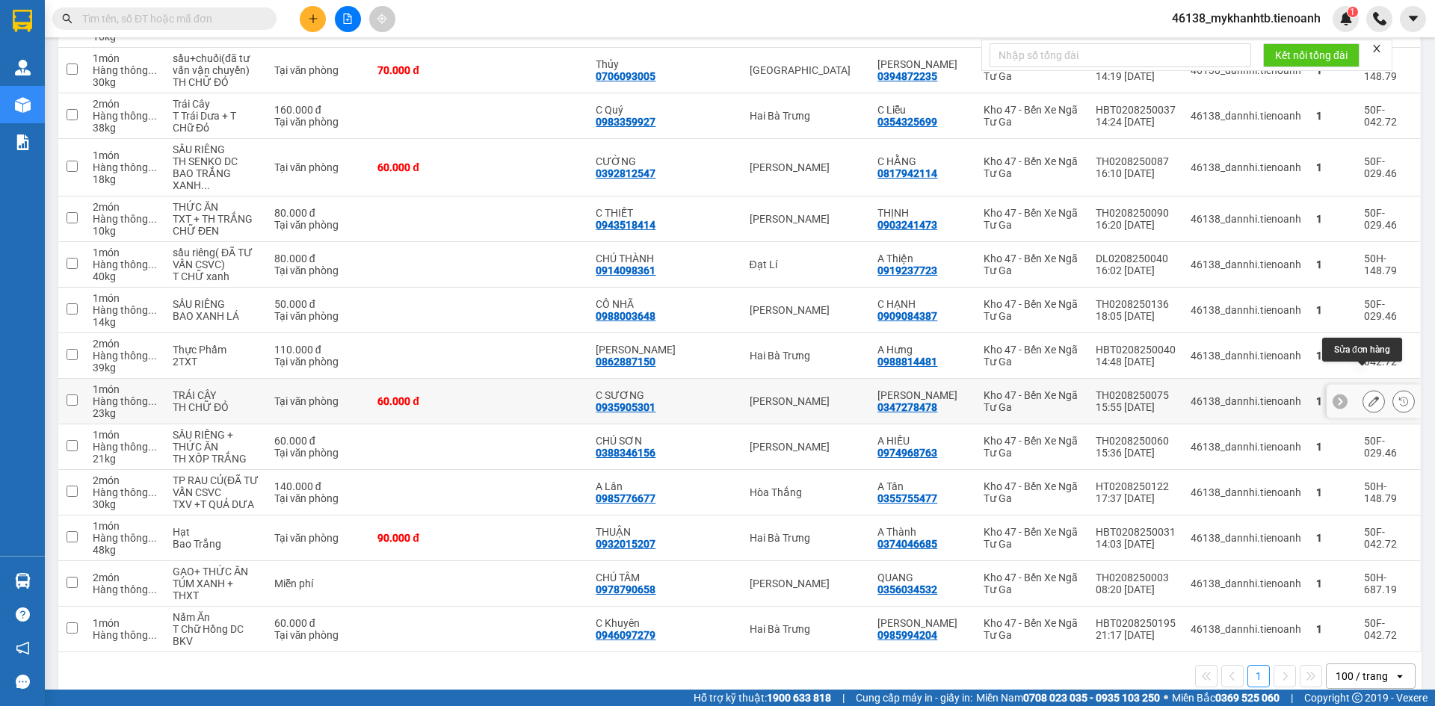
click at [1368, 396] on icon at bounding box center [1373, 401] width 10 height 10
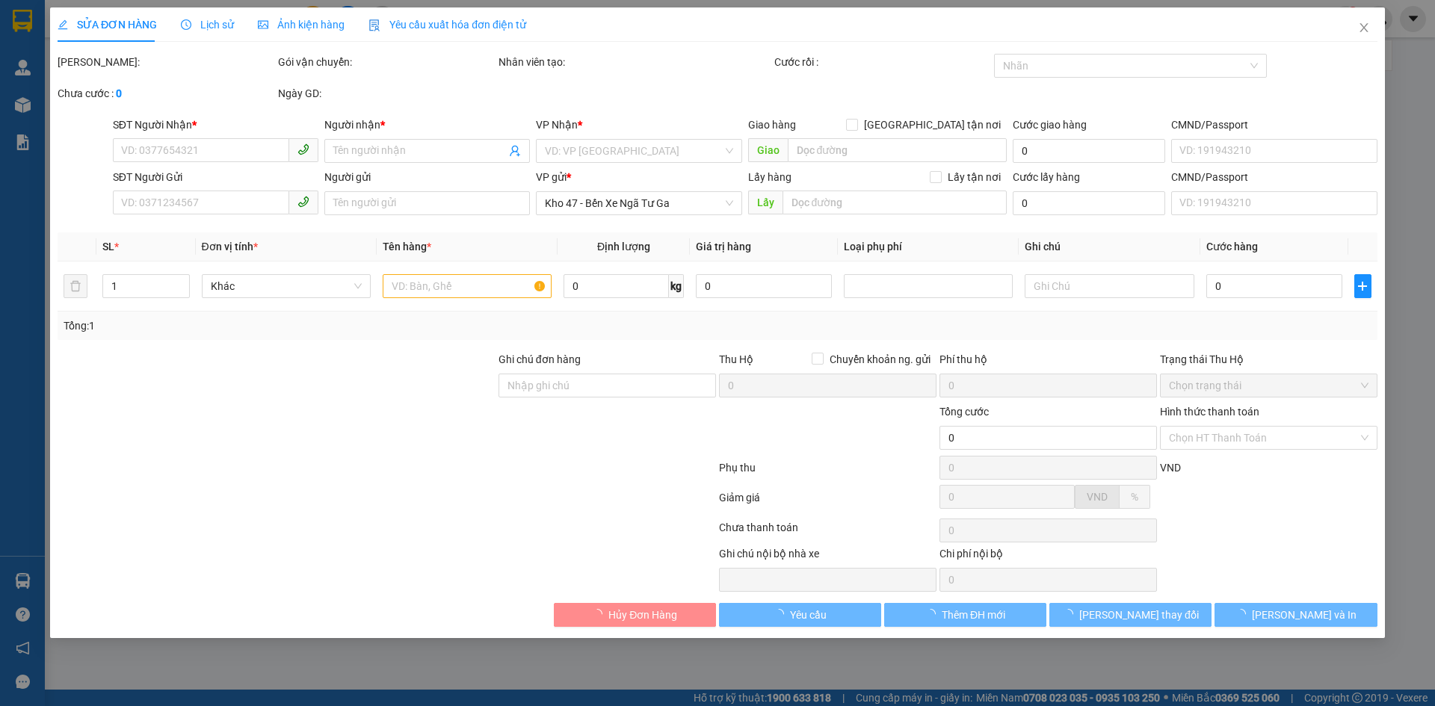
type input "0347278478"
type input "ANH TUẤN"
type input "0935905301"
type input "C SƯƠNG"
type input "60.000"
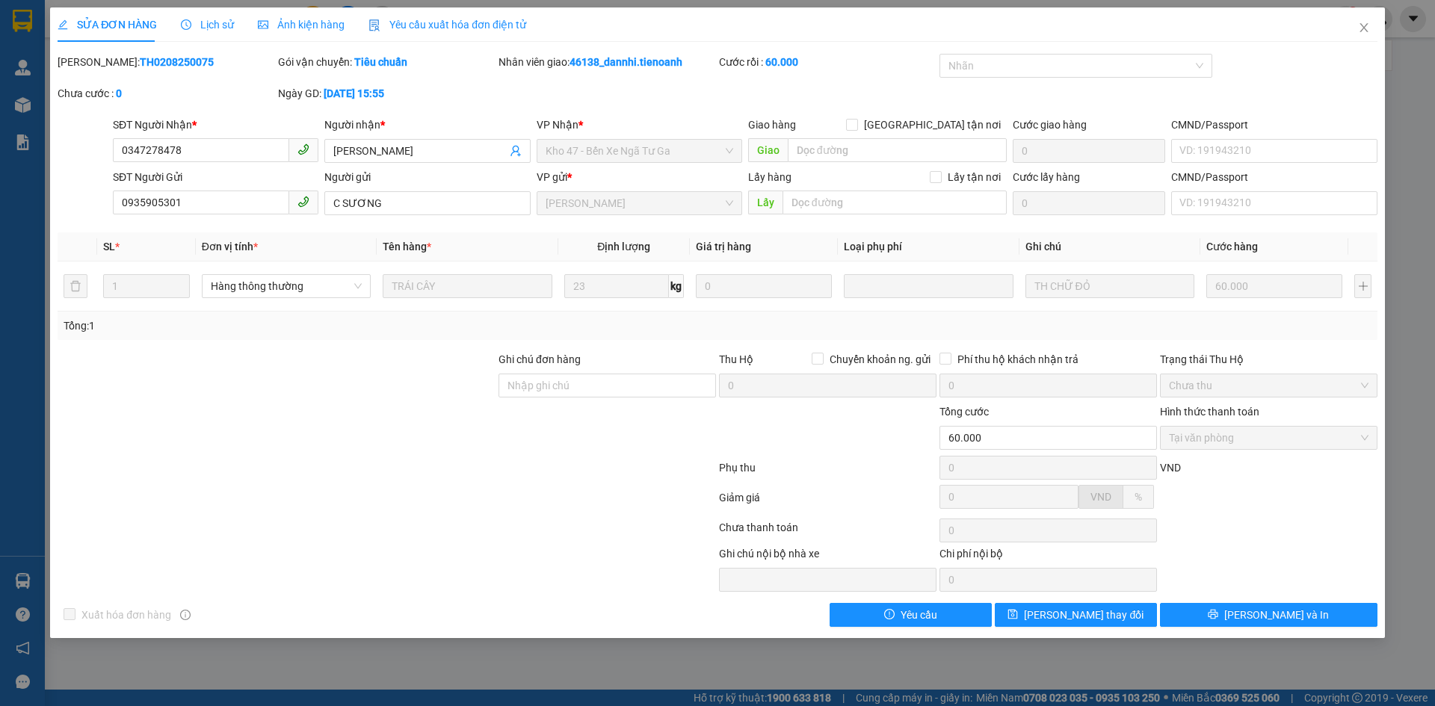
click at [205, 31] on span "Lịch sử" at bounding box center [207, 25] width 53 height 12
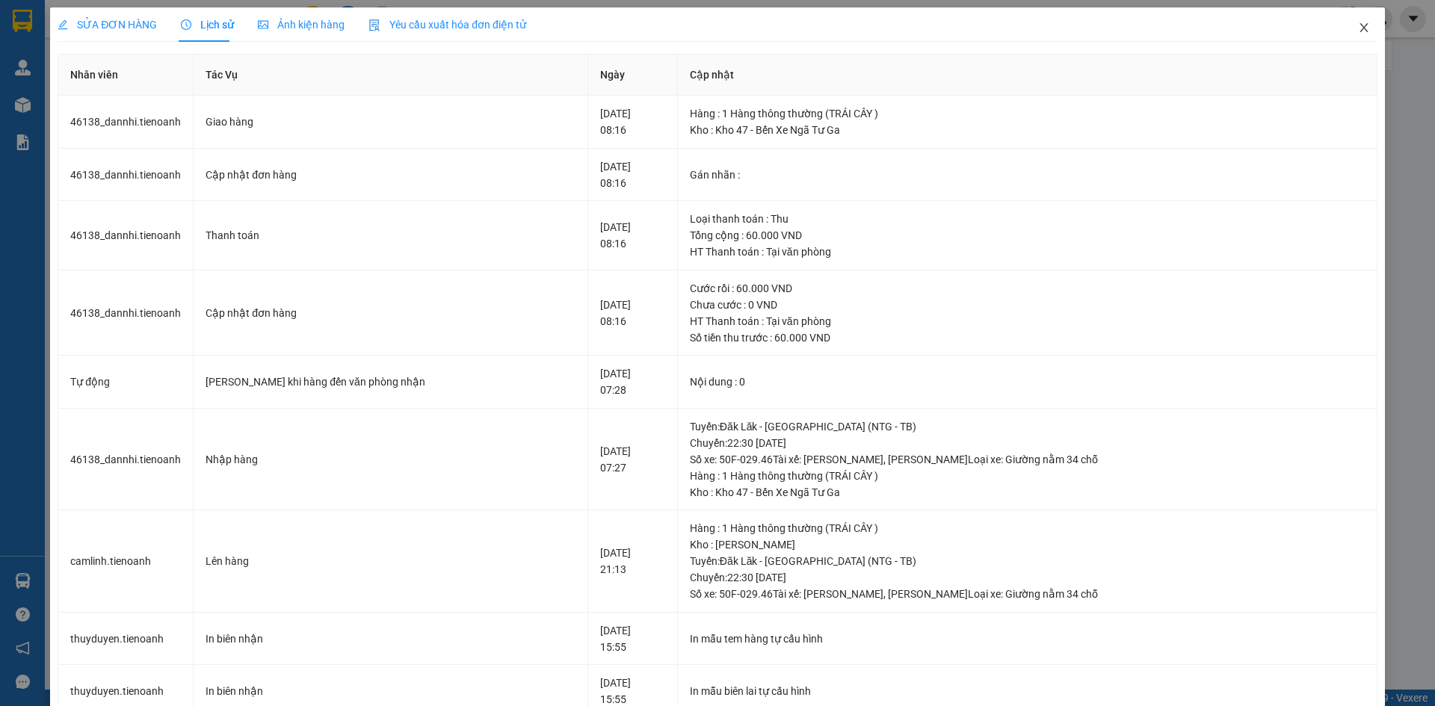
click at [1358, 23] on icon "close" at bounding box center [1364, 28] width 12 height 12
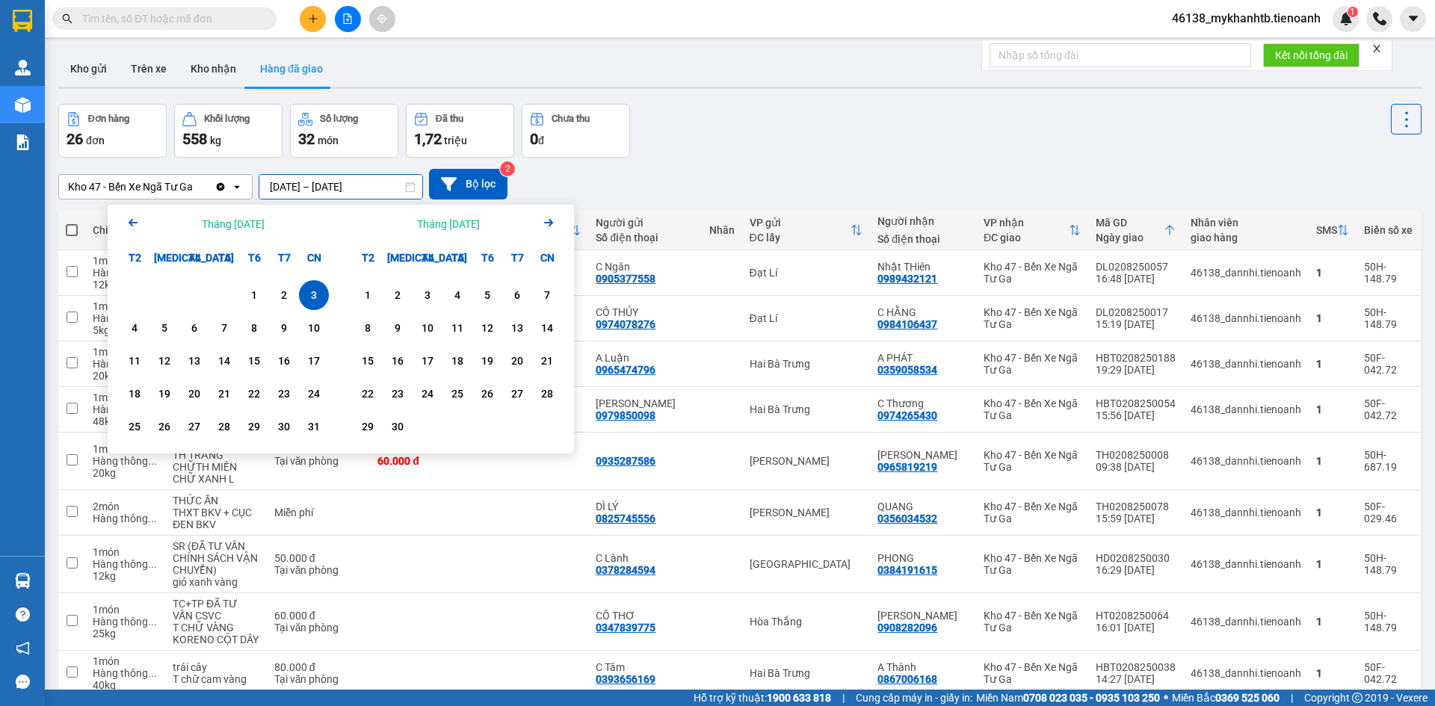
click at [339, 192] on input "03/08/2025 – 03/08/2025" at bounding box center [340, 187] width 163 height 24
click at [315, 331] on div "10" at bounding box center [313, 328] width 21 height 18
type input "10/08/2025 – 10/08/2025"
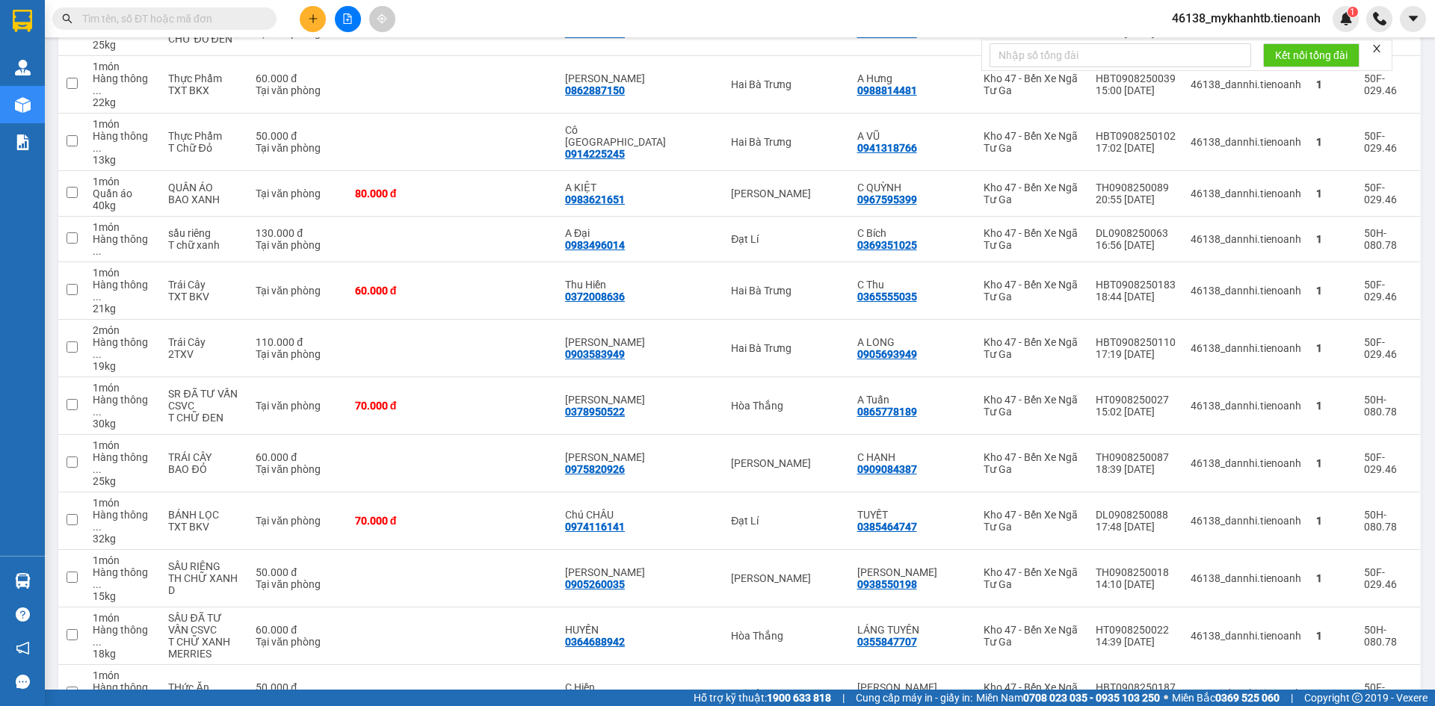
scroll to position [1435, 0]
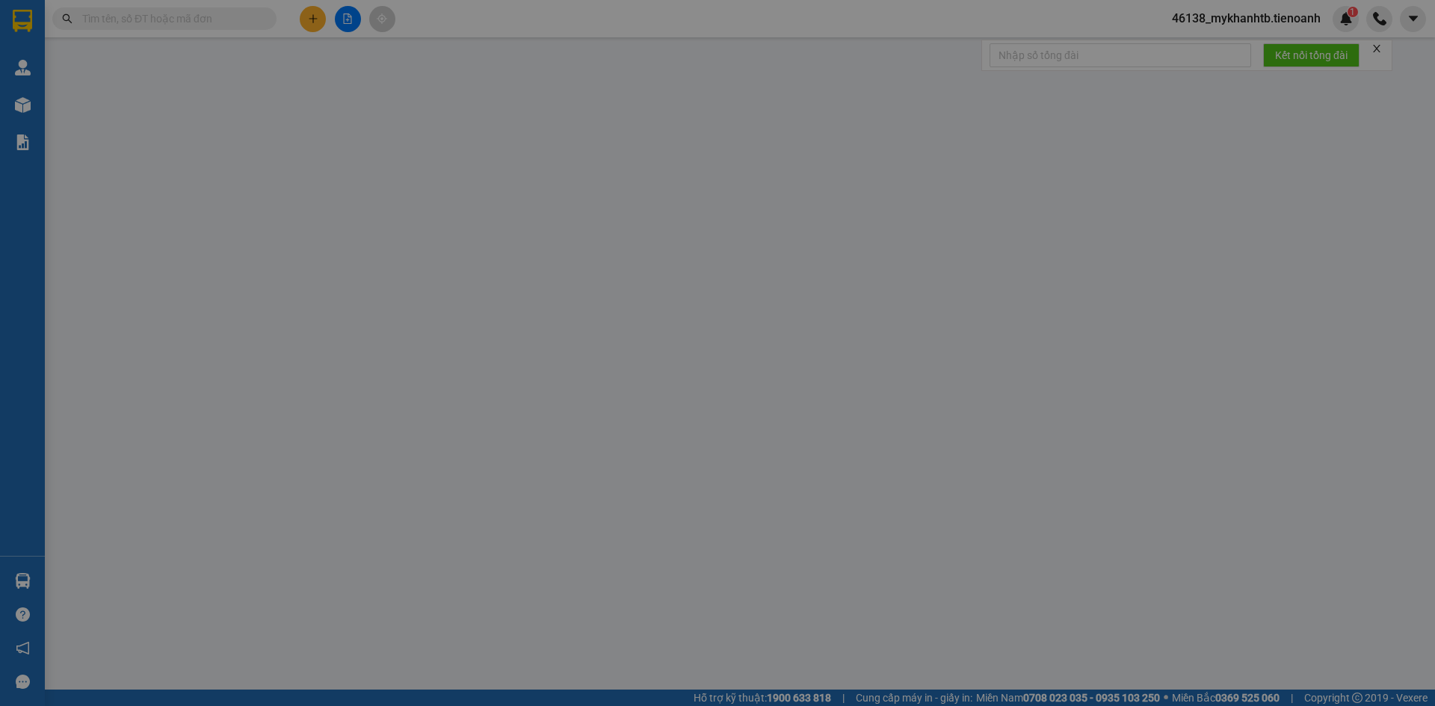
type input "0978641390"
type input "HUY"
type input "0339254482"
type input "C My"
type input "80.000"
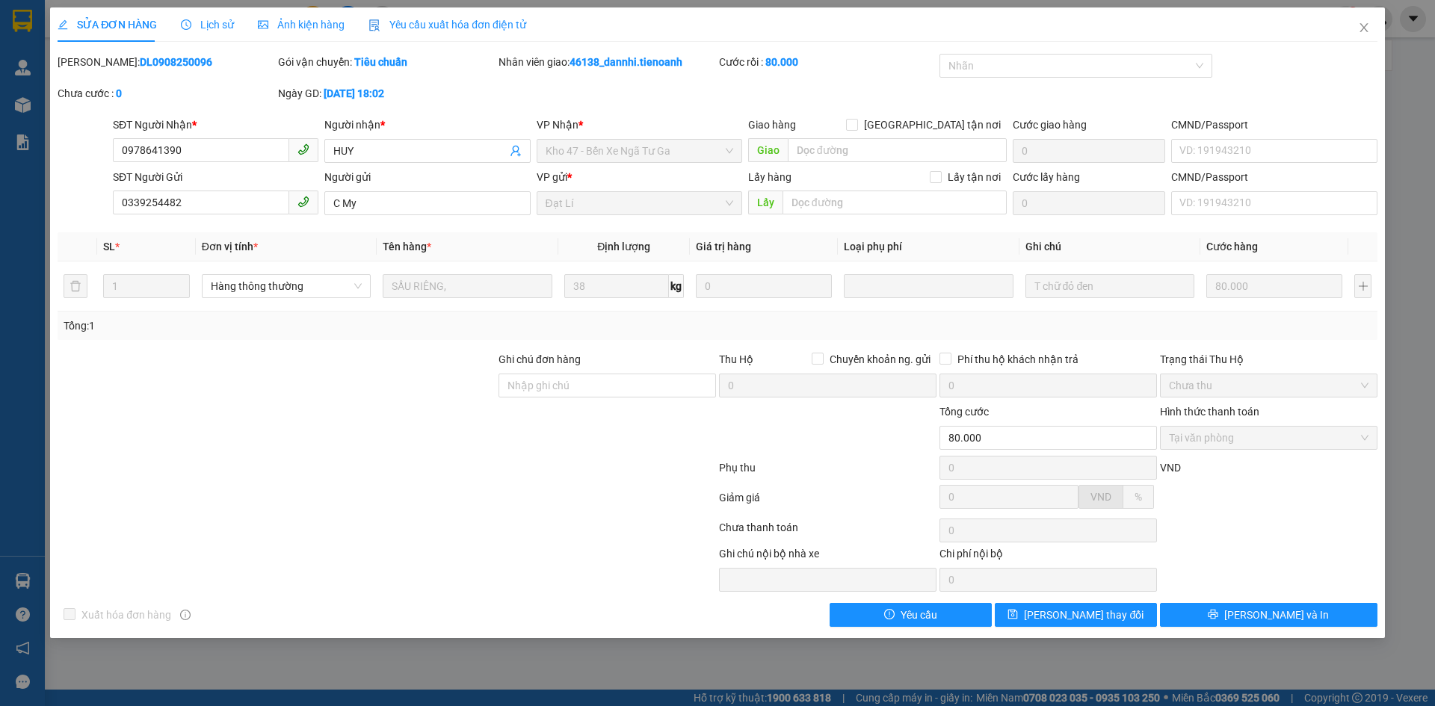
click at [190, 28] on span "Lịch sử" at bounding box center [207, 25] width 53 height 12
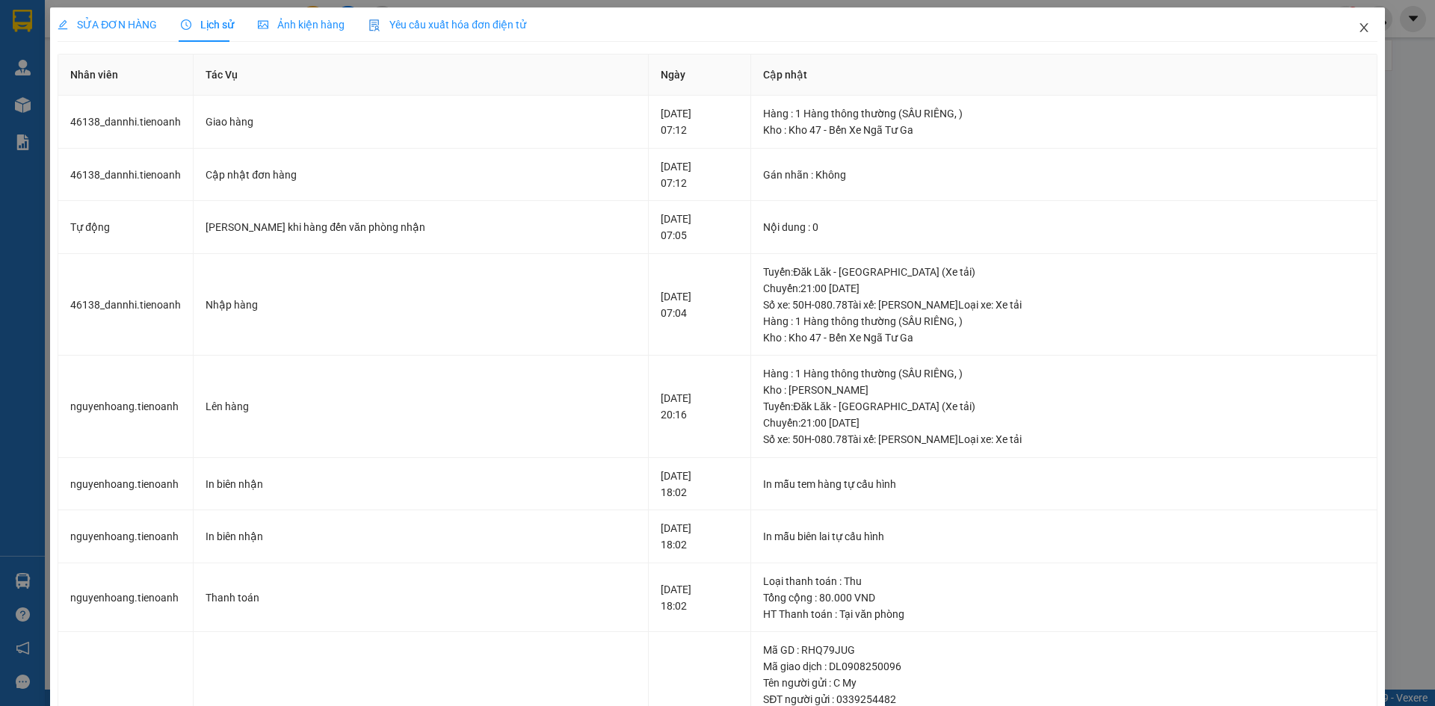
click at [1358, 26] on icon "close" at bounding box center [1364, 28] width 12 height 12
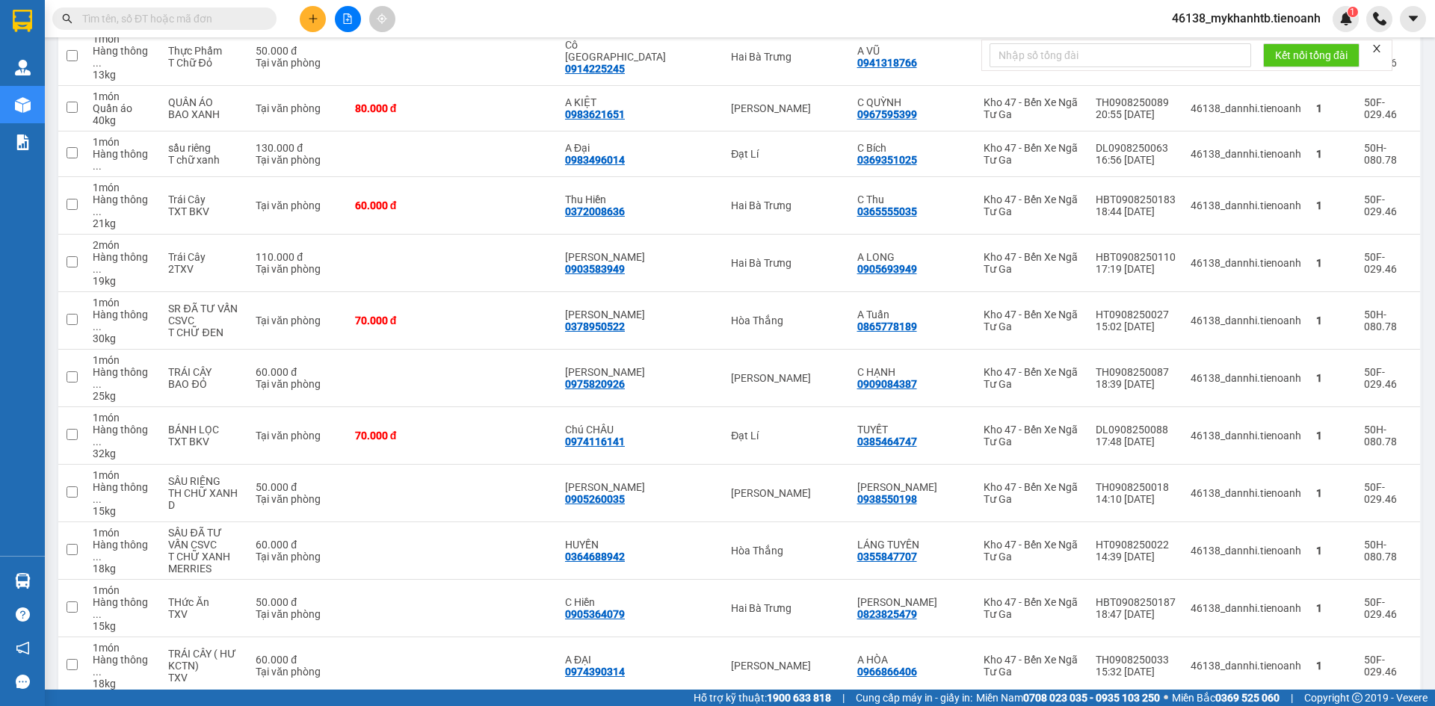
scroll to position [1435, 0]
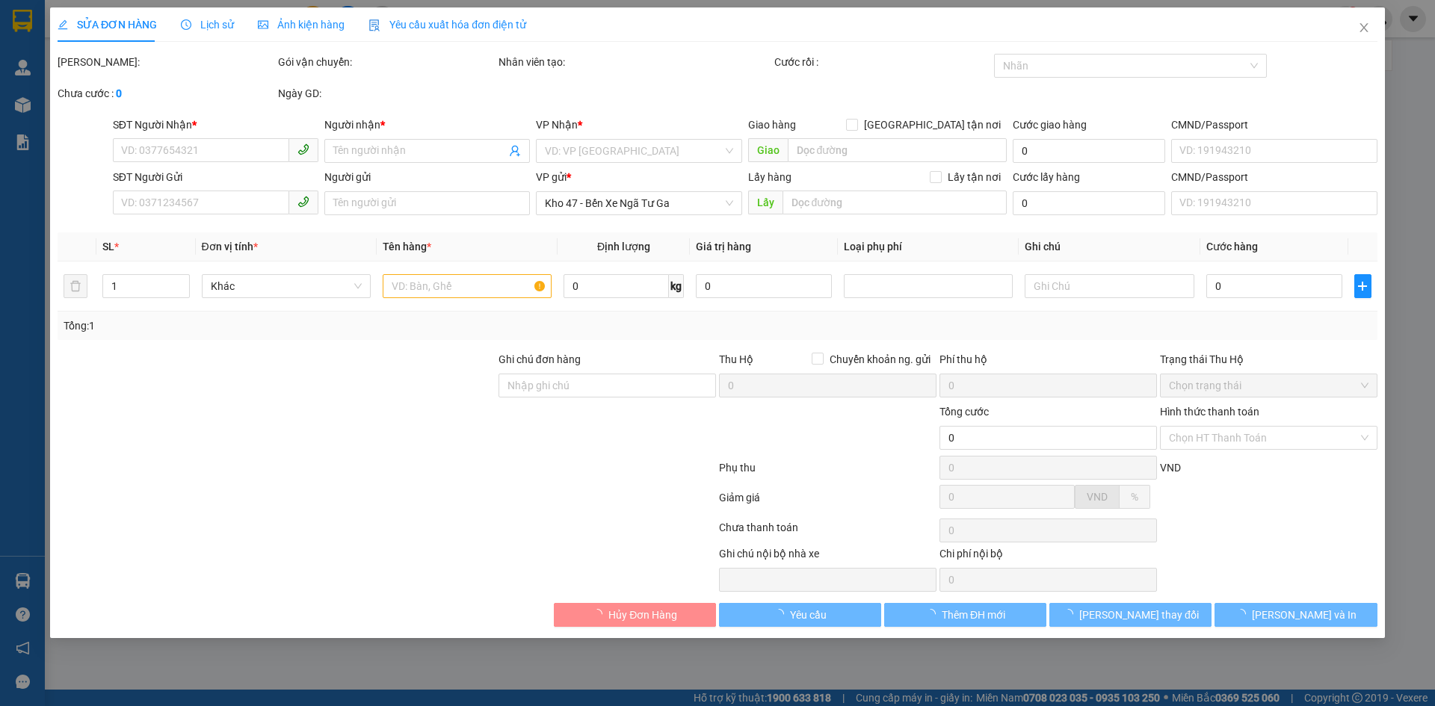
type input "0909087759"
type input "A Kỳ"
type input "051087000506"
type input "0914098361"
type input "CHÚ THÀNH"
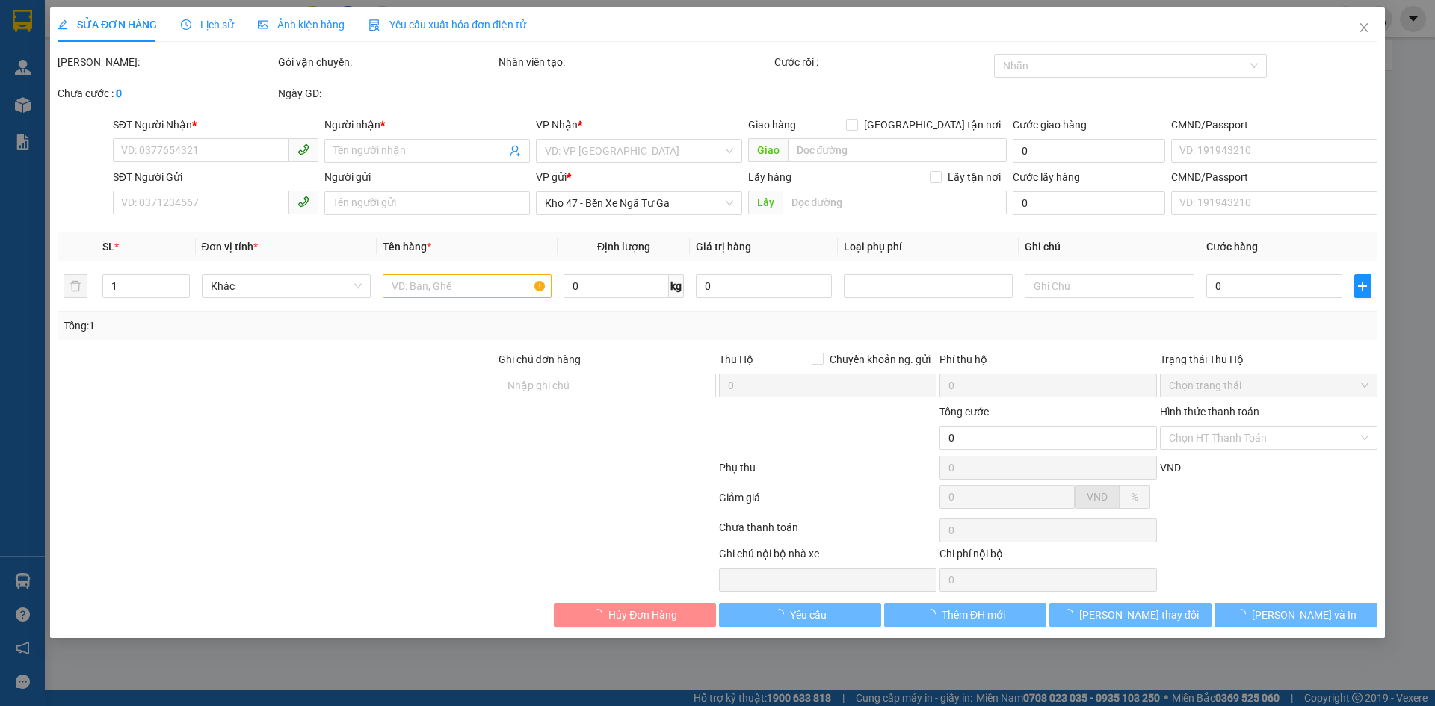
type input "066061002482"
type input "90.000"
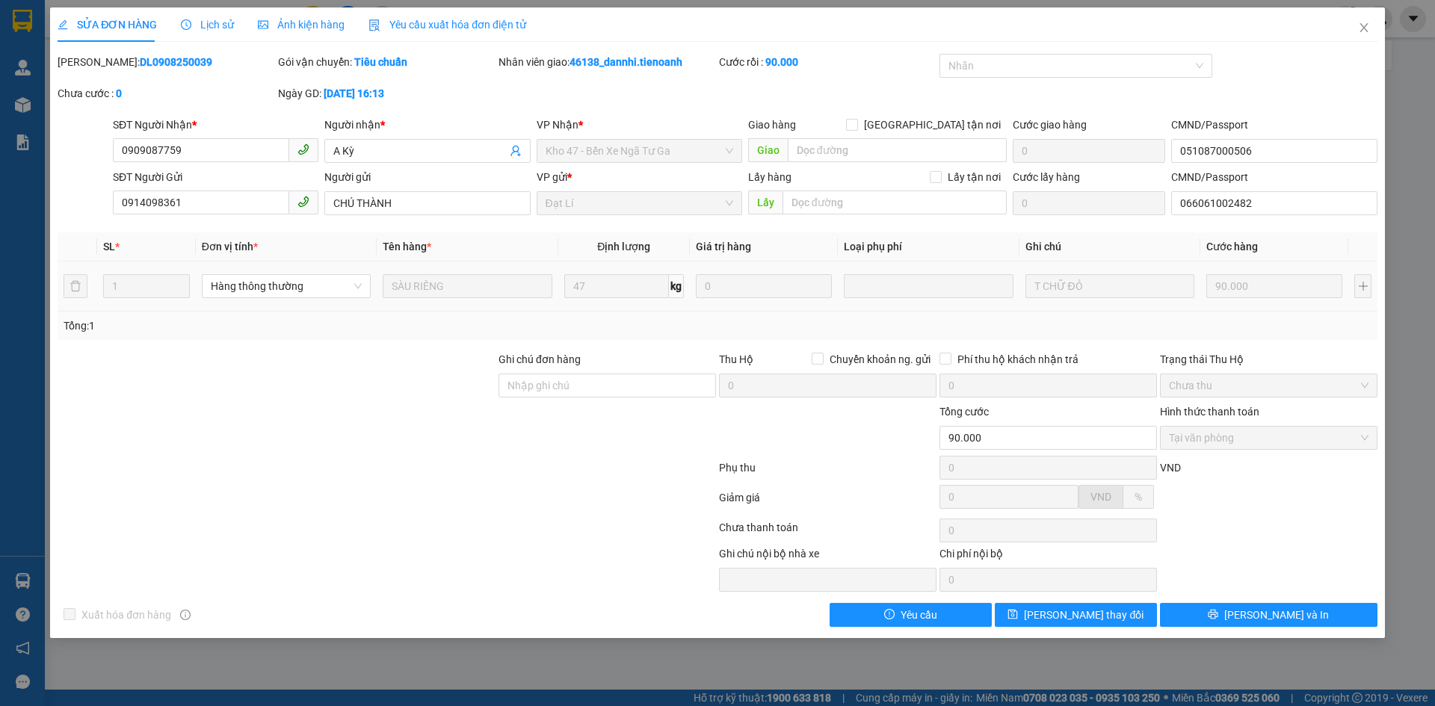
click at [195, 22] on span "Lịch sử" at bounding box center [207, 25] width 53 height 12
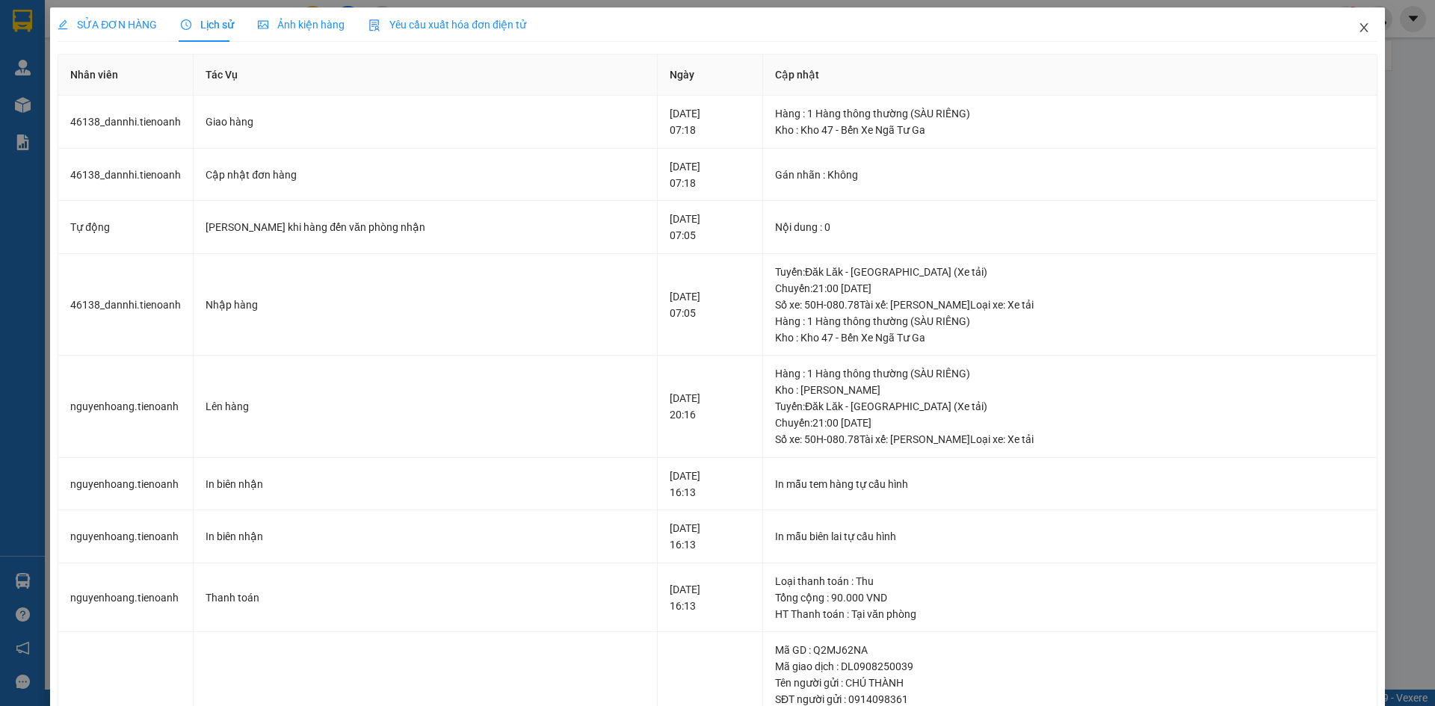
click at [1358, 26] on icon "close" at bounding box center [1364, 28] width 12 height 12
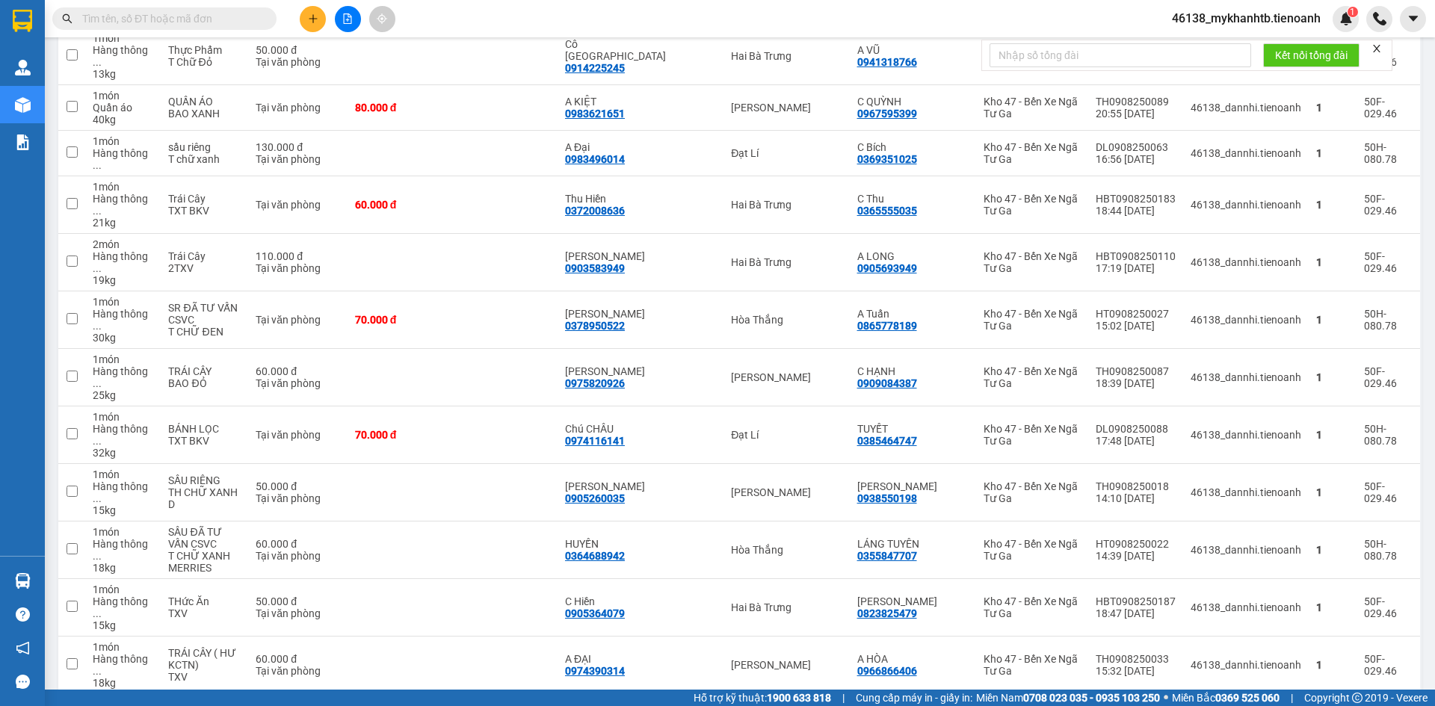
scroll to position [1435, 0]
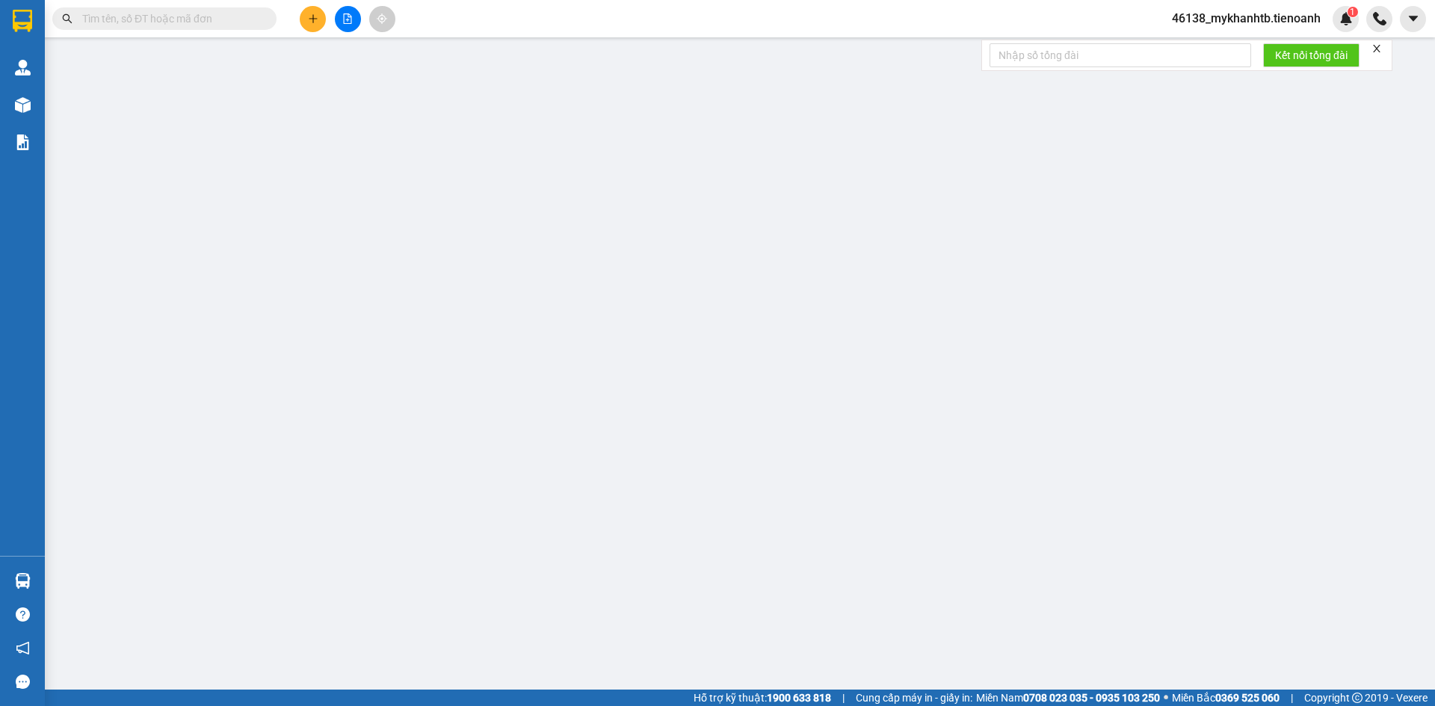
type input "0941912728"
type input "Hạnh"
type input "0345747052"
type input "C HÀ"
type input "066089014457"
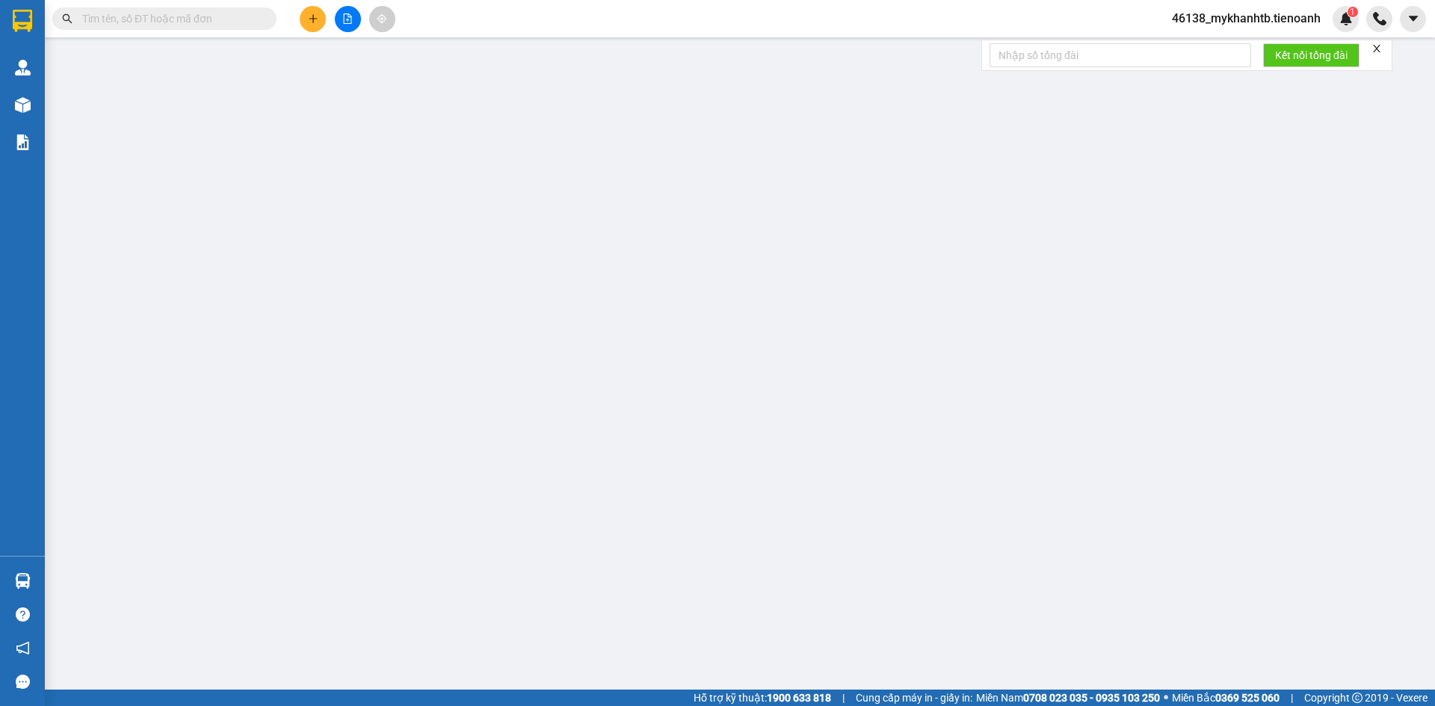
type input "270.000"
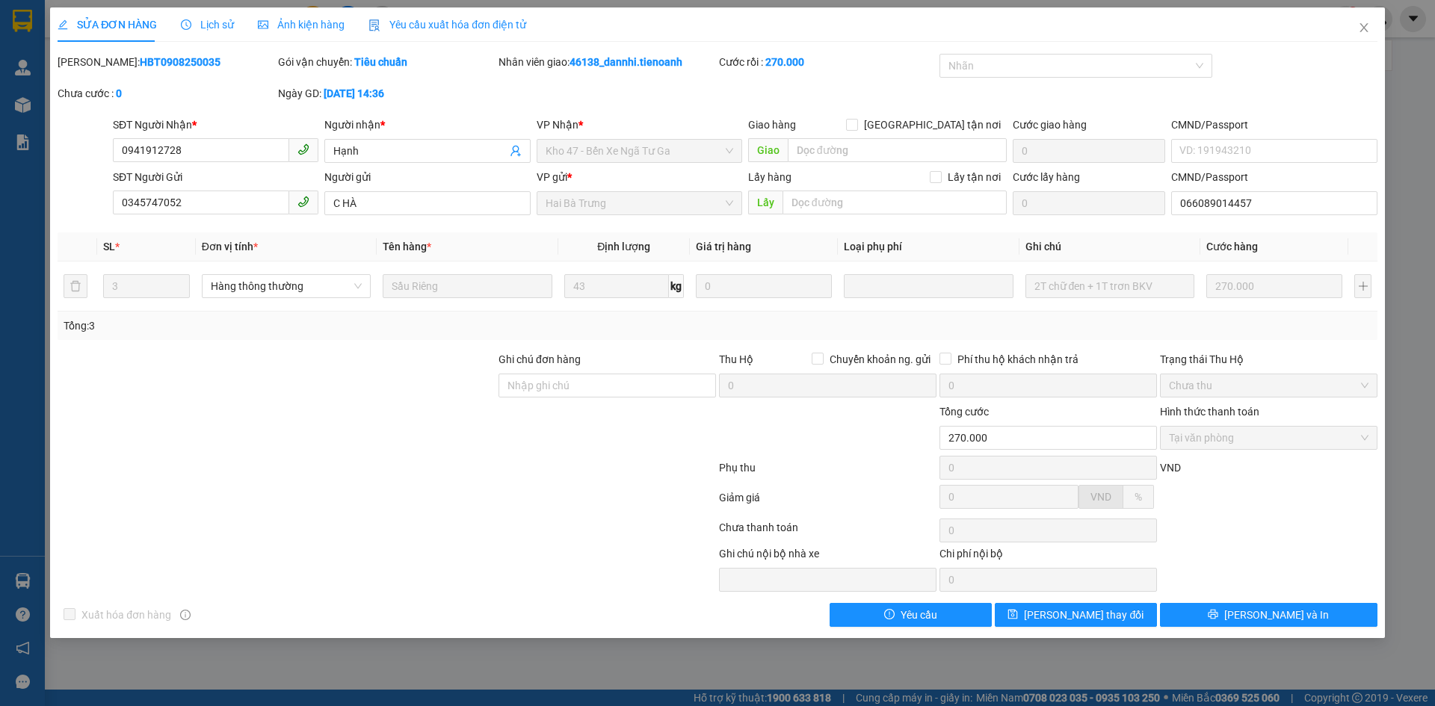
click at [216, 22] on span "Lịch sử" at bounding box center [207, 25] width 53 height 12
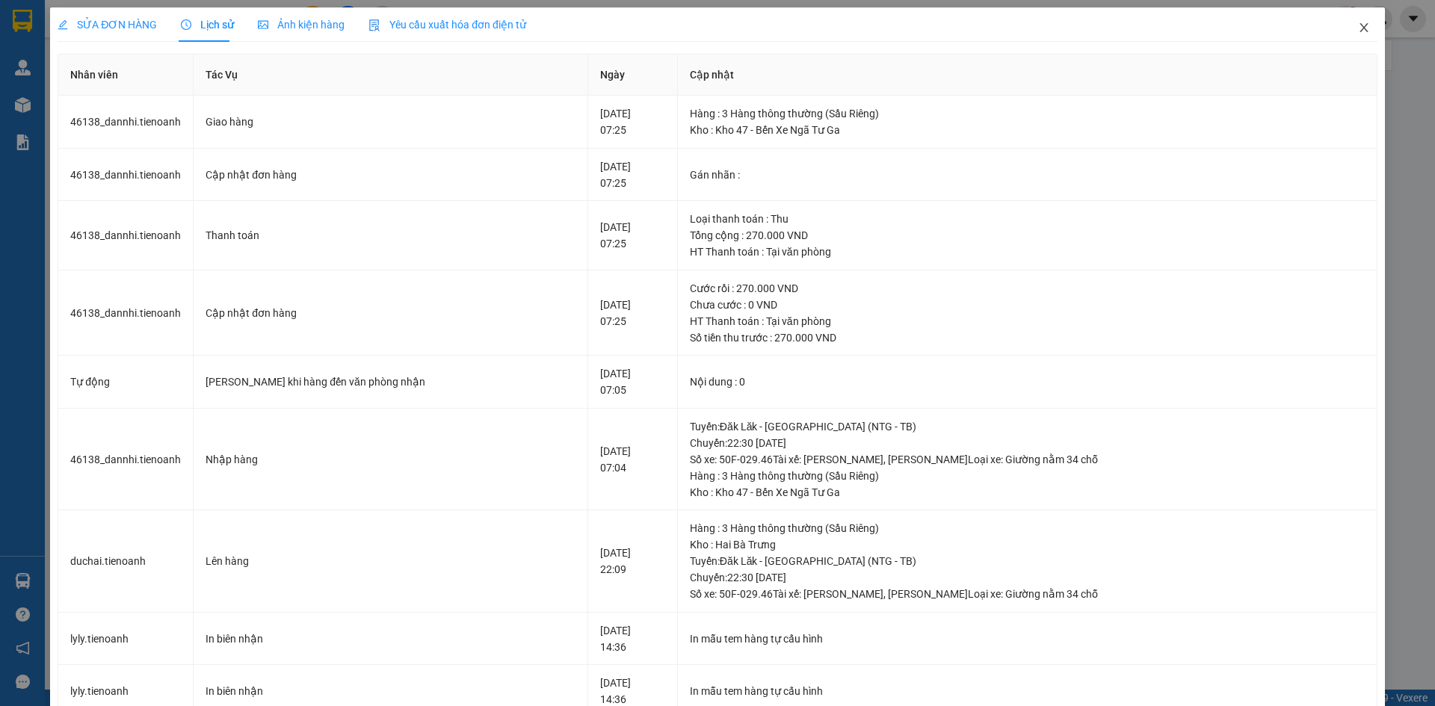
click at [1358, 29] on icon "close" at bounding box center [1364, 28] width 12 height 12
